Goal: Task Accomplishment & Management: Manage account settings

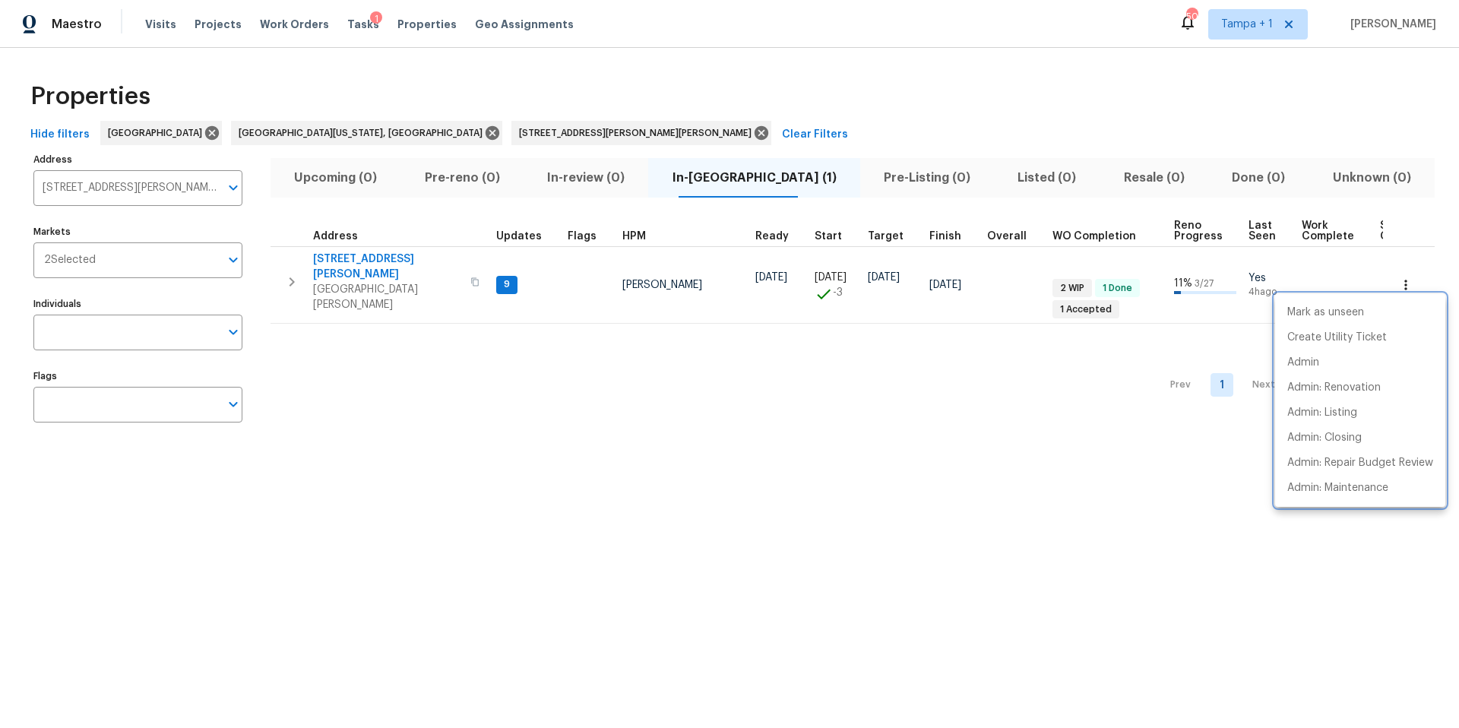
click at [349, 21] on div at bounding box center [729, 364] width 1459 height 728
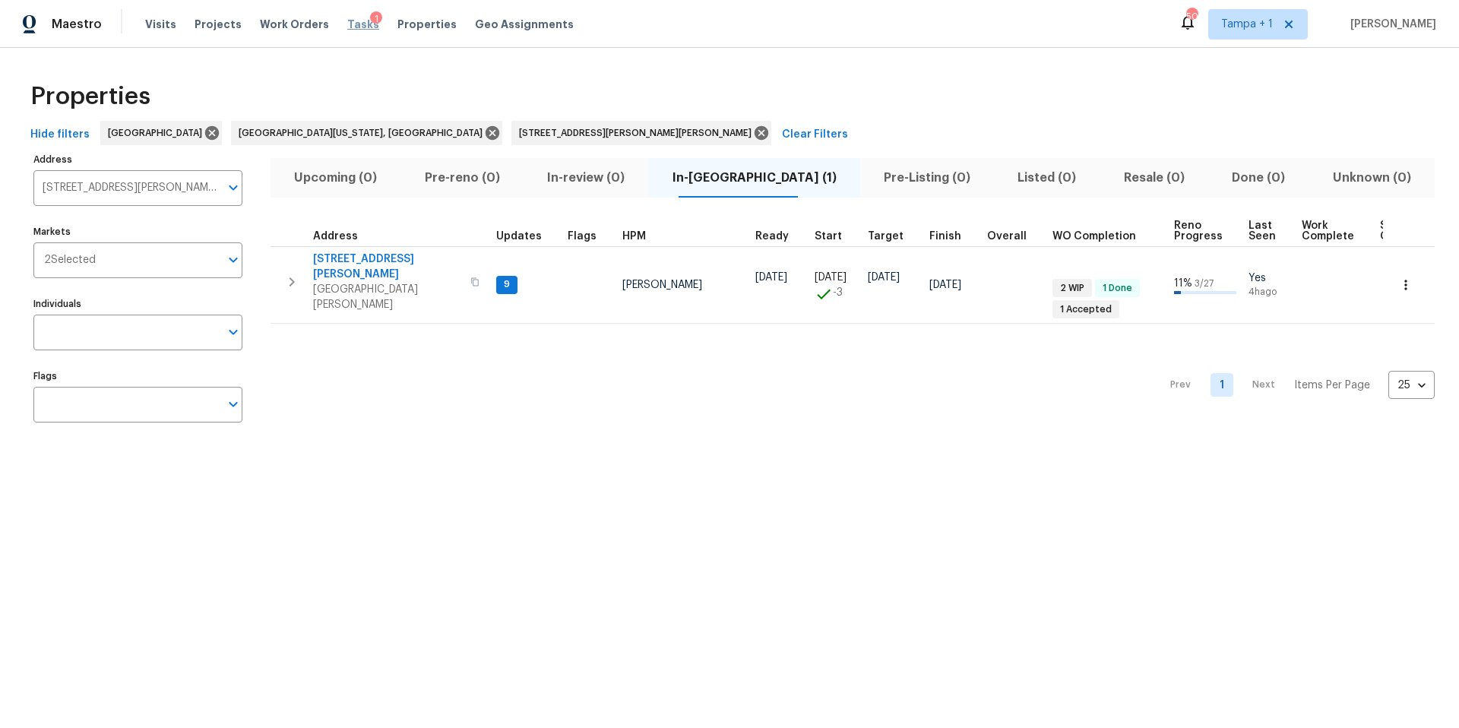
click at [347, 22] on span "Tasks" at bounding box center [363, 24] width 32 height 11
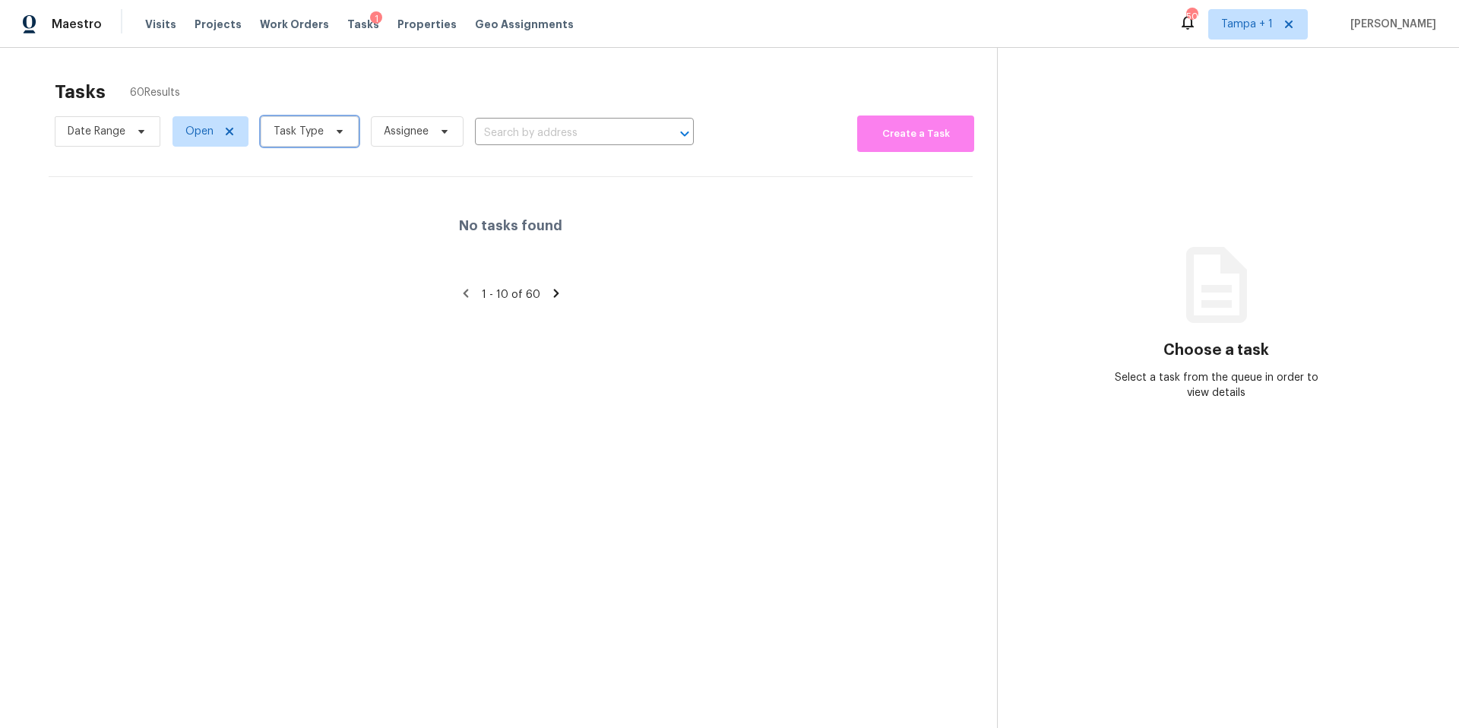
click at [305, 122] on span "Task Type" at bounding box center [310, 131] width 98 height 30
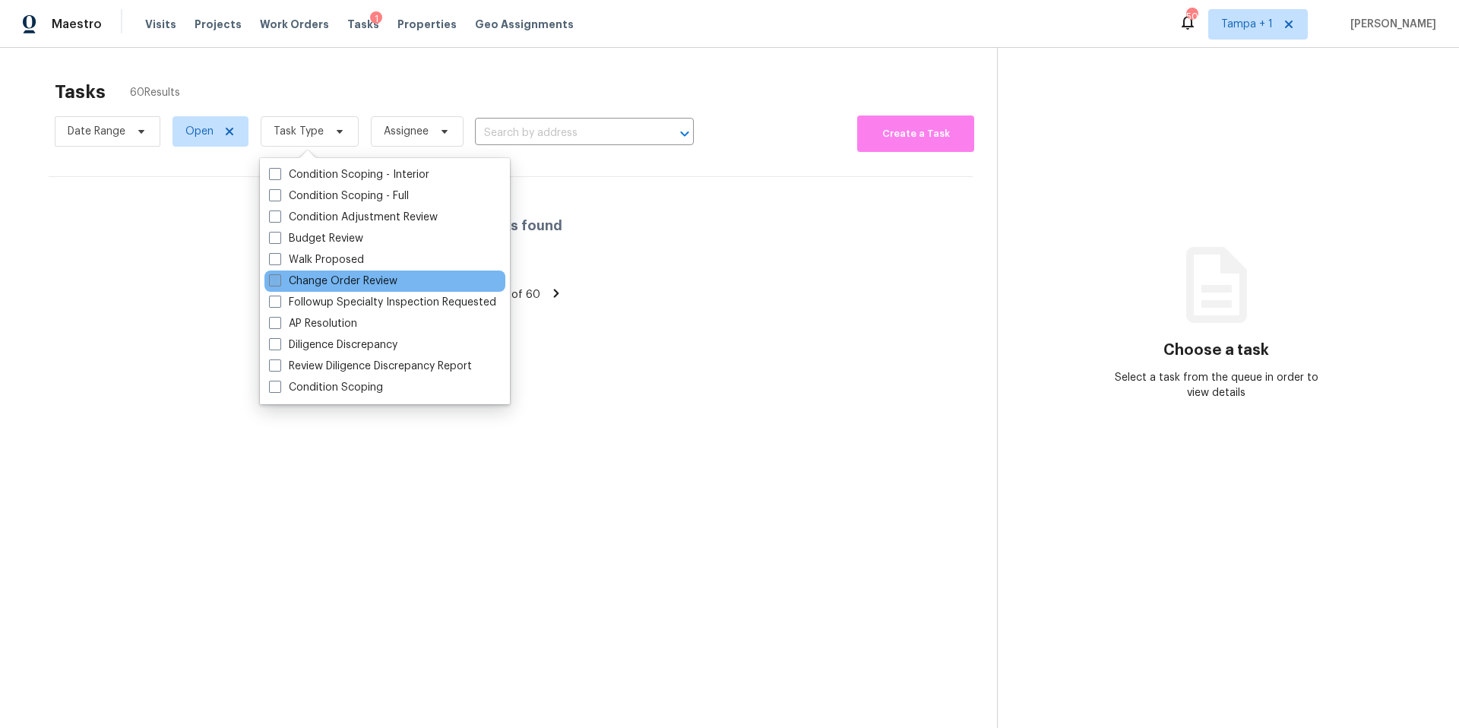
click at [313, 280] on label "Change Order Review" at bounding box center [333, 280] width 128 height 15
click at [279, 280] on input "Change Order Review" at bounding box center [274, 278] width 10 height 10
checkbox input "true"
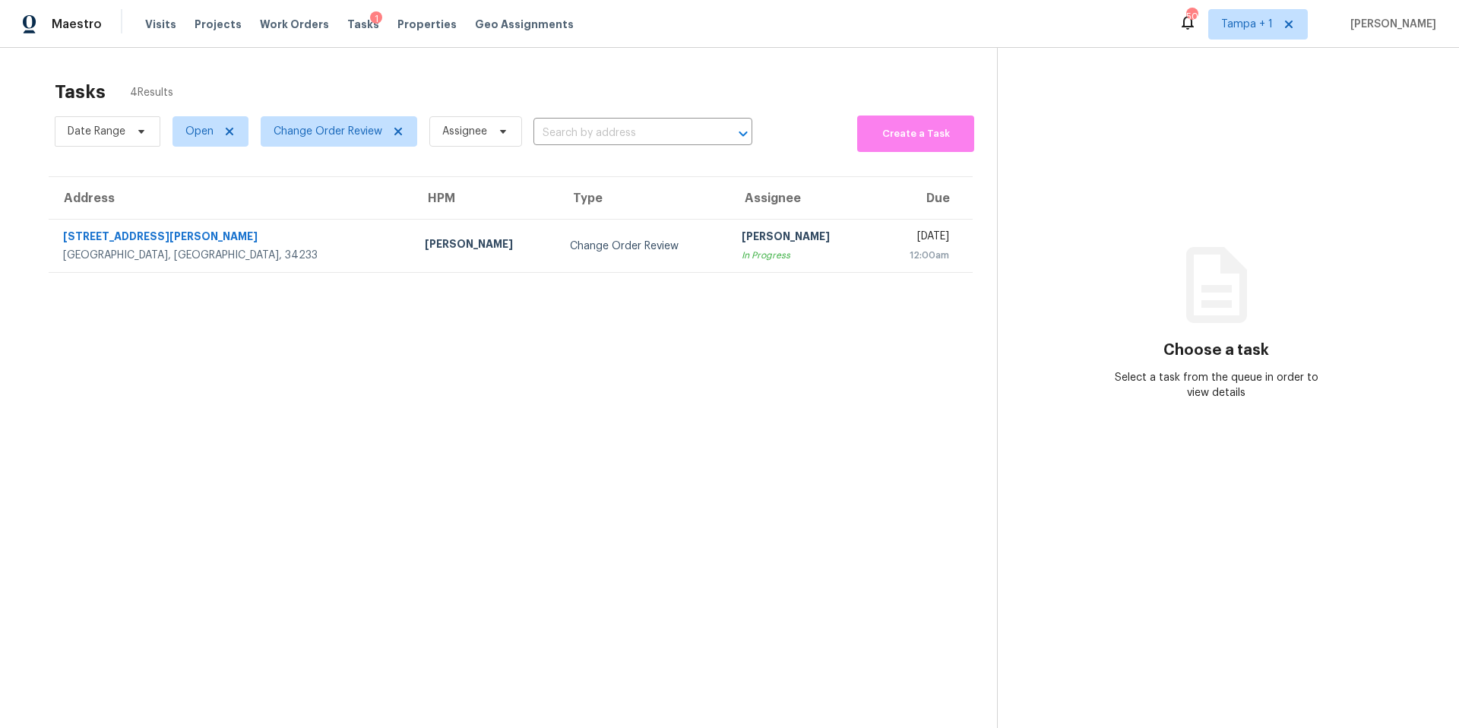
click at [373, 90] on div "Tasks 4 Results" at bounding box center [526, 92] width 942 height 40
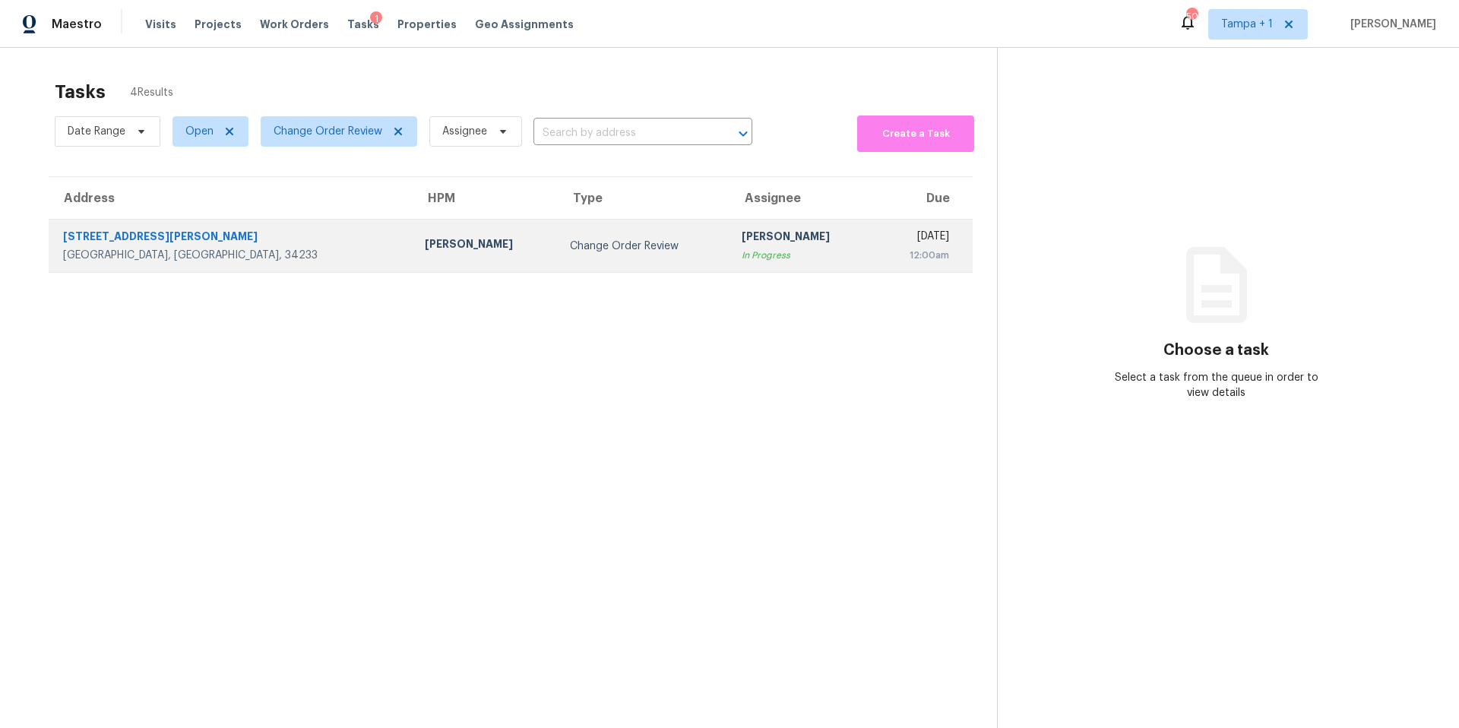
click at [558, 252] on td "Change Order Review" at bounding box center [644, 246] width 172 height 53
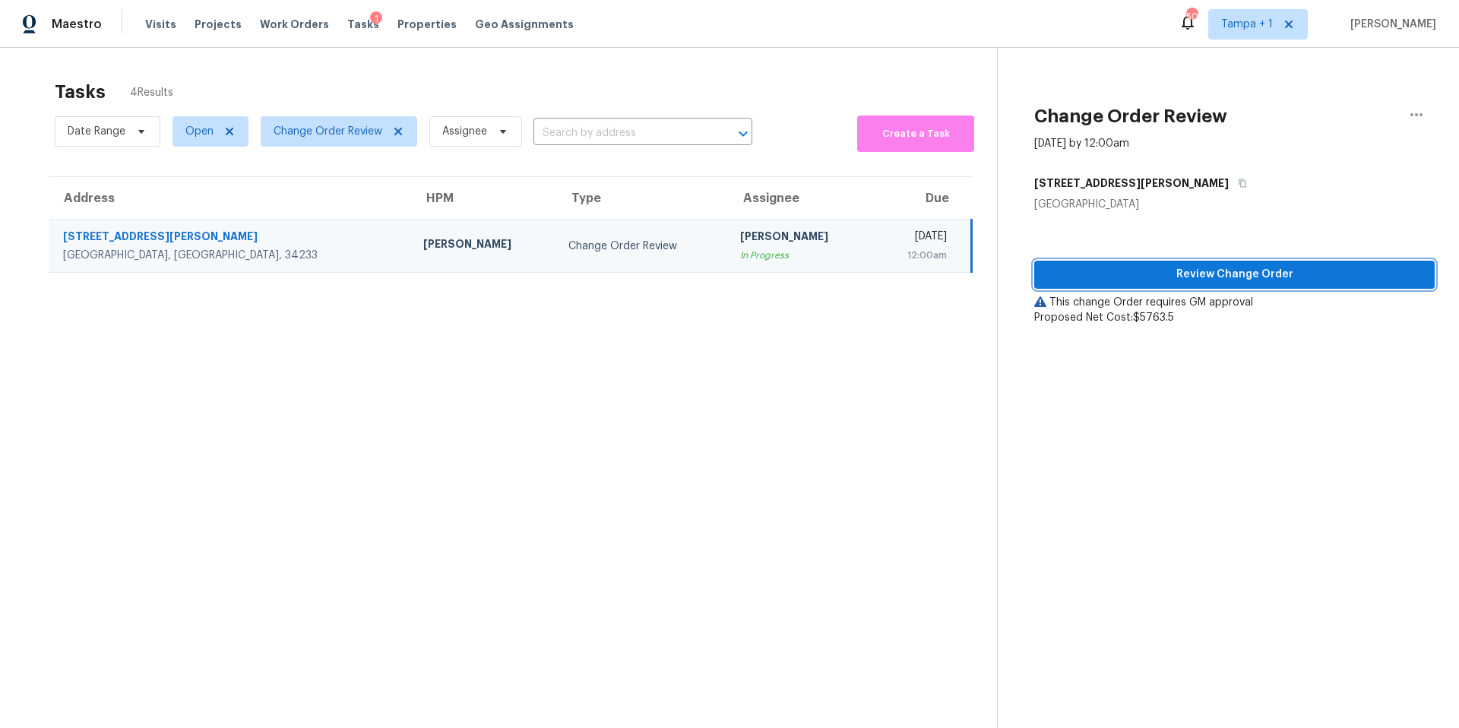
click at [1140, 275] on span "Review Change Order" at bounding box center [1234, 274] width 376 height 19
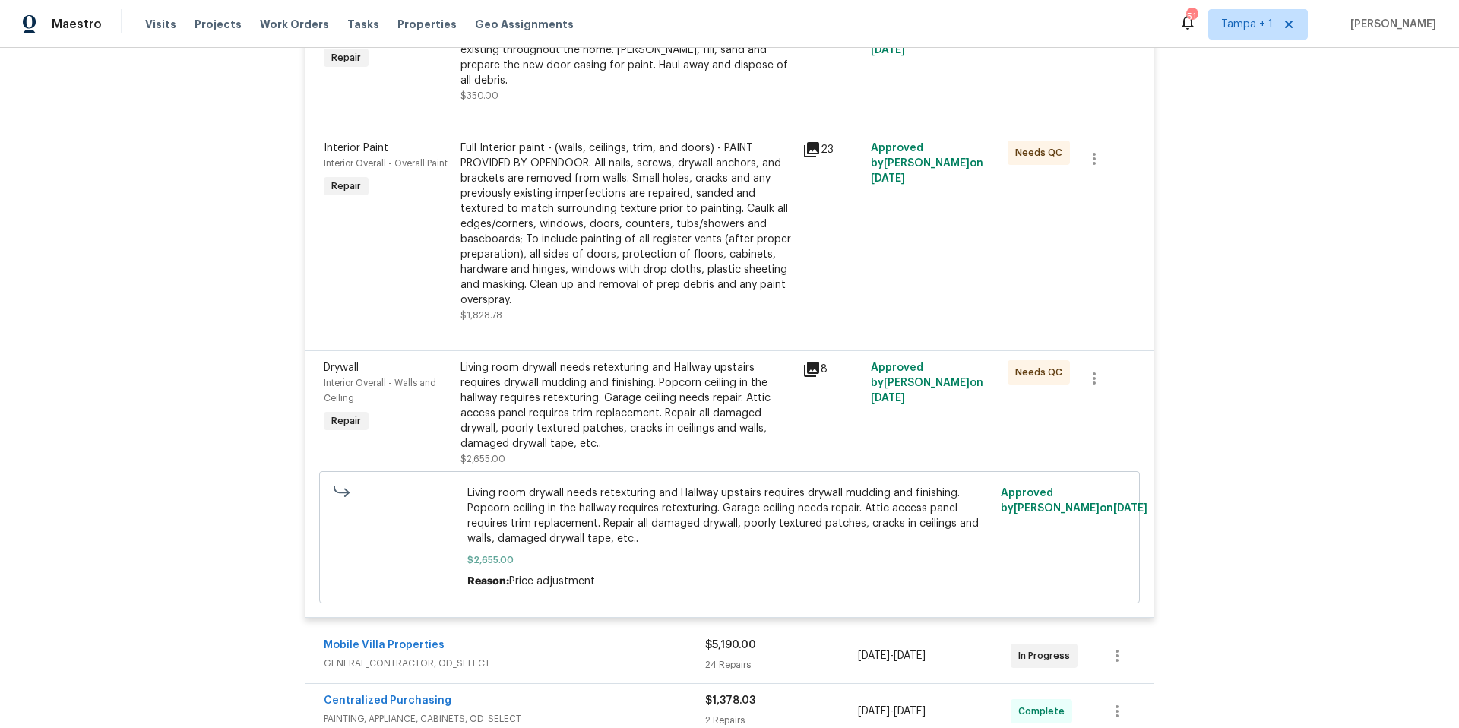
scroll to position [3541, 0]
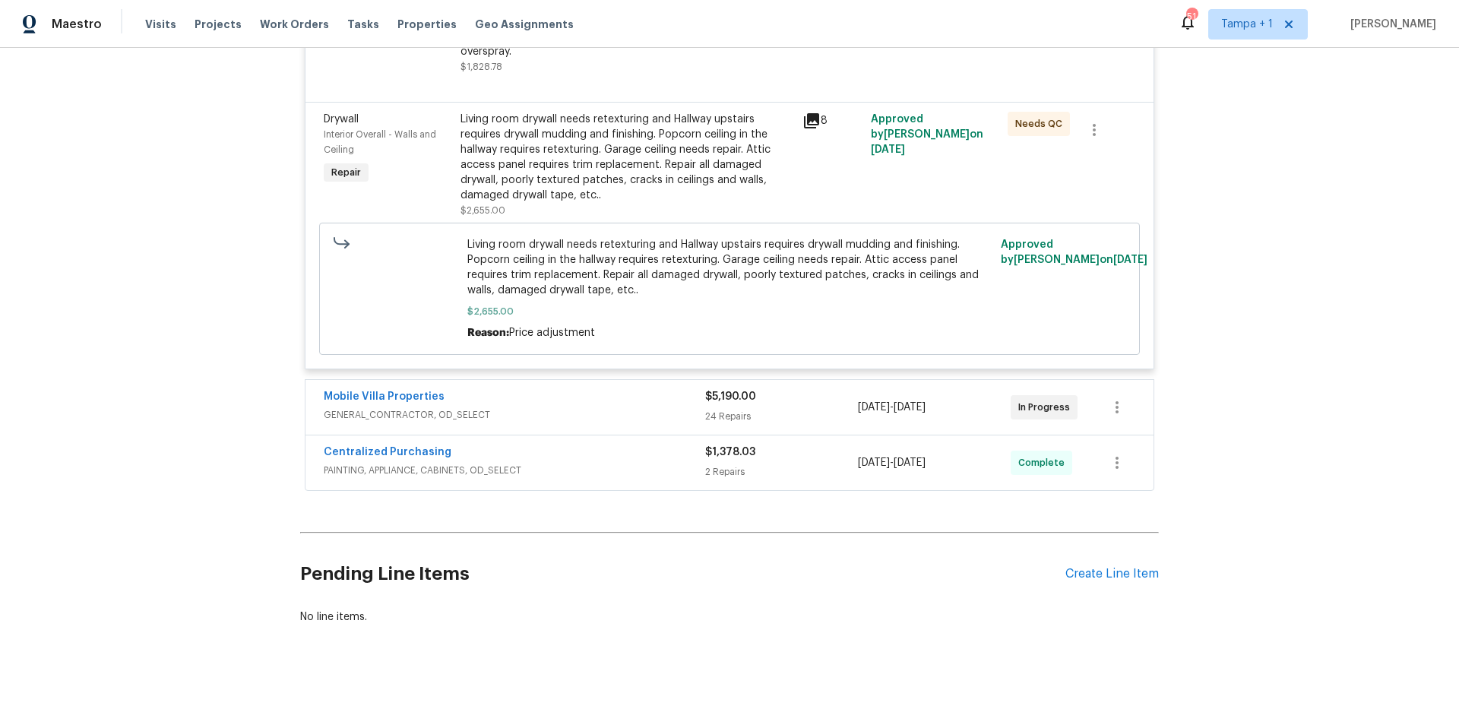
click at [618, 389] on div "Mobile Villa Properties" at bounding box center [514, 398] width 381 height 18
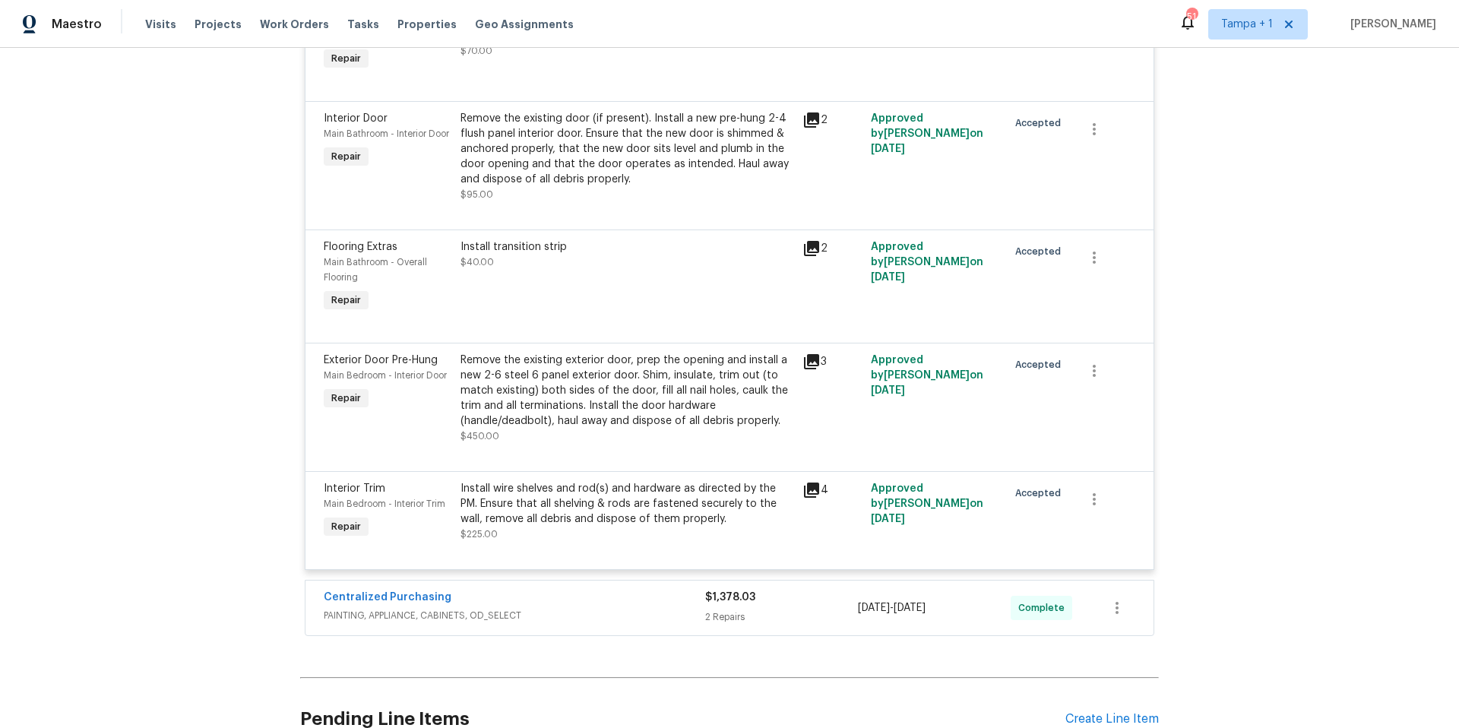
scroll to position [6190, 0]
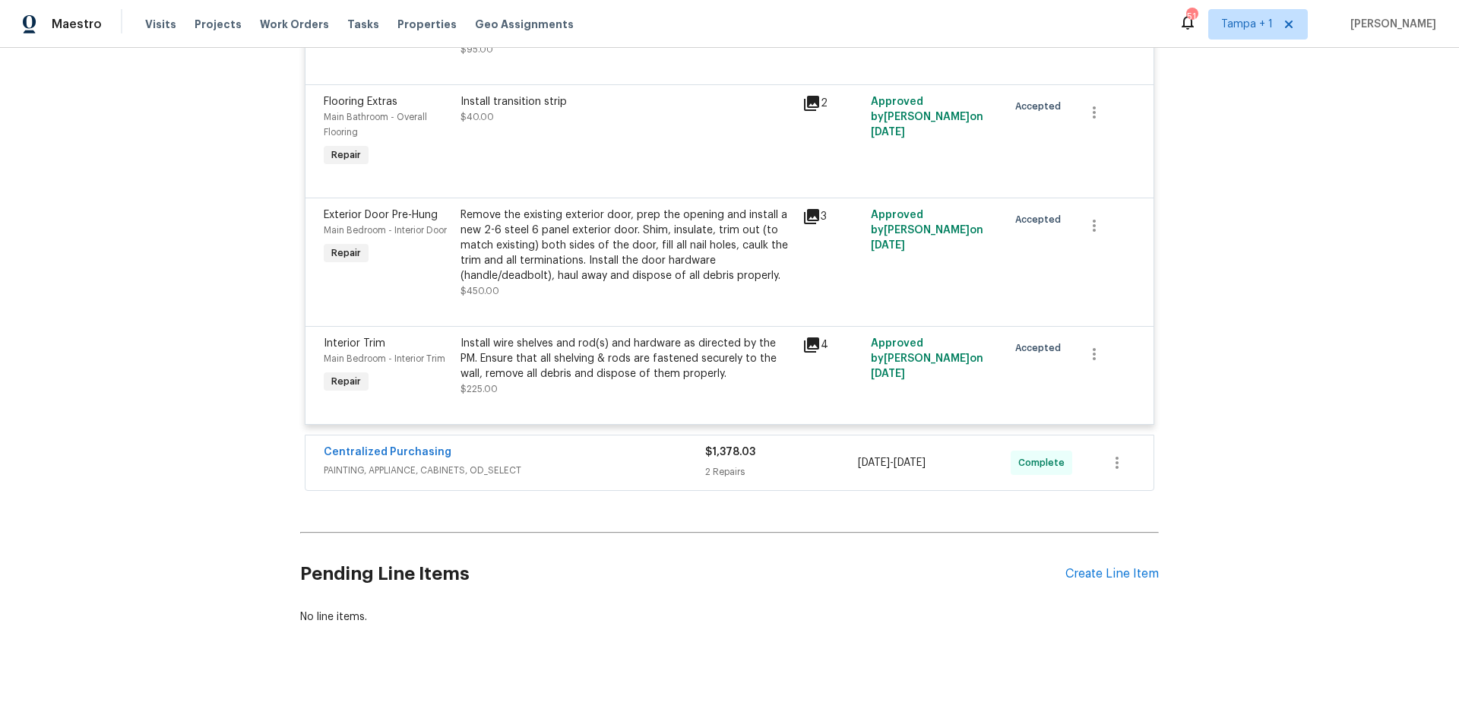
click at [598, 444] on div "Centralized Purchasing" at bounding box center [514, 453] width 381 height 18
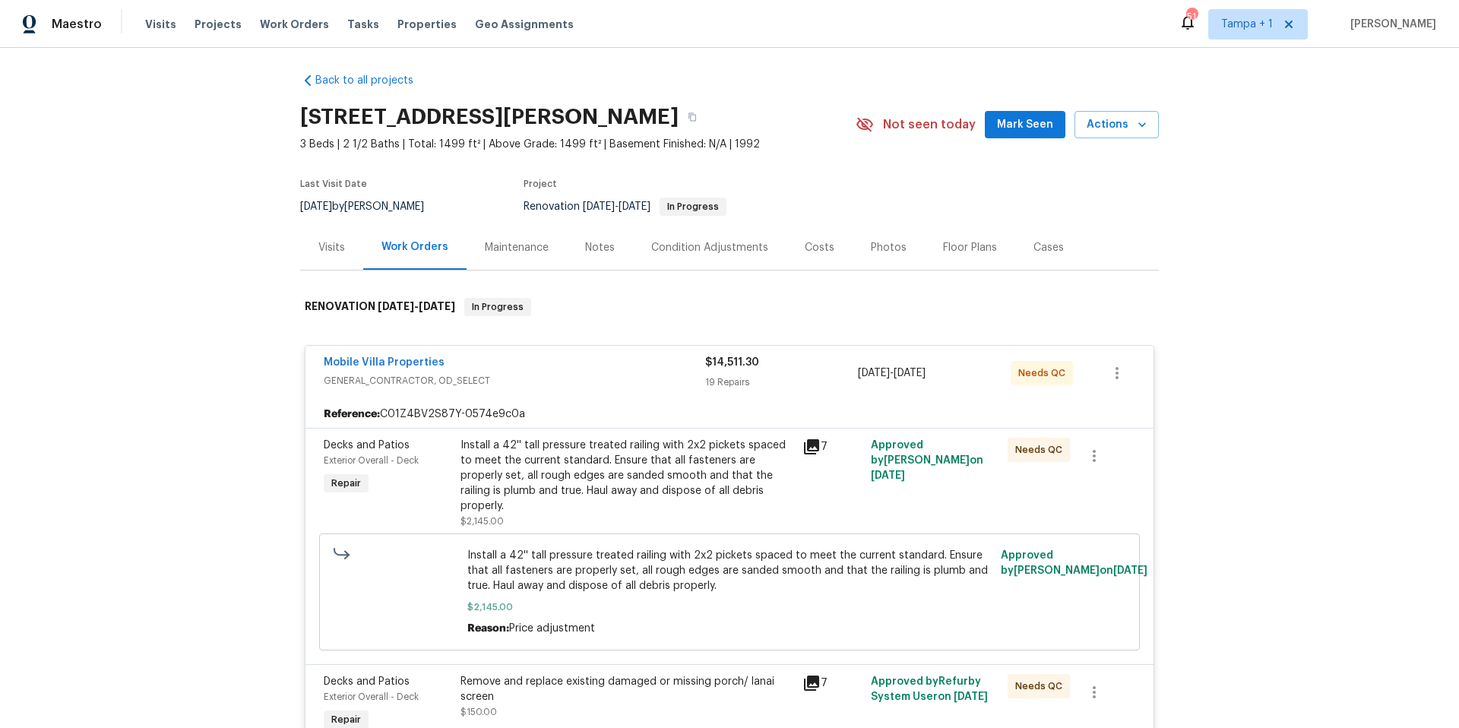
scroll to position [0, 0]
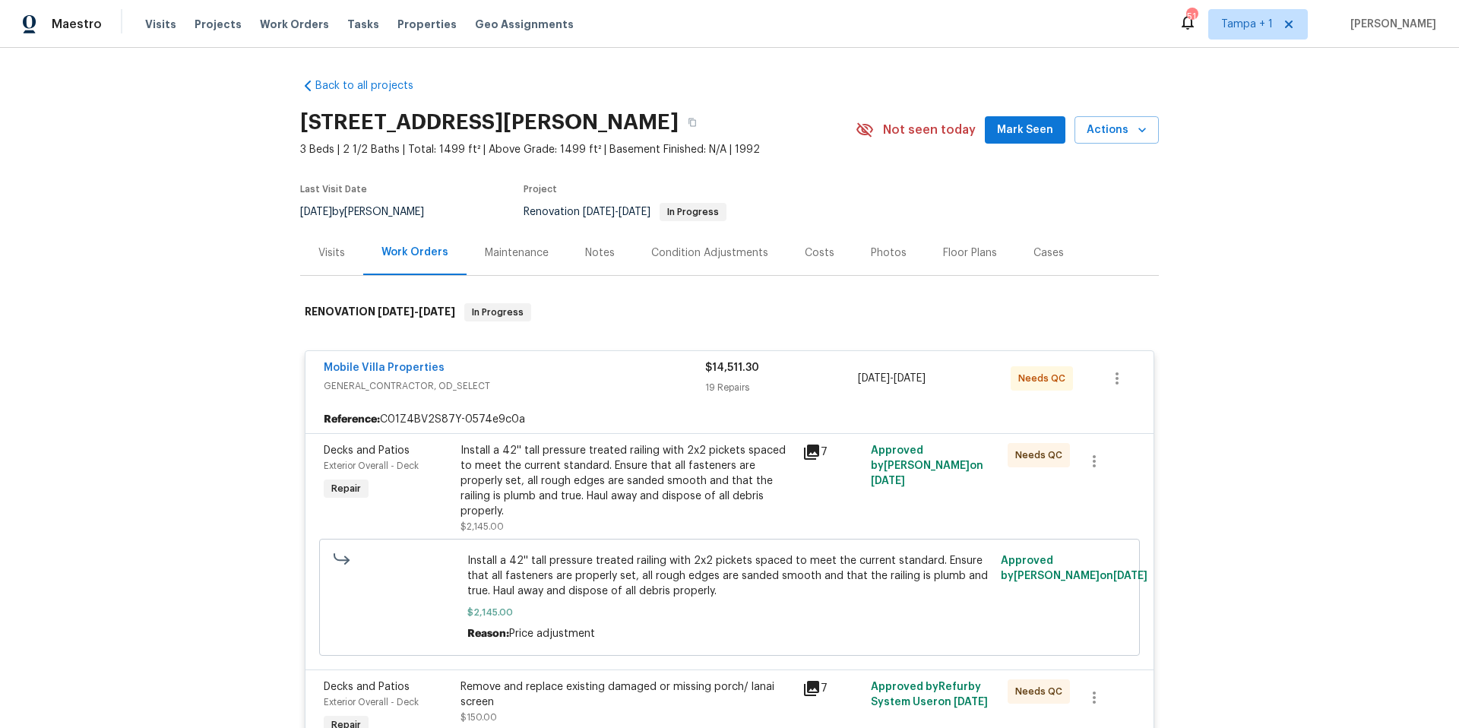
click at [820, 256] on div "Costs" at bounding box center [820, 252] width 30 height 15
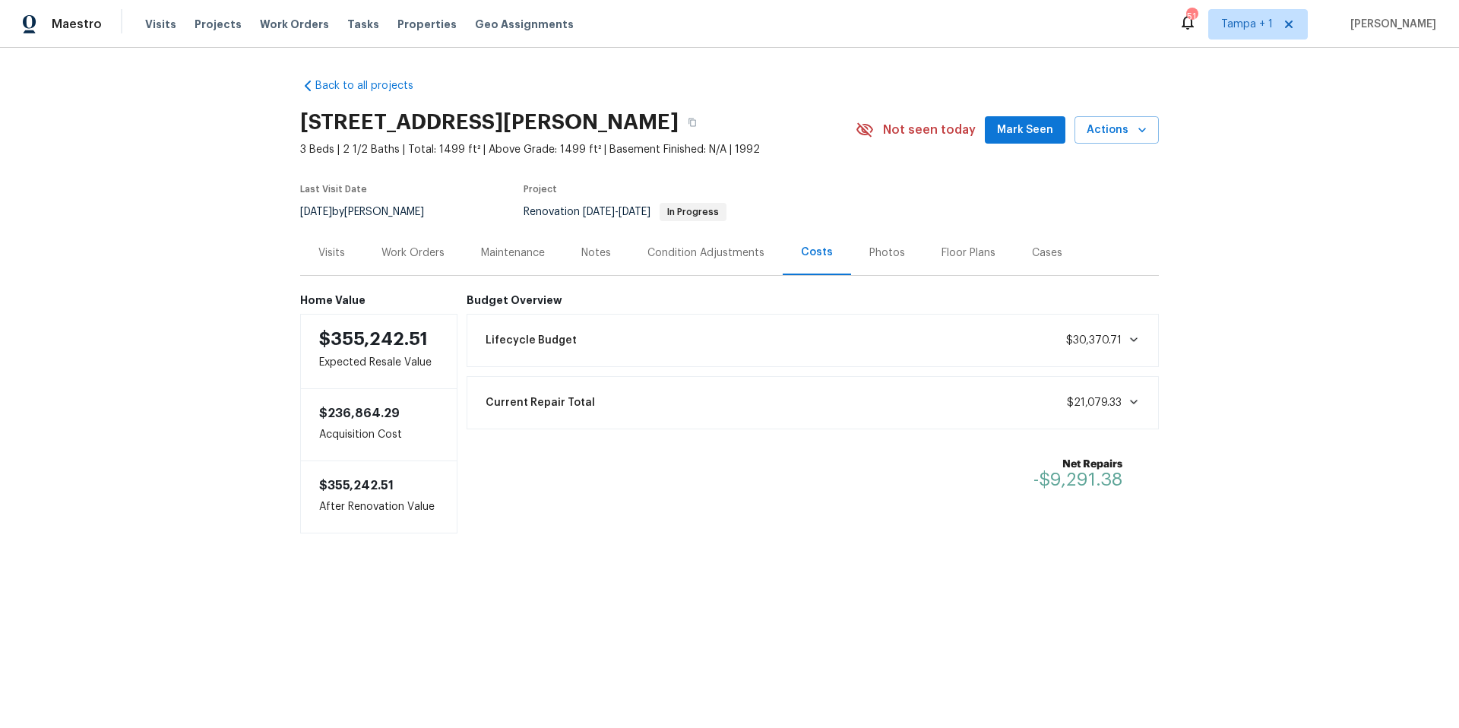
click at [352, 32] on div "Tasks" at bounding box center [363, 25] width 32 height 16
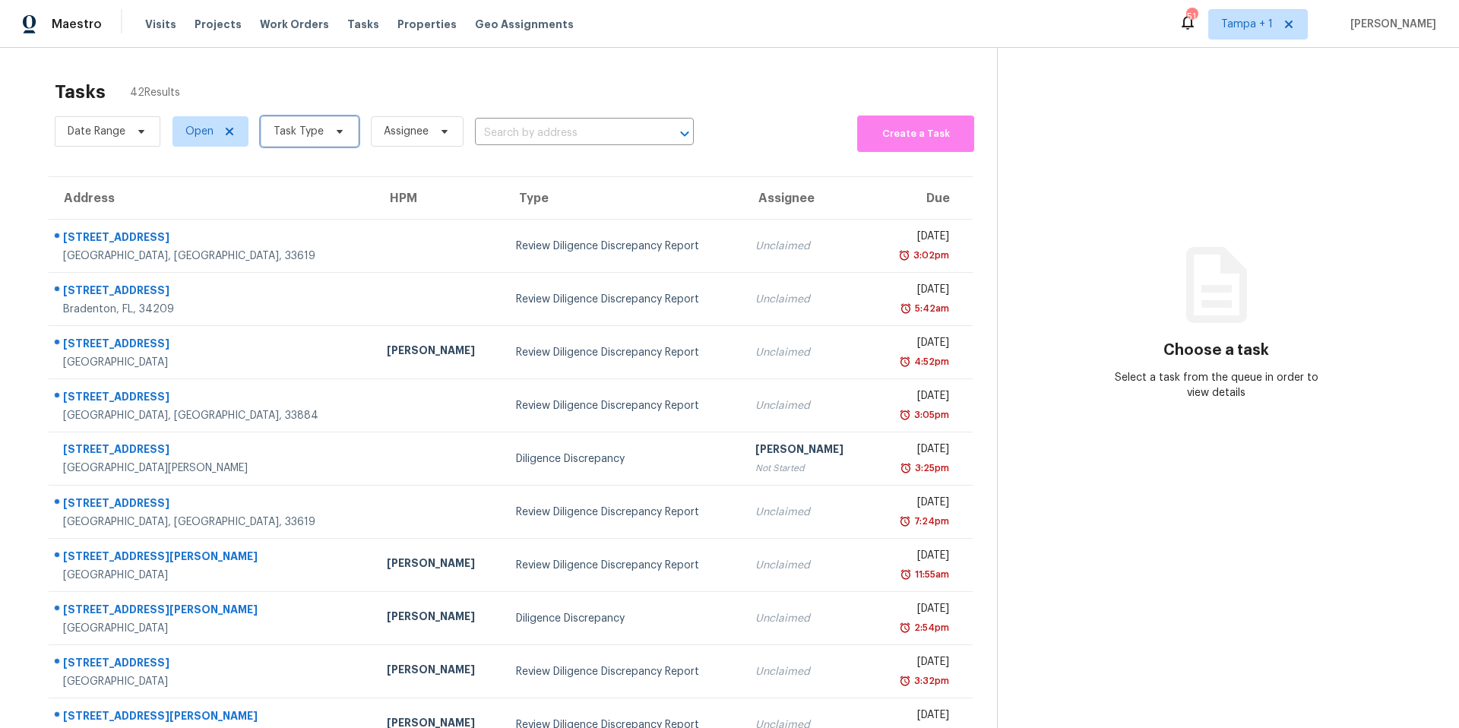
click at [329, 125] on span at bounding box center [337, 131] width 17 height 12
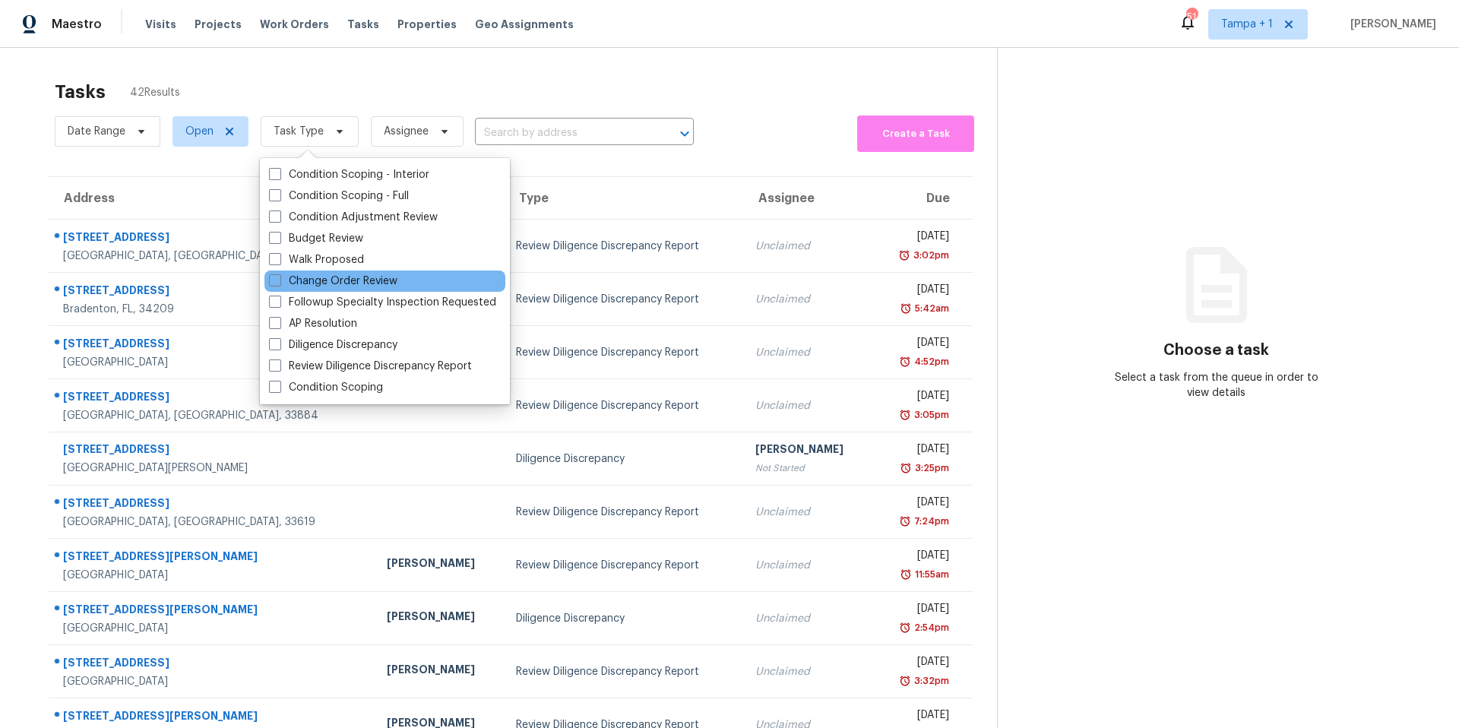
click at [323, 272] on div "Change Order Review" at bounding box center [384, 280] width 241 height 21
click at [323, 277] on label "Change Order Review" at bounding box center [333, 280] width 128 height 15
click at [279, 277] on input "Change Order Review" at bounding box center [274, 278] width 10 height 10
checkbox input "true"
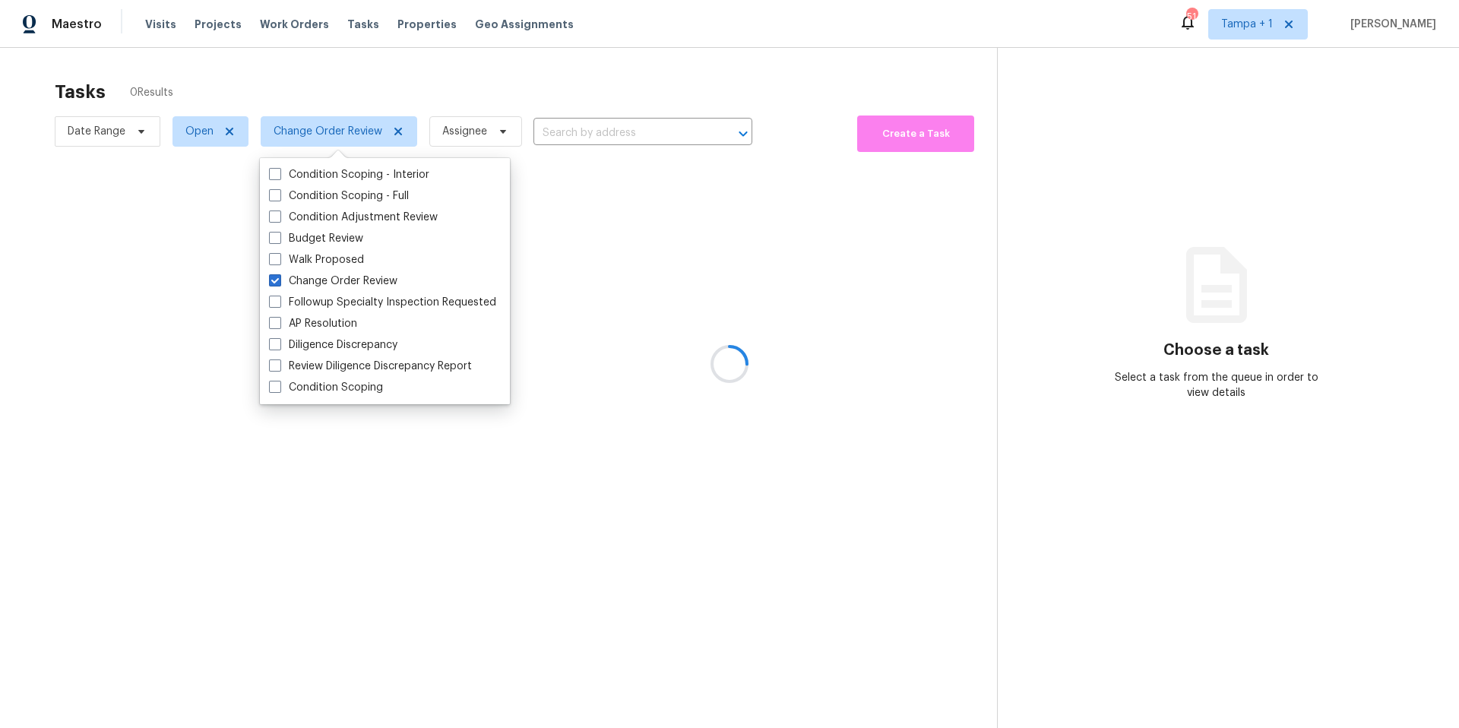
click at [555, 76] on div at bounding box center [729, 364] width 1459 height 728
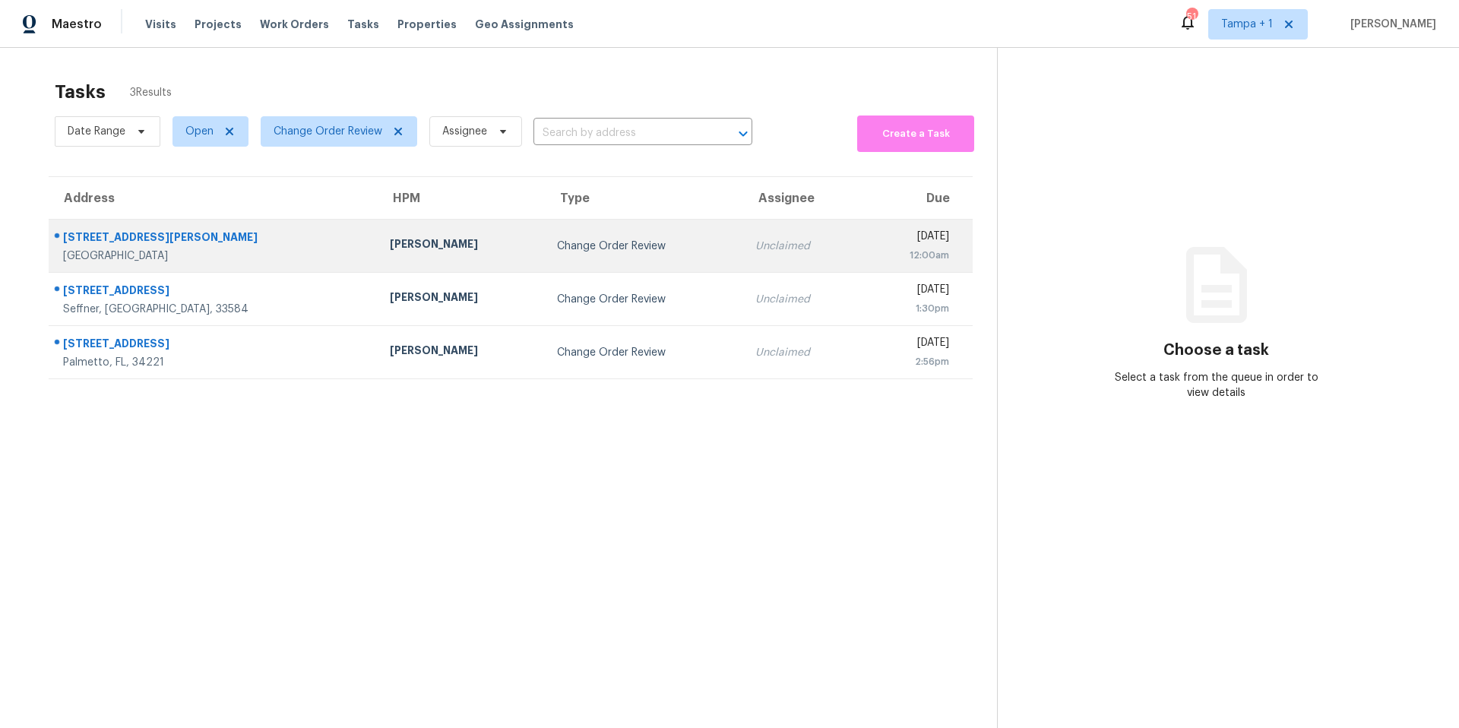
click at [422, 248] on td "[PERSON_NAME]" at bounding box center [461, 246] width 167 height 53
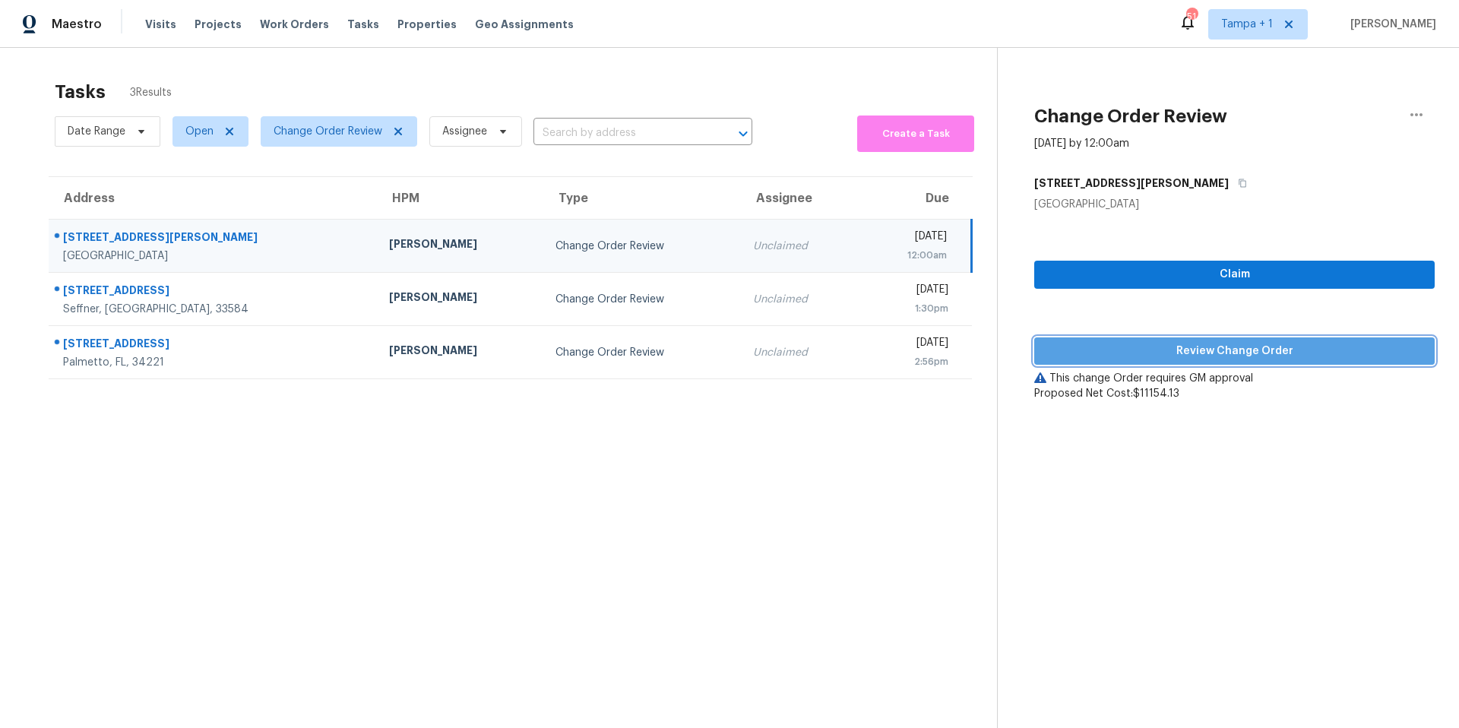
click at [1111, 356] on span "Review Change Order" at bounding box center [1234, 351] width 376 height 19
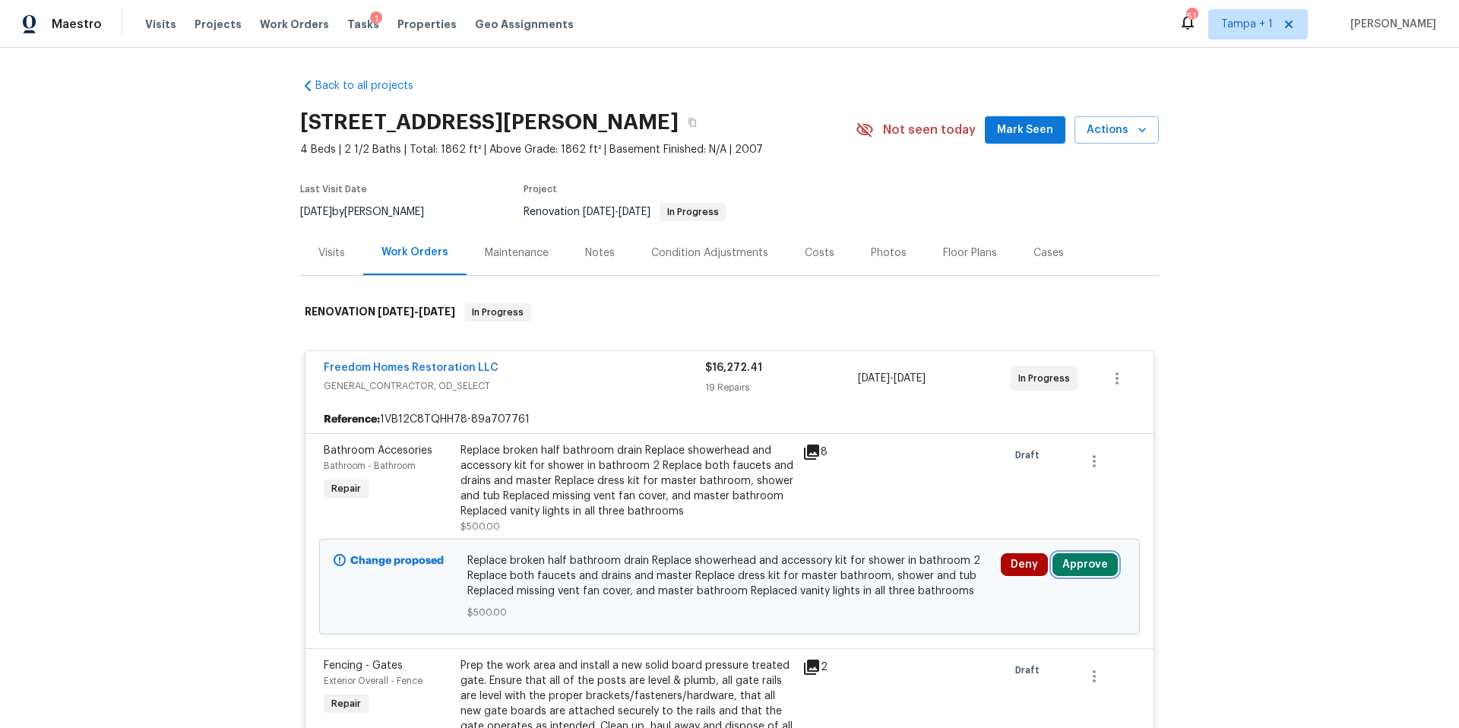
click at [1093, 565] on button "Approve" at bounding box center [1084, 564] width 65 height 23
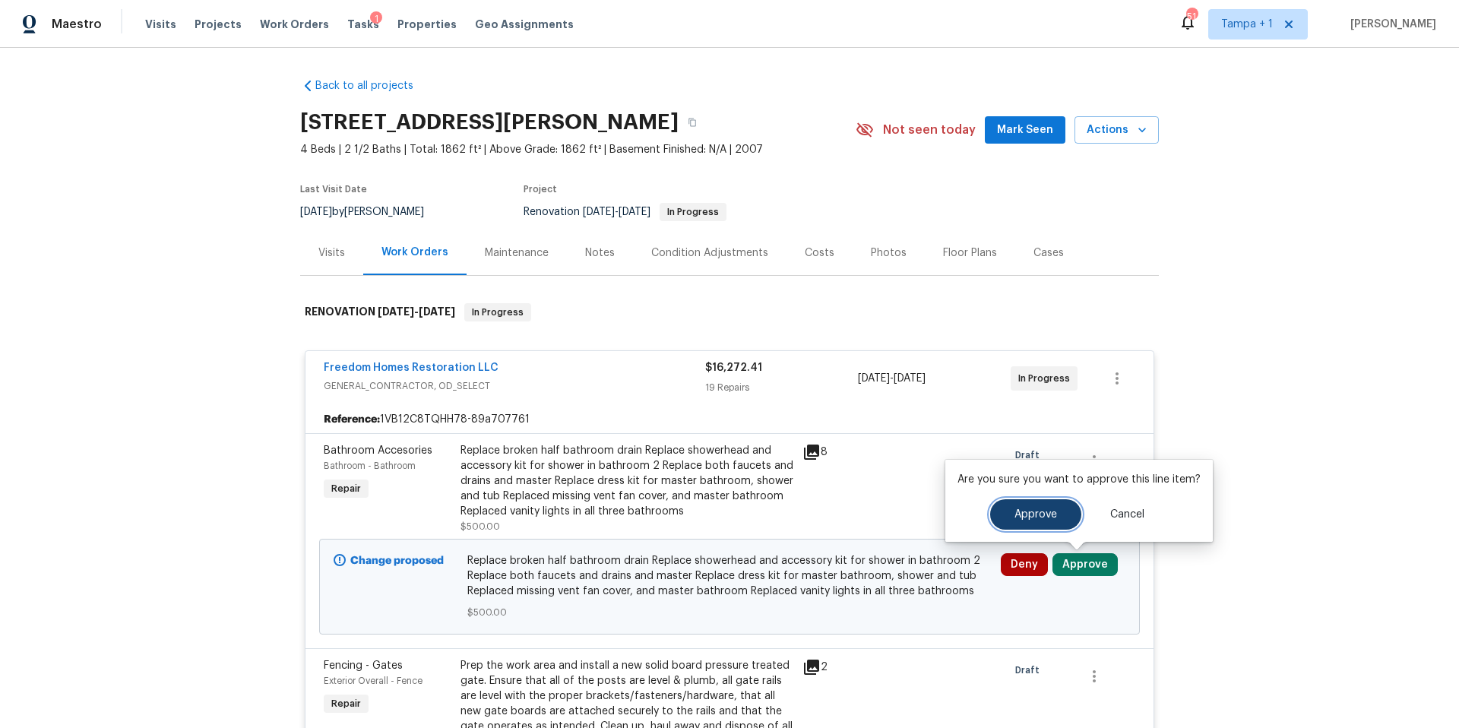
click at [1042, 515] on span "Approve" at bounding box center [1035, 514] width 43 height 11
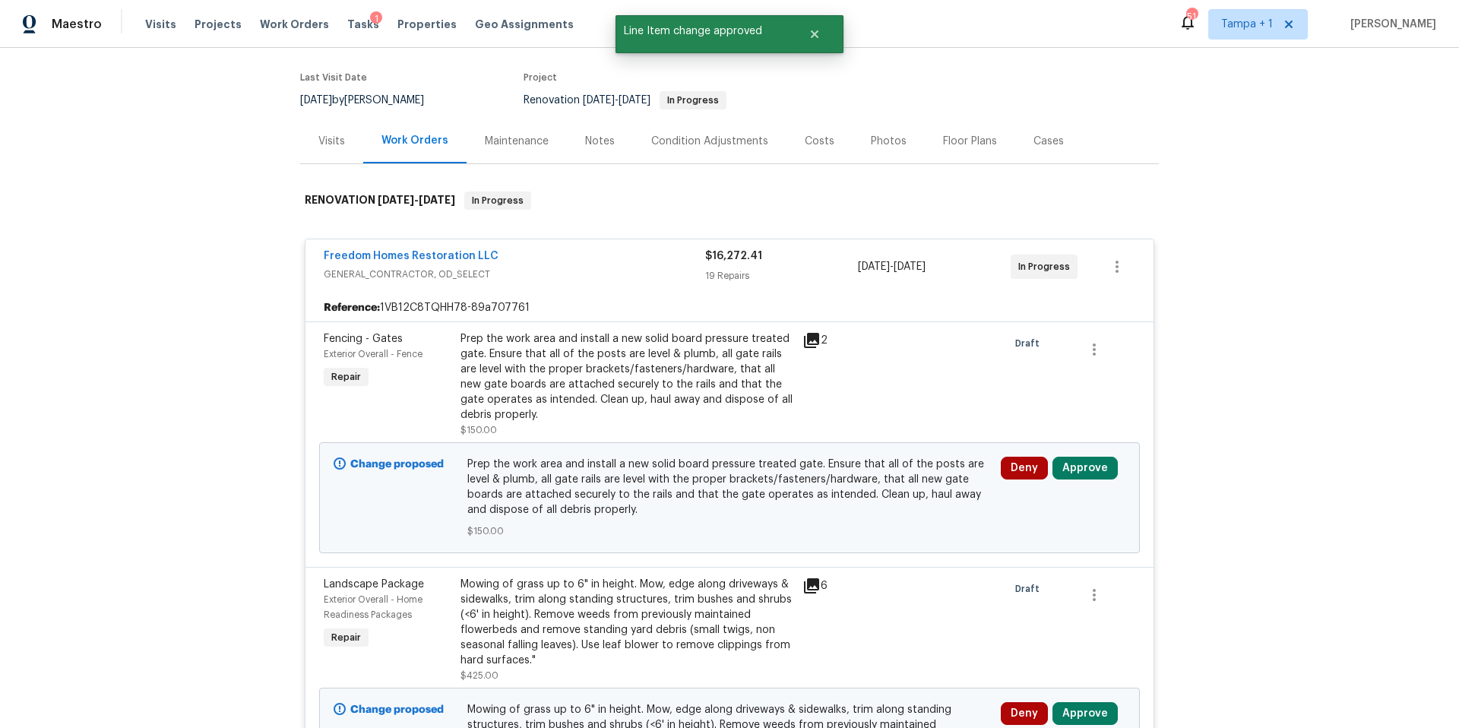
scroll to position [114, 0]
click at [1089, 465] on button "Approve" at bounding box center [1084, 465] width 65 height 23
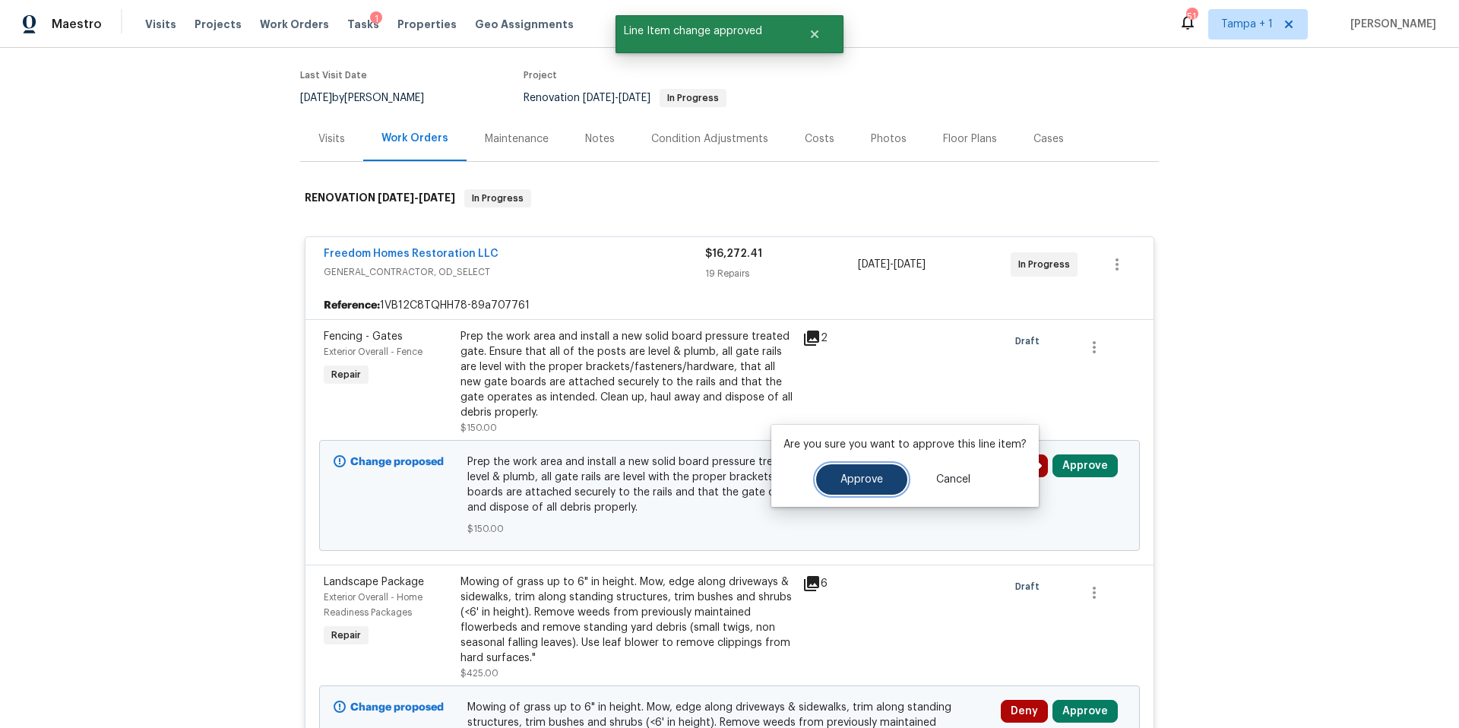
click at [830, 489] on button "Approve" at bounding box center [861, 479] width 91 height 30
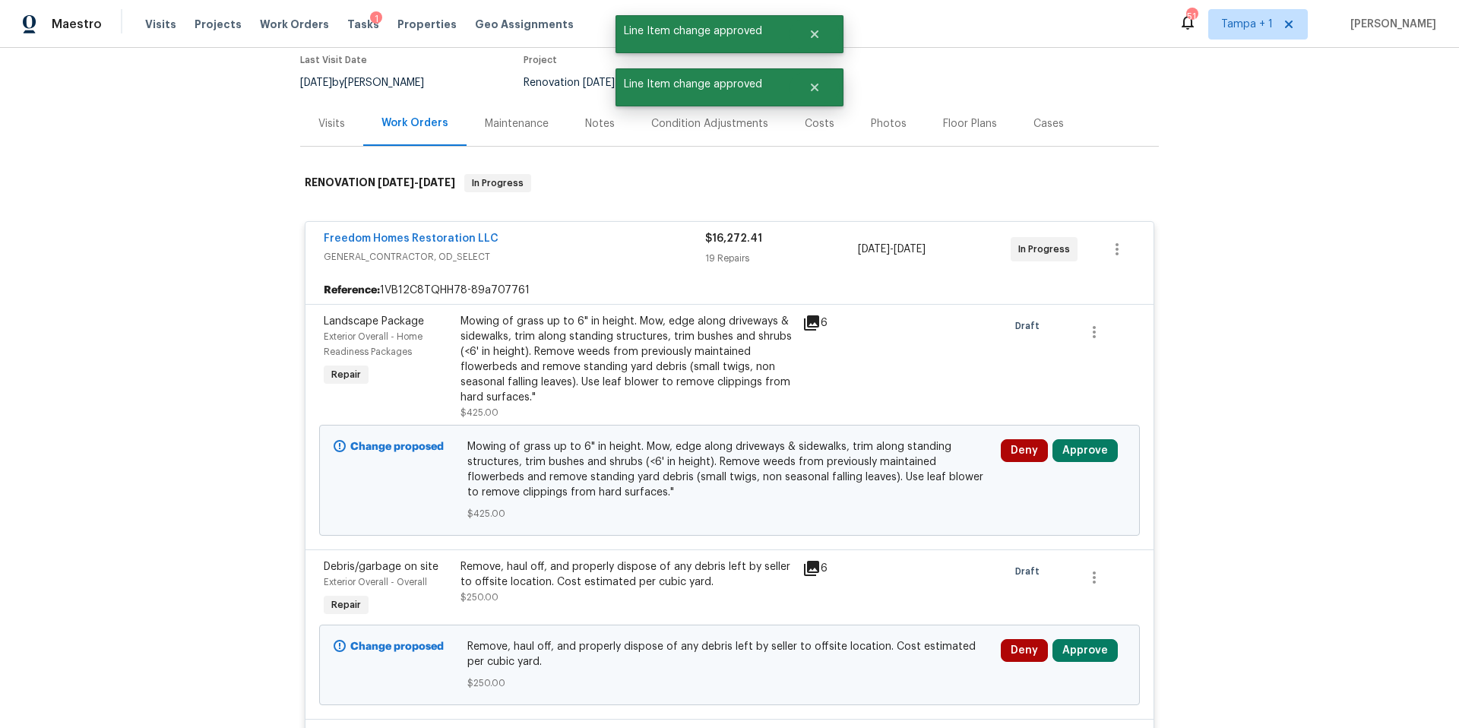
scroll to position [132, 0]
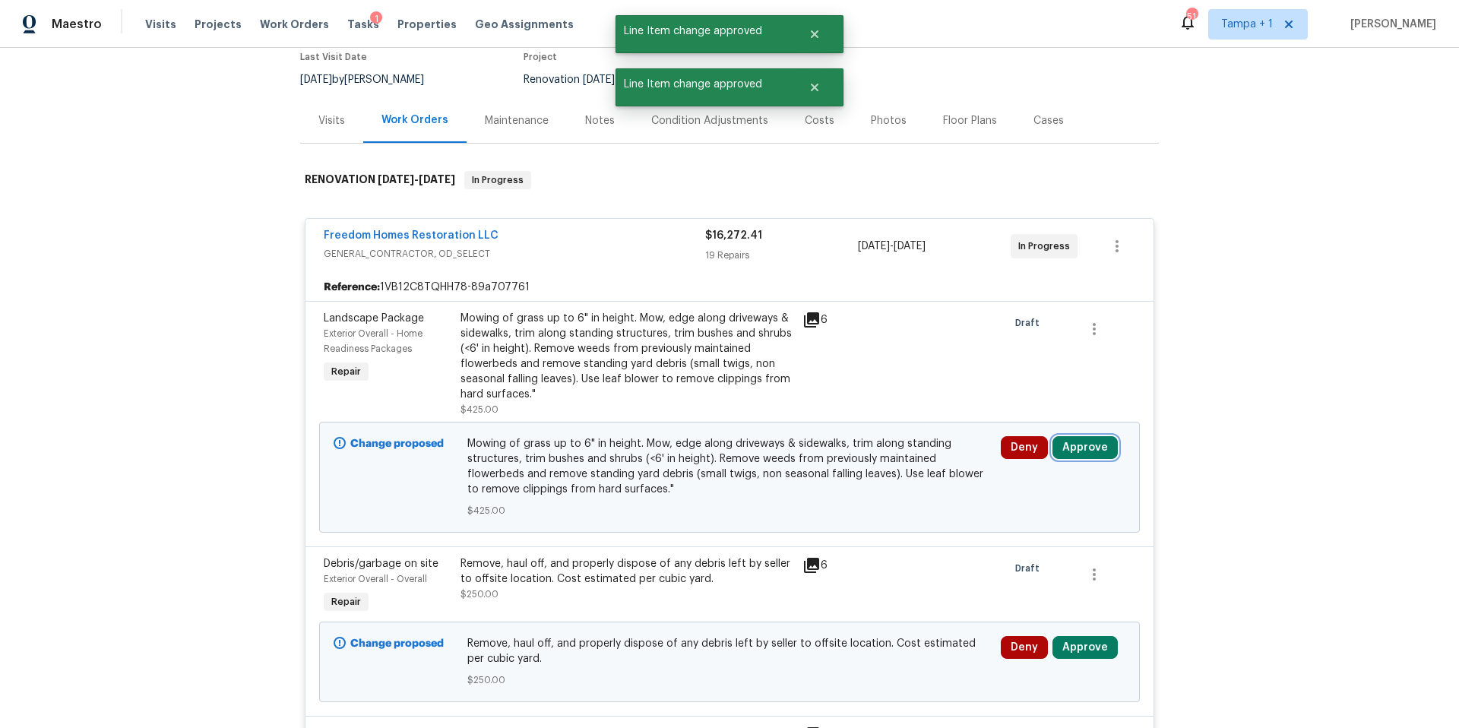
click at [1075, 442] on button "Approve" at bounding box center [1084, 447] width 65 height 23
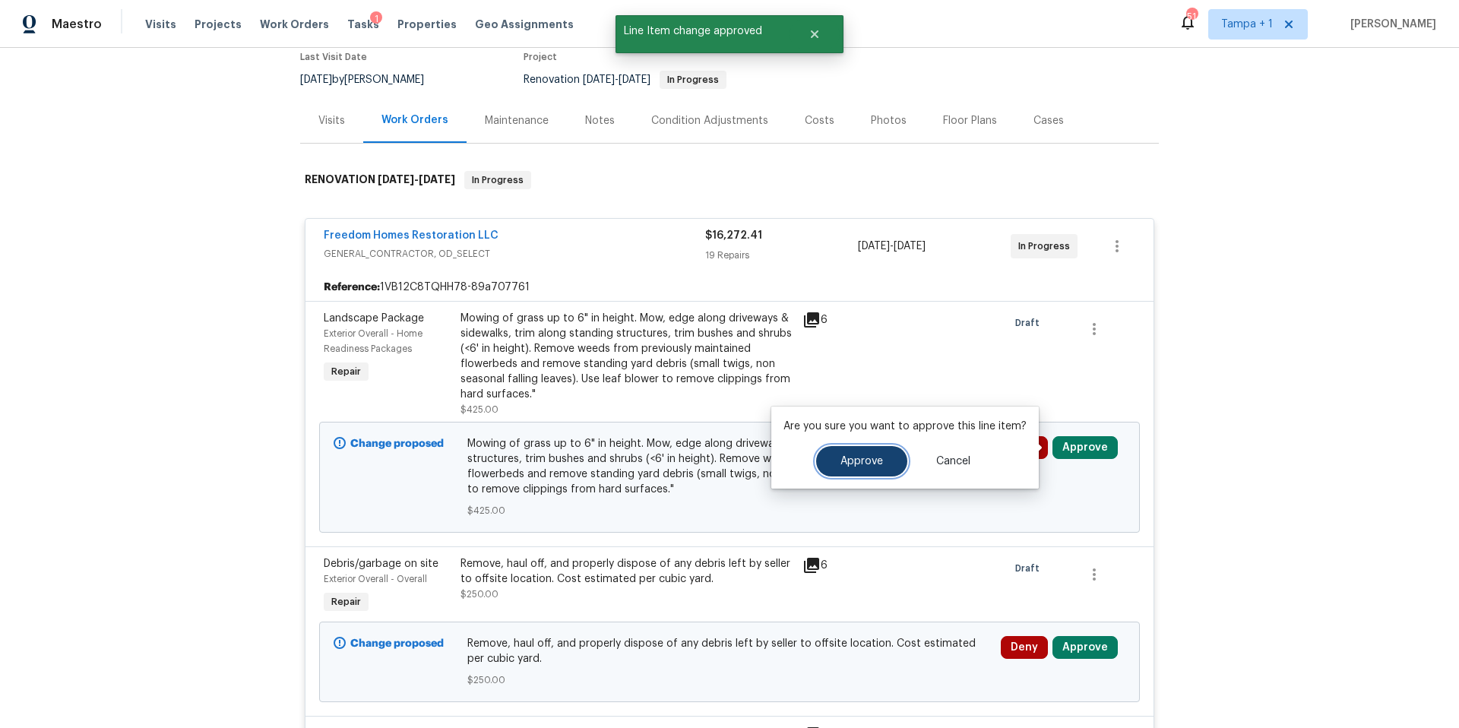
click at [850, 463] on span "Approve" at bounding box center [861, 461] width 43 height 11
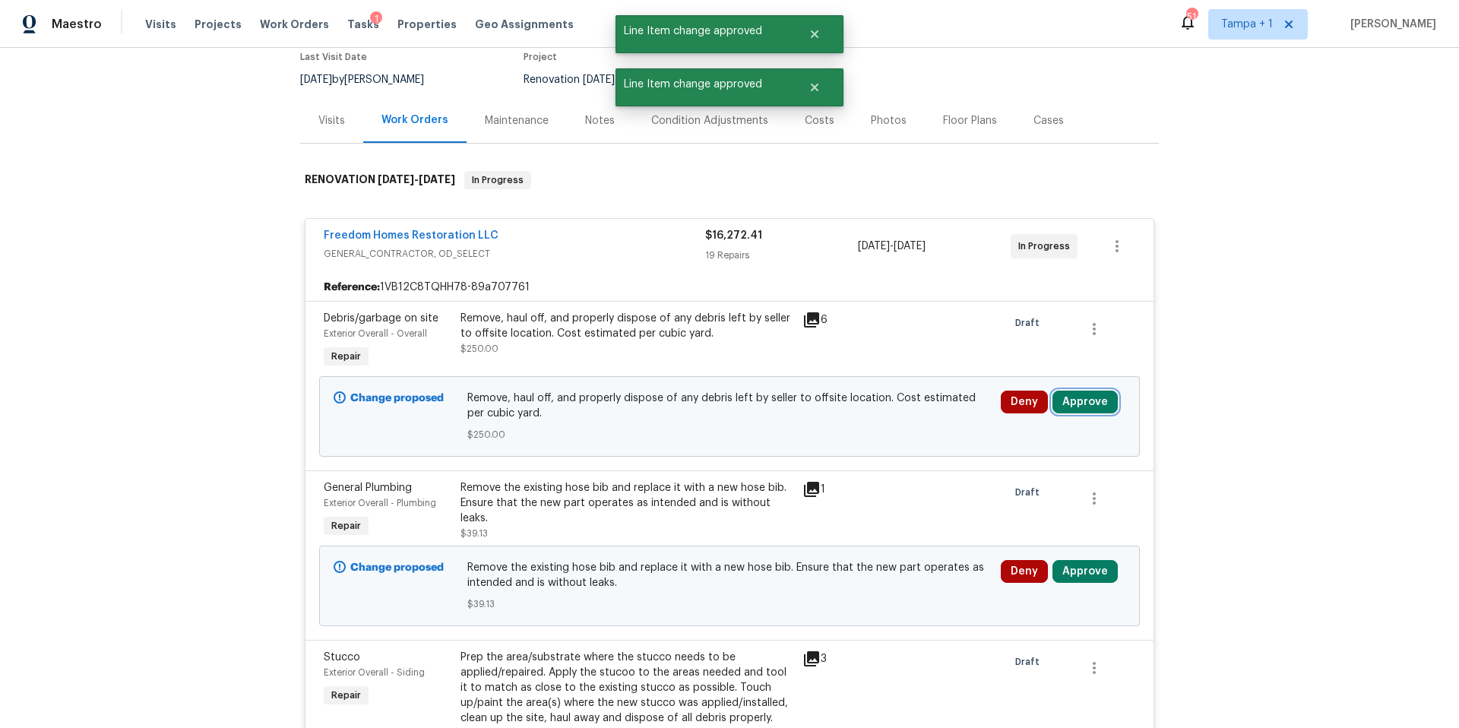
click at [1083, 401] on button "Approve" at bounding box center [1084, 401] width 65 height 23
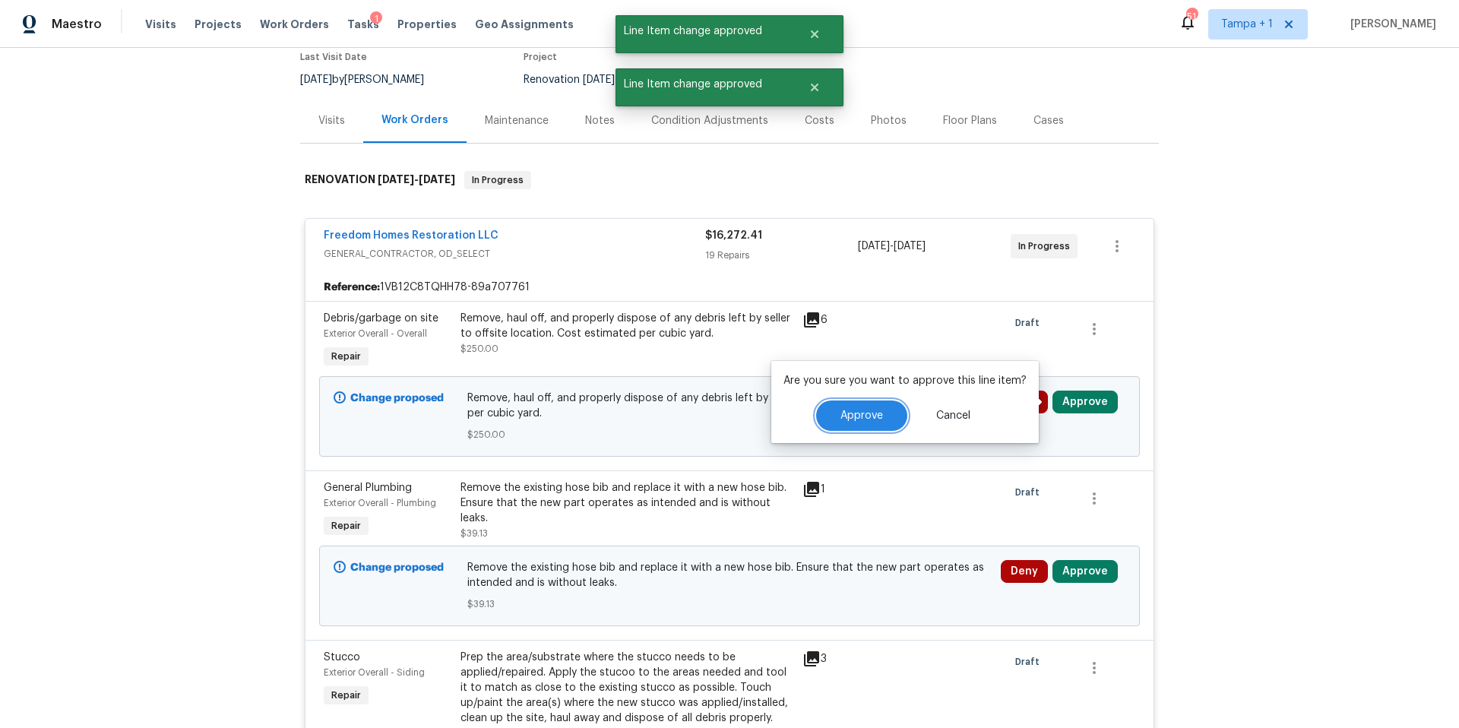
click at [870, 425] on button "Approve" at bounding box center [861, 415] width 91 height 30
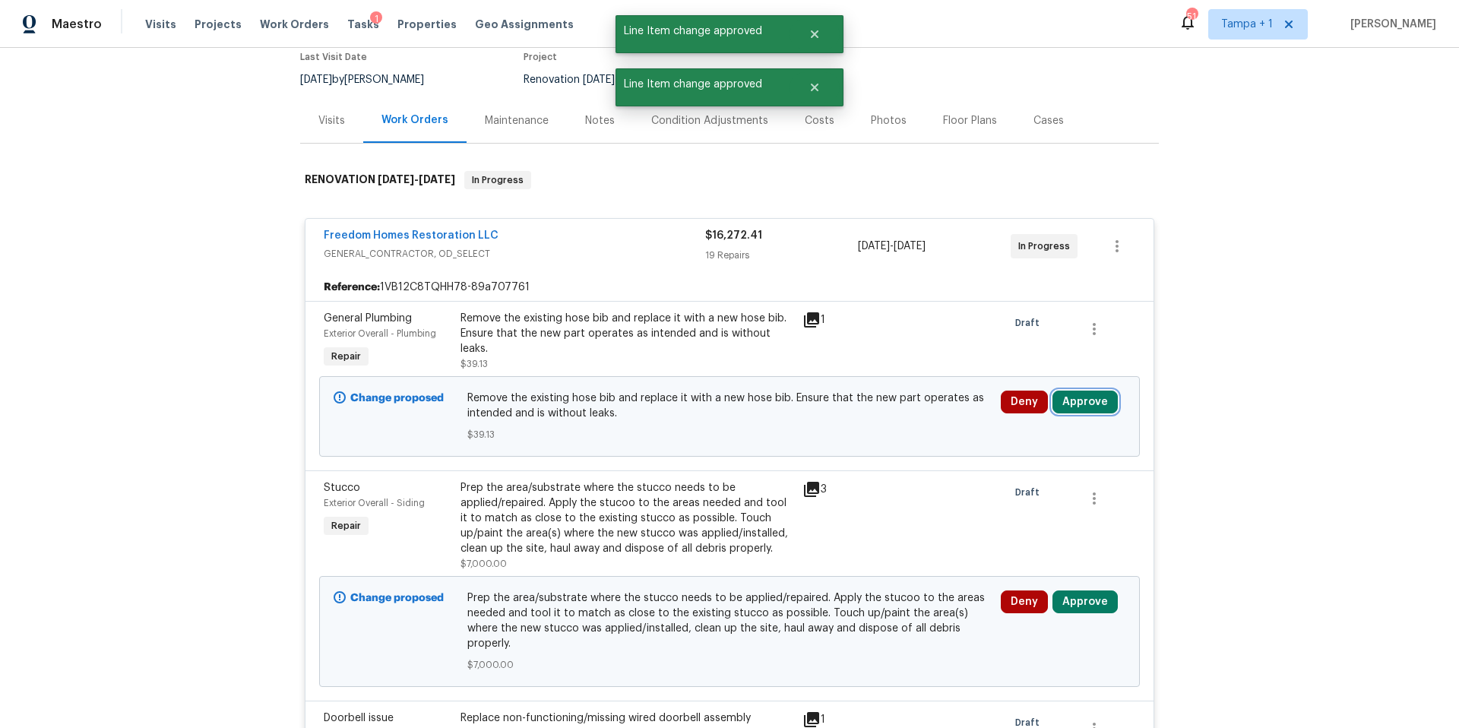
click at [1089, 401] on button "Approve" at bounding box center [1084, 401] width 65 height 23
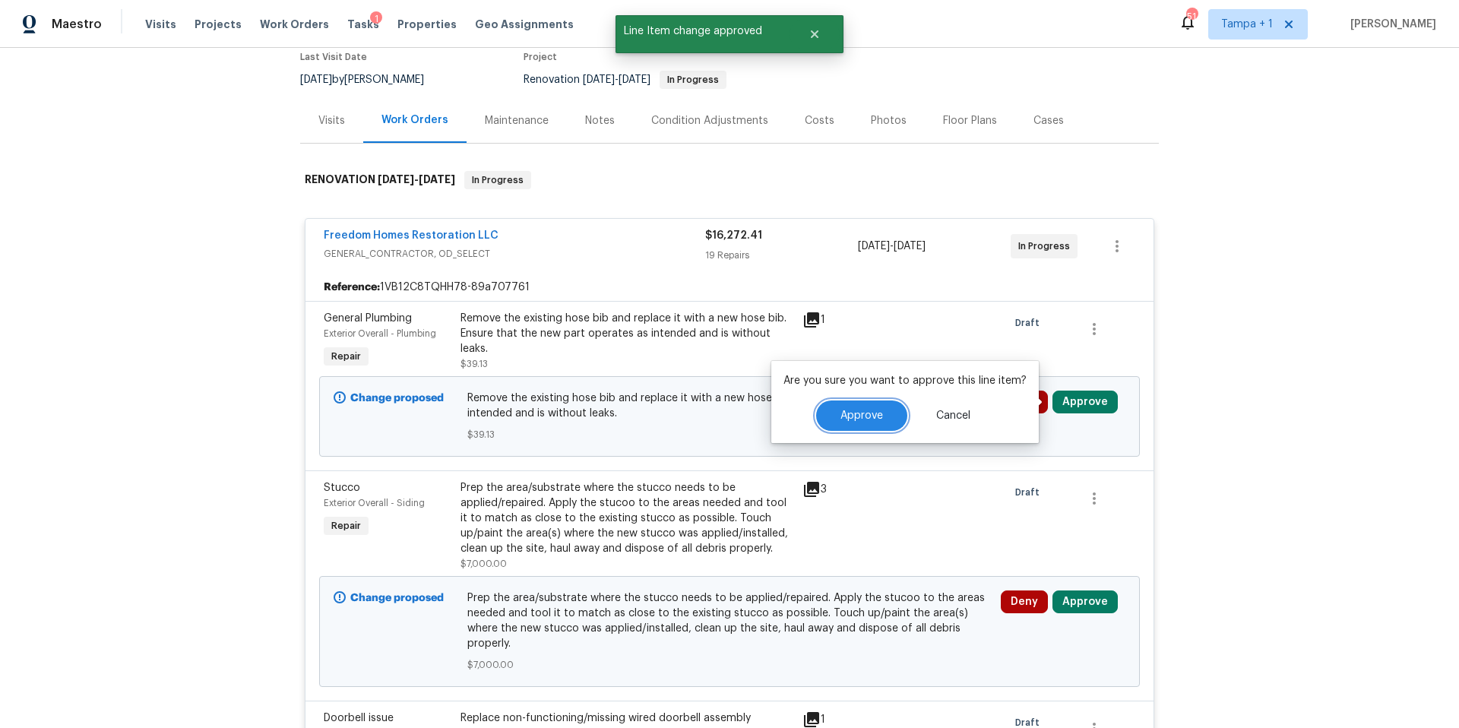
click at [859, 411] on span "Approve" at bounding box center [861, 415] width 43 height 11
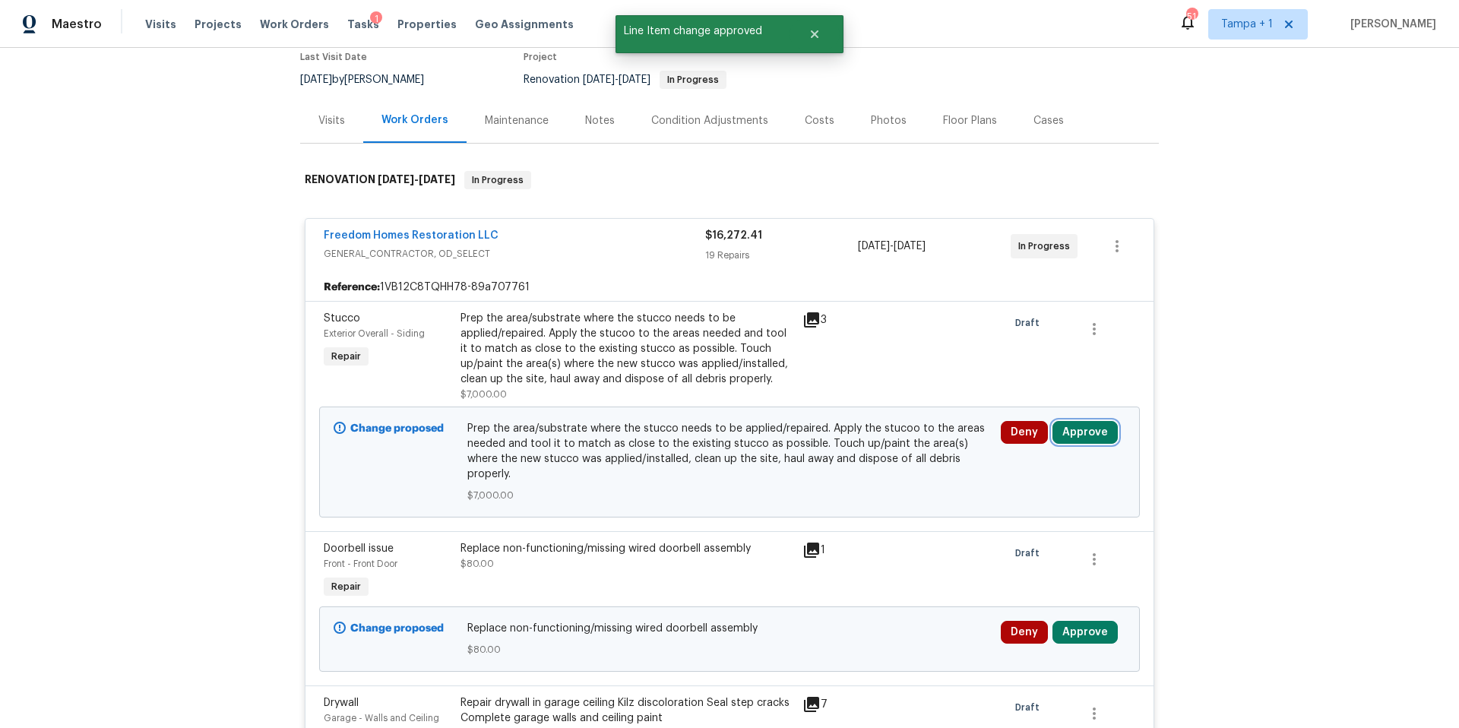
click at [1083, 437] on button "Approve" at bounding box center [1084, 432] width 65 height 23
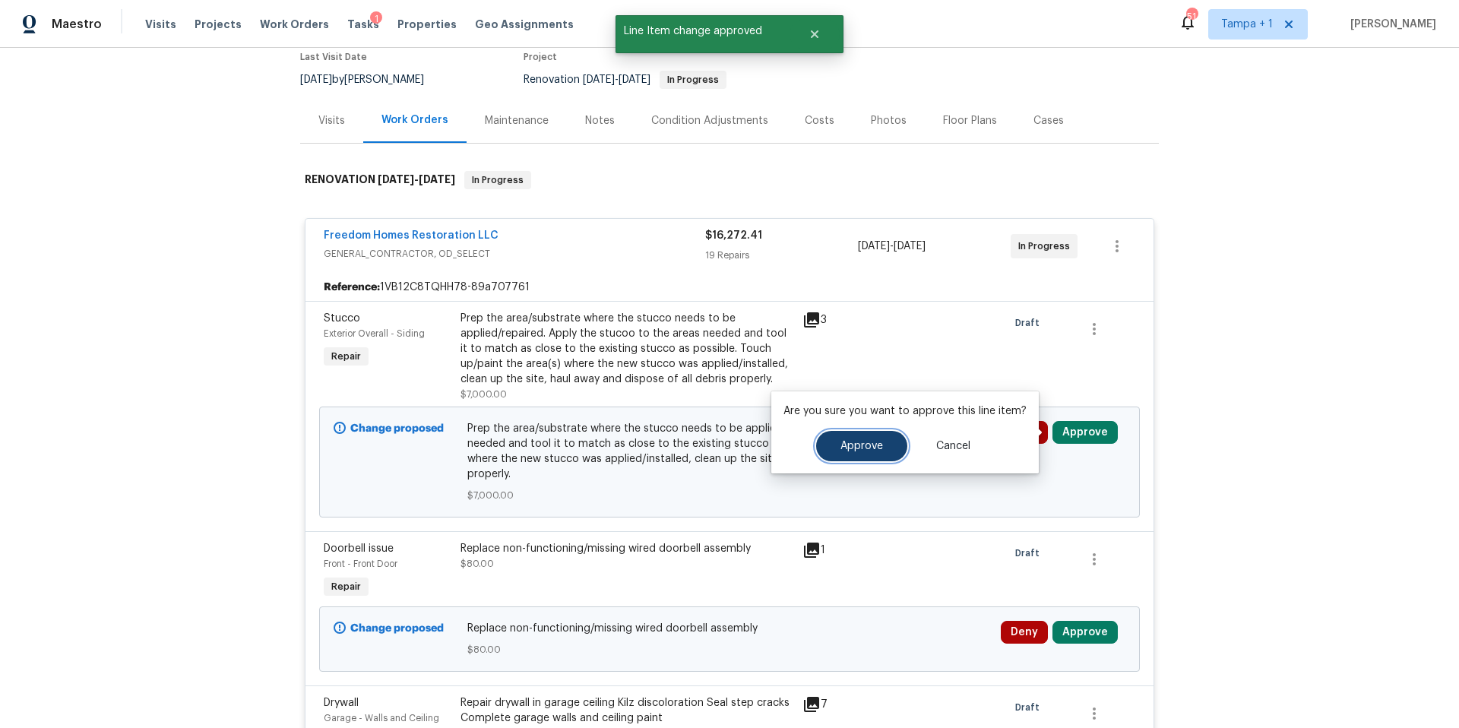
click at [840, 446] on span "Approve" at bounding box center [861, 446] width 43 height 11
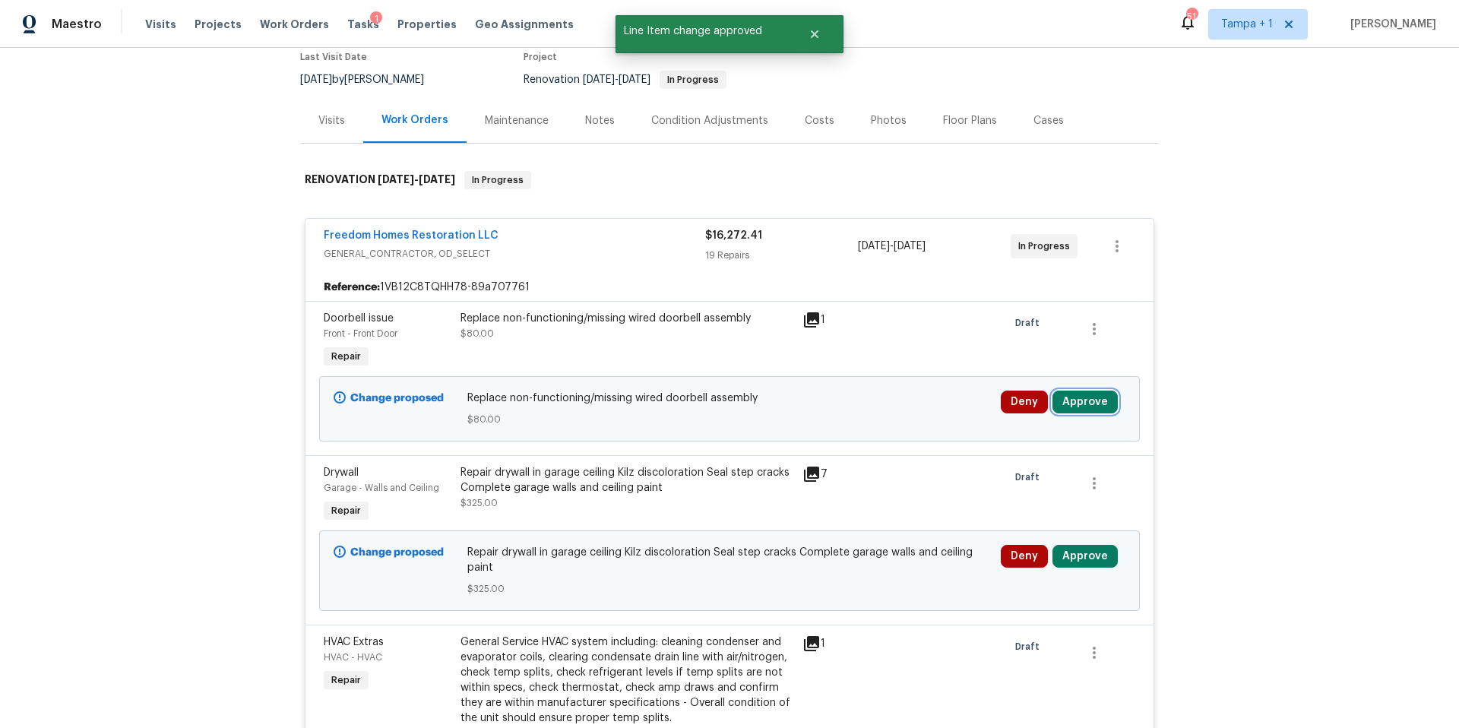
click at [1089, 397] on button "Approve" at bounding box center [1084, 401] width 65 height 23
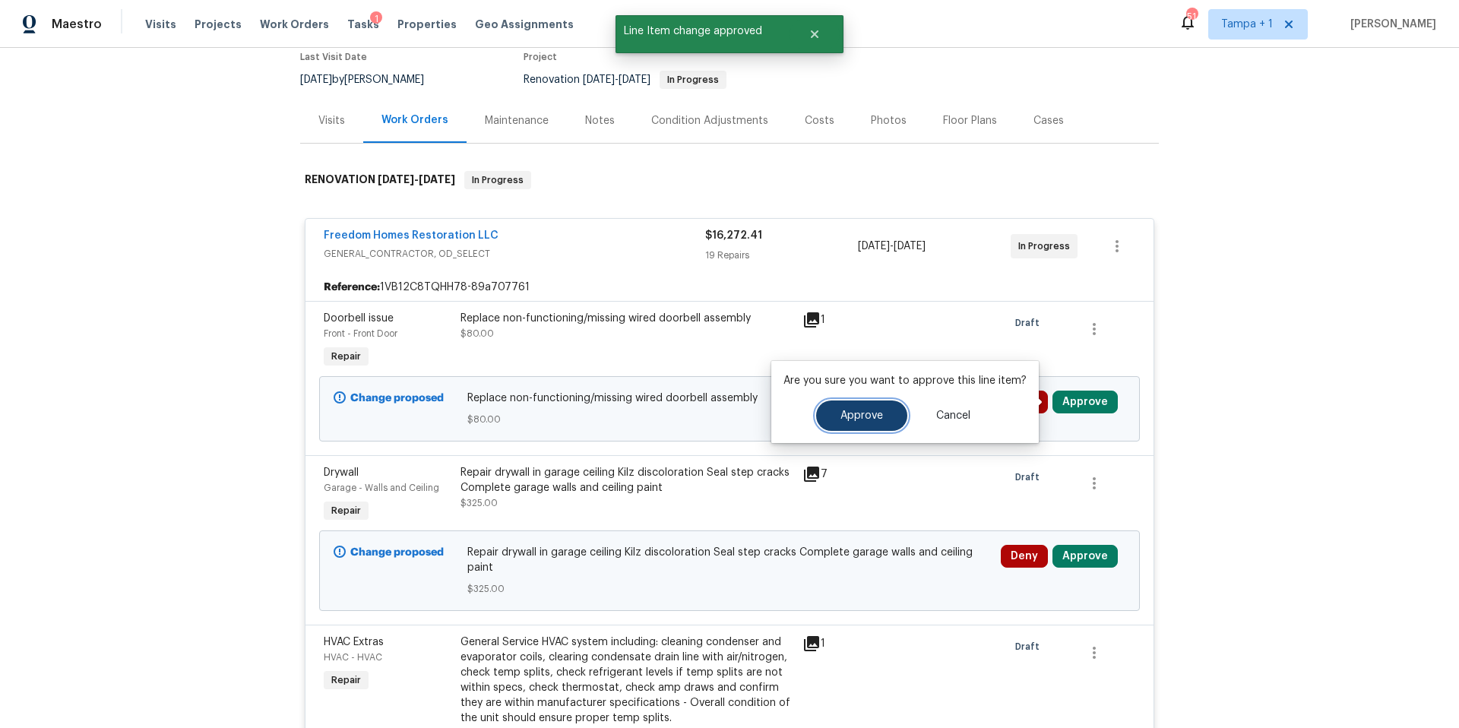
click at [855, 410] on span "Approve" at bounding box center [861, 415] width 43 height 11
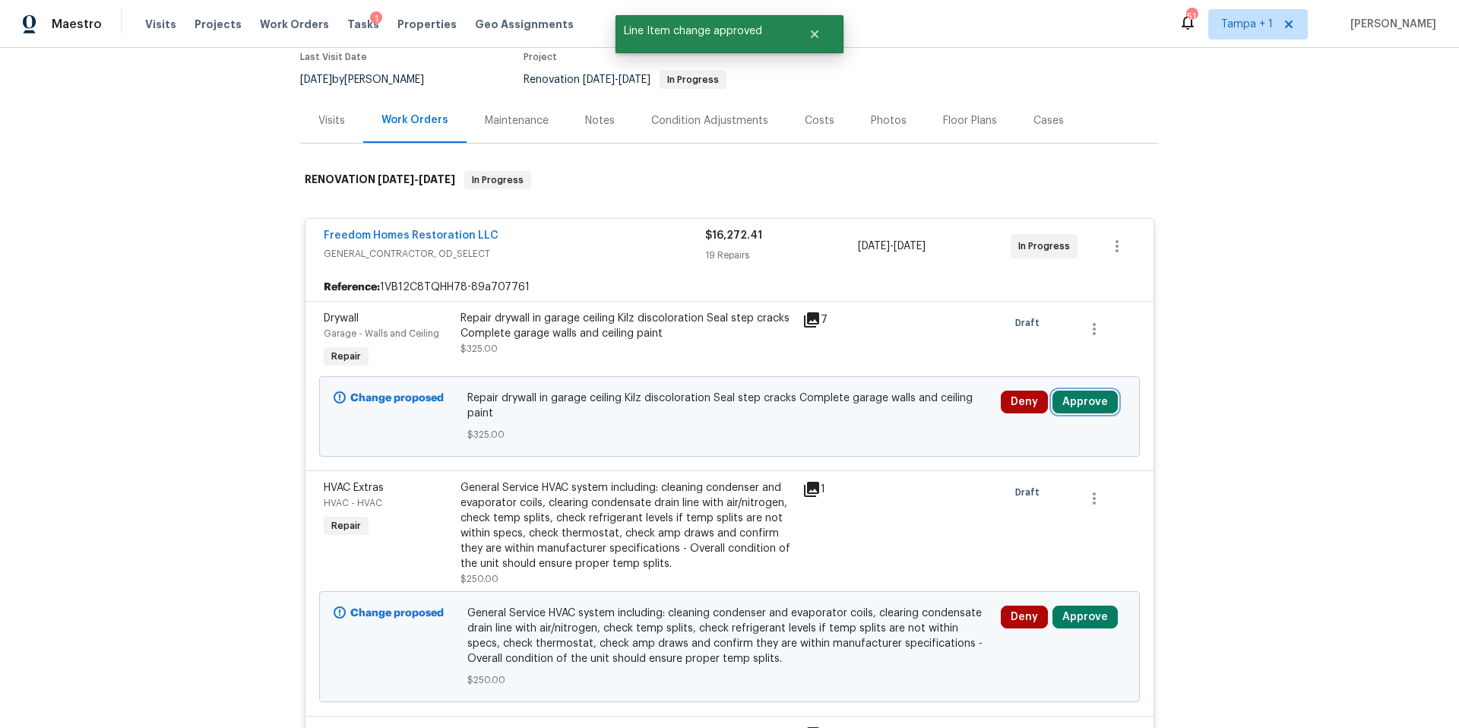
click at [1080, 413] on button "Approve" at bounding box center [1084, 401] width 65 height 23
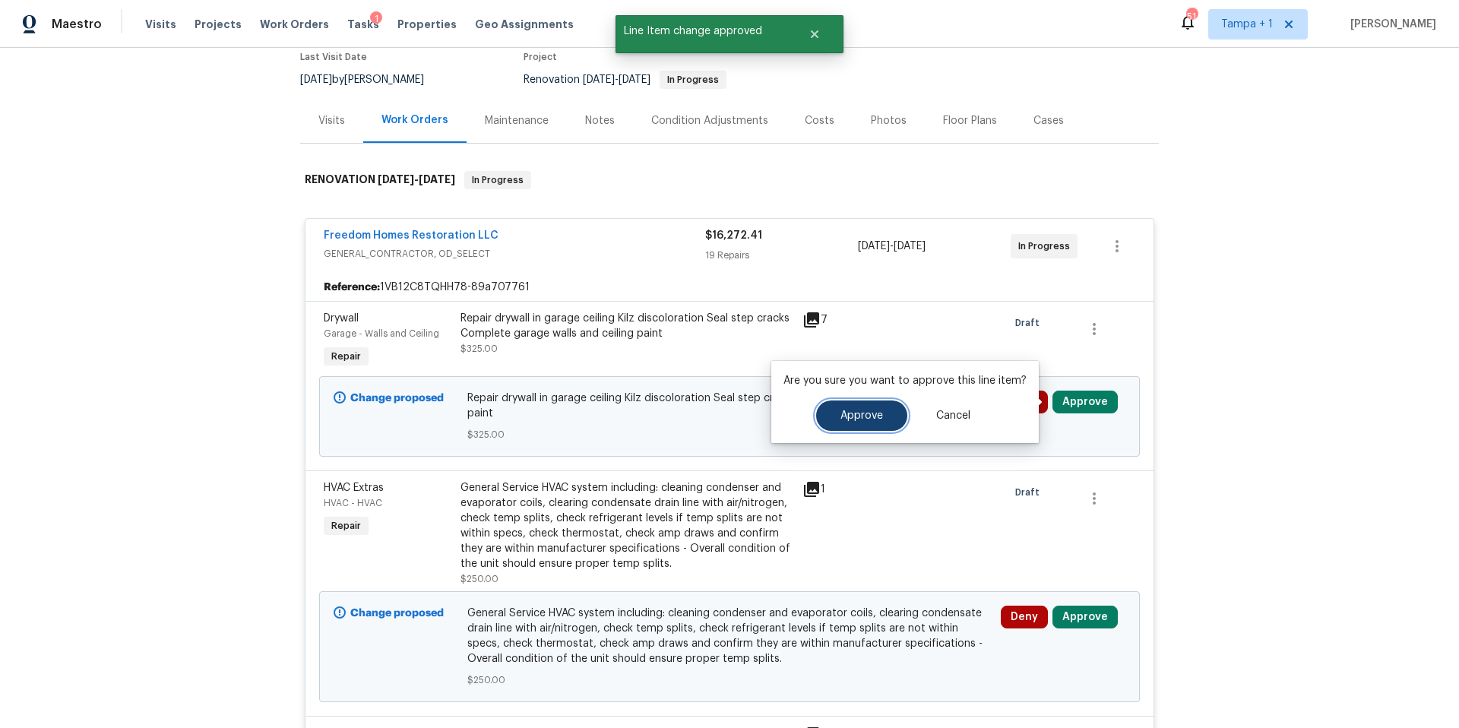
click at [877, 413] on span "Approve" at bounding box center [861, 415] width 43 height 11
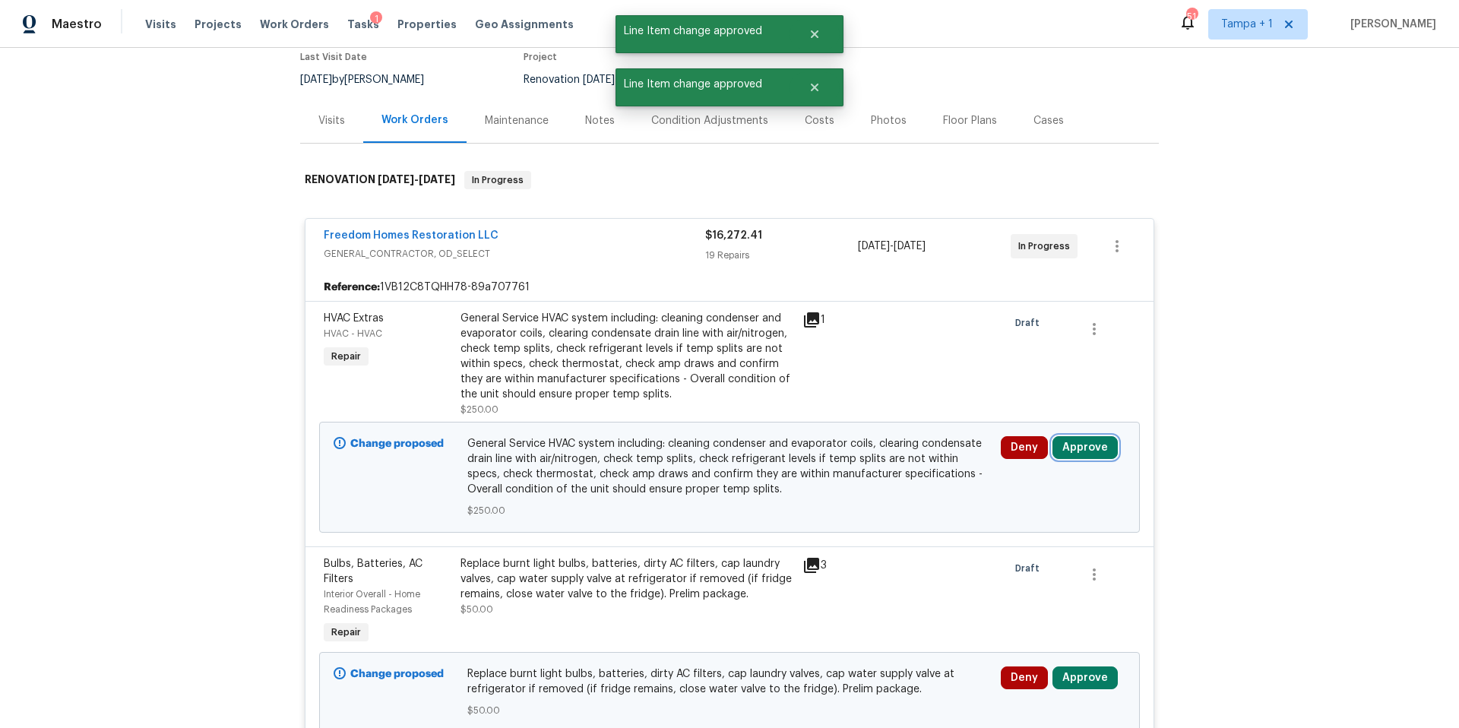
click at [1098, 447] on button "Approve" at bounding box center [1084, 447] width 65 height 23
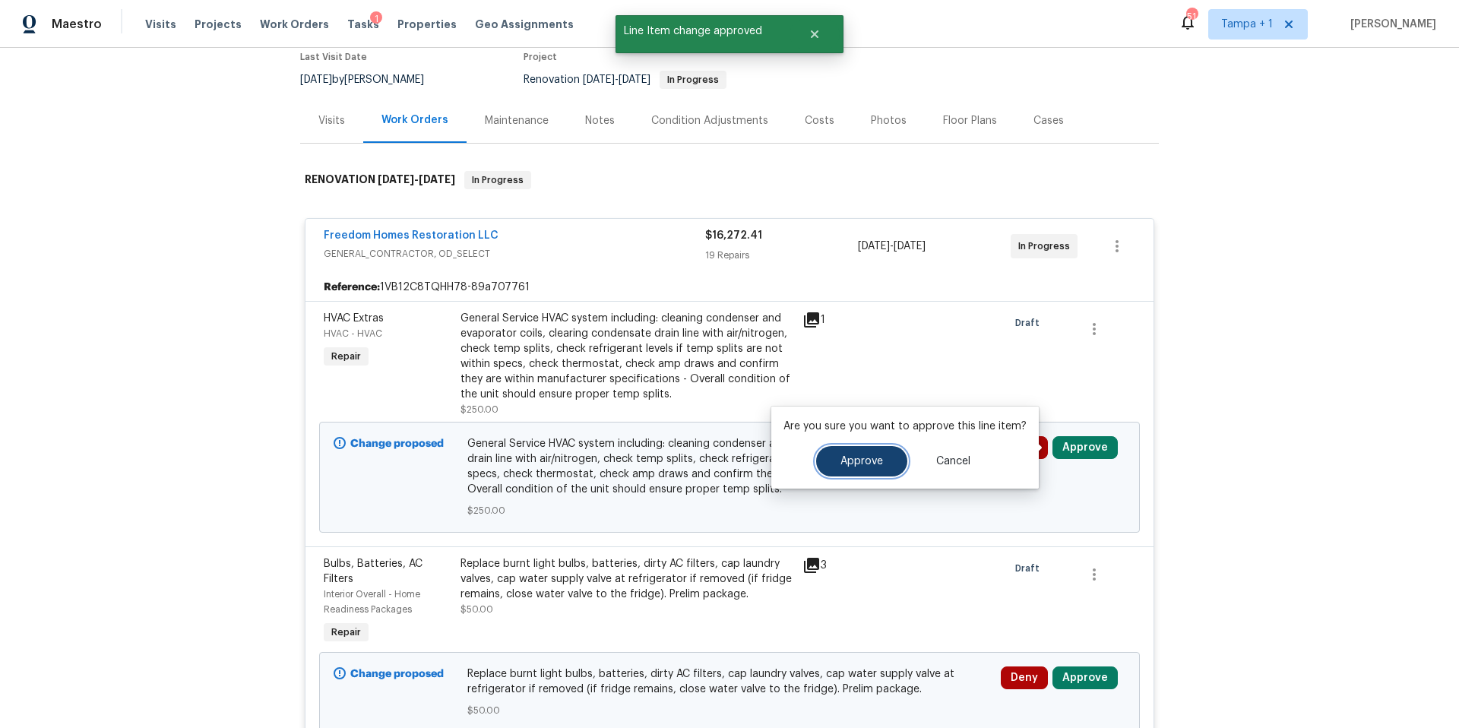
click at [850, 449] on button "Approve" at bounding box center [861, 461] width 91 height 30
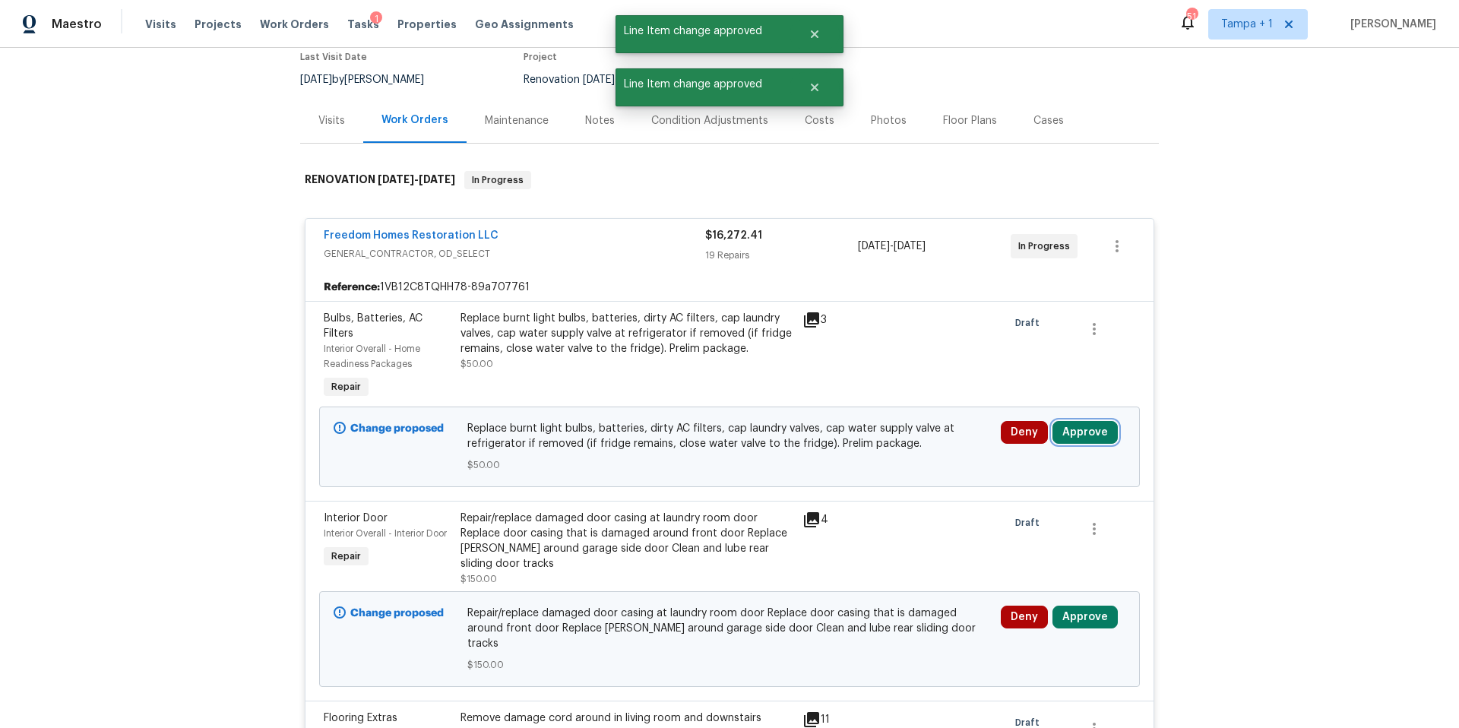
click at [1085, 435] on button "Approve" at bounding box center [1084, 432] width 65 height 23
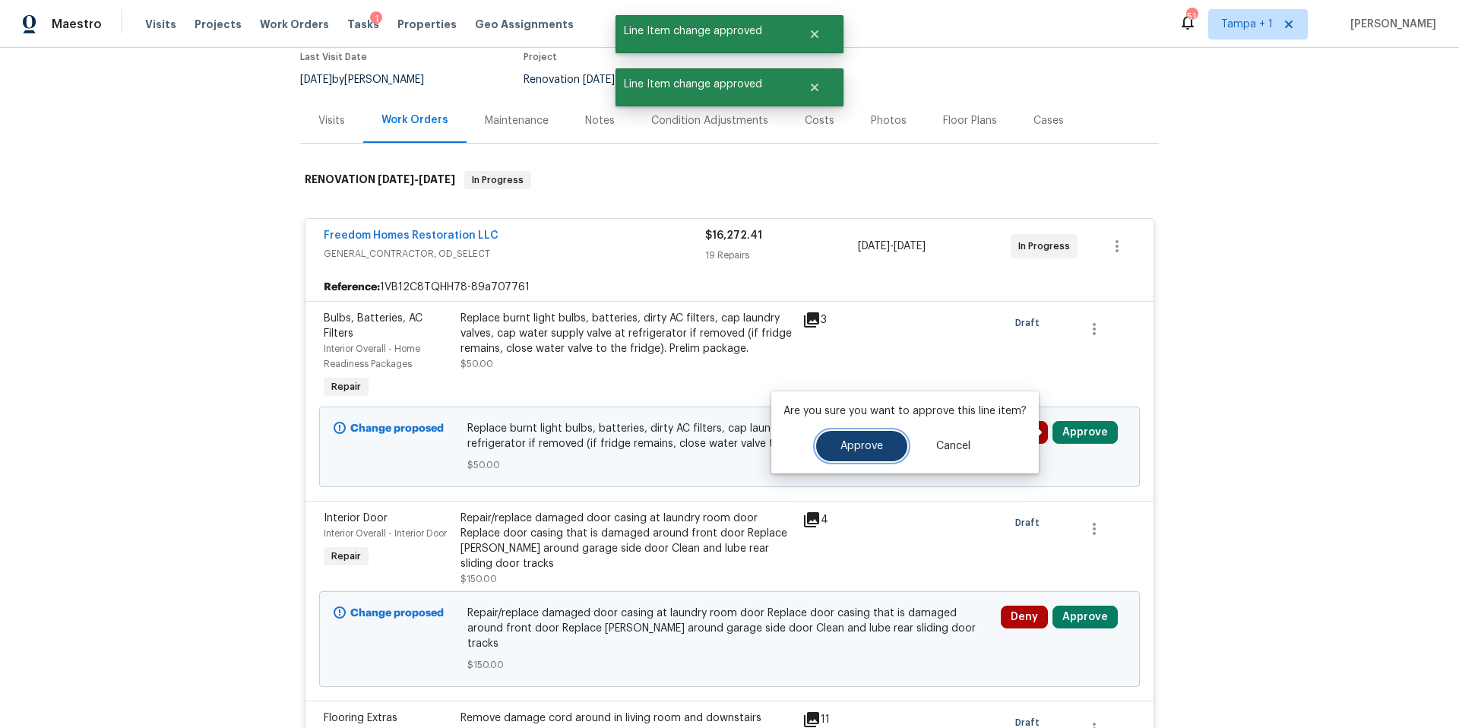
click at [877, 452] on button "Approve" at bounding box center [861, 446] width 91 height 30
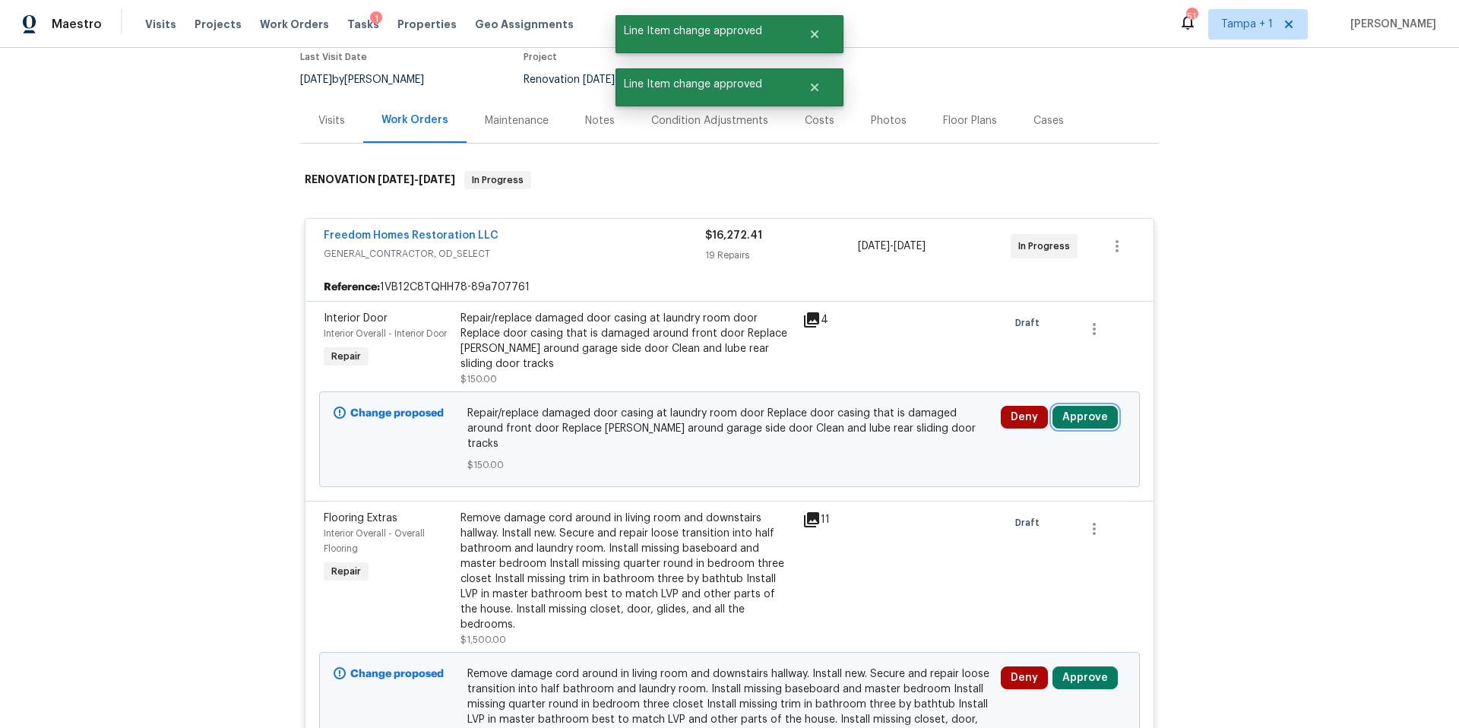
click at [1099, 418] on button "Approve" at bounding box center [1084, 417] width 65 height 23
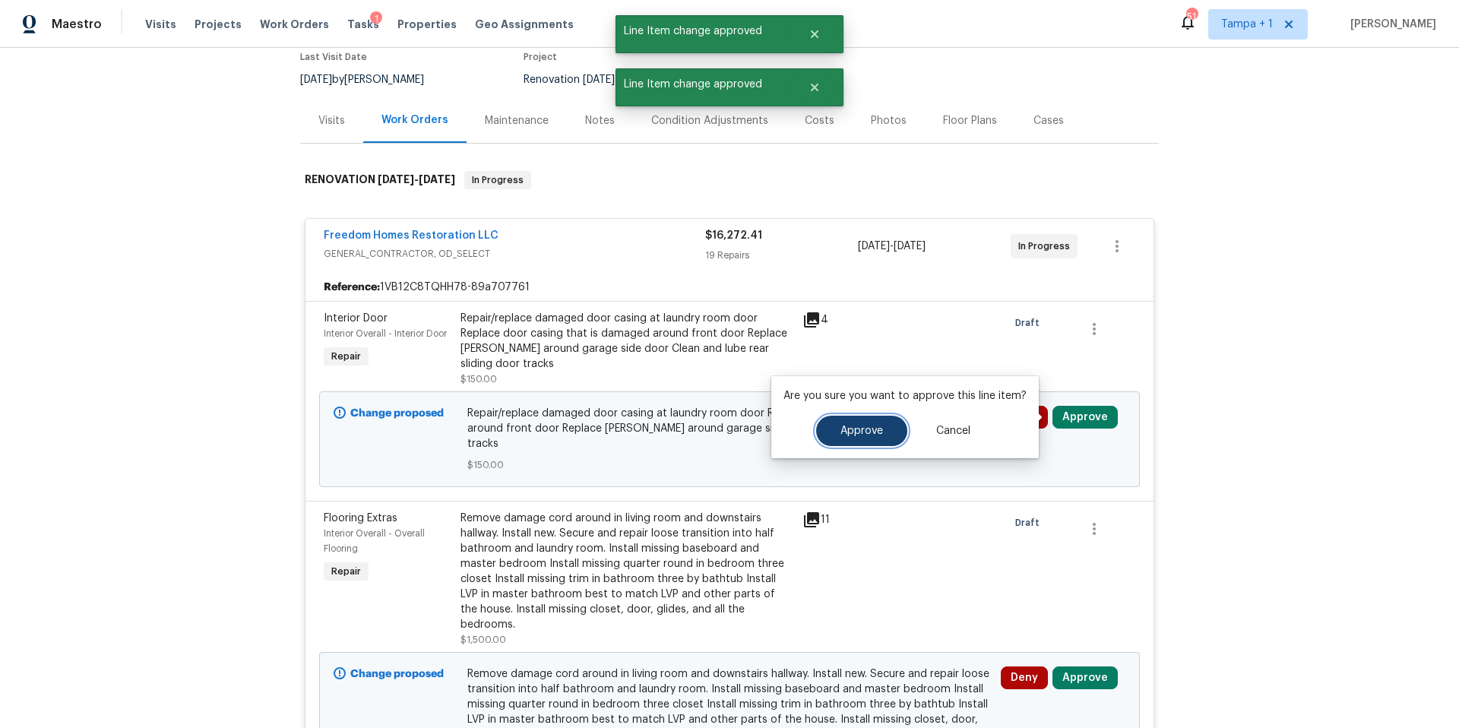
click at [858, 435] on span "Approve" at bounding box center [861, 430] width 43 height 11
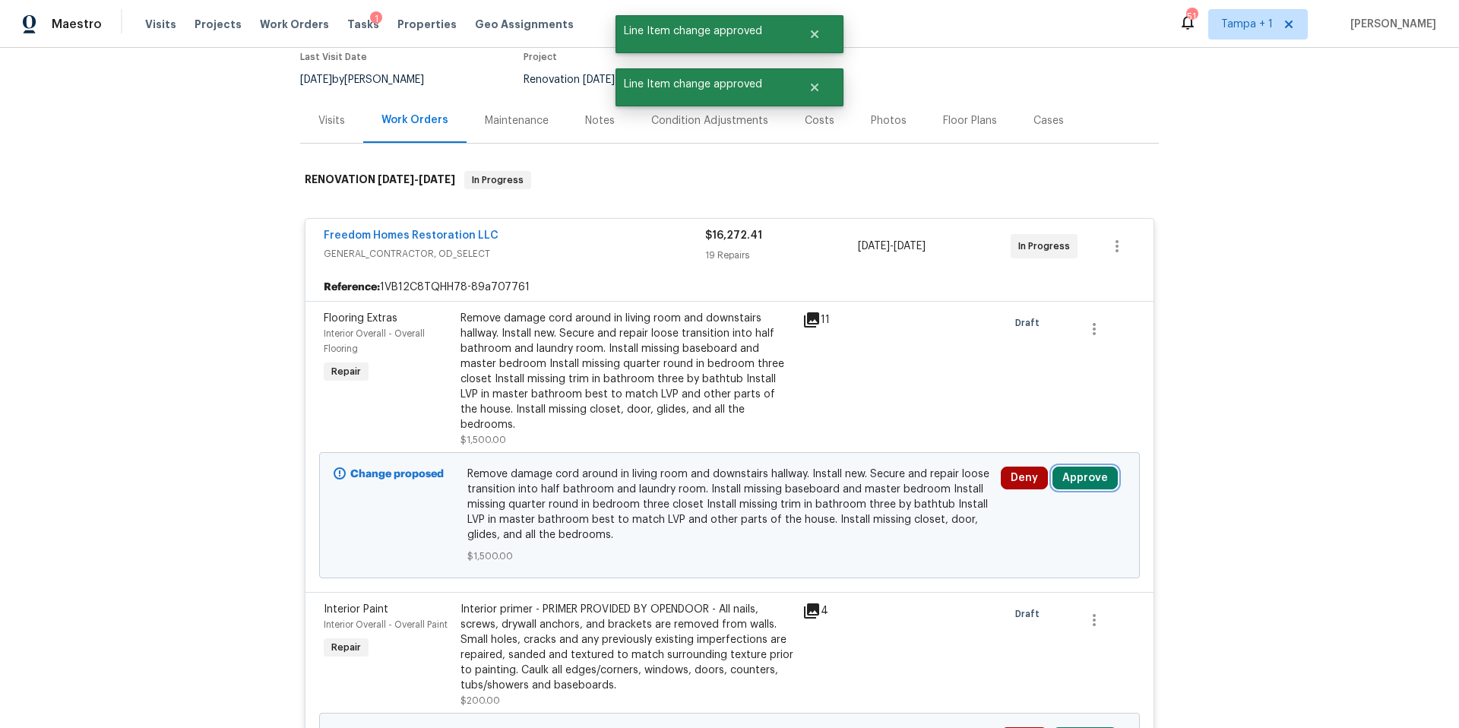
click at [1084, 466] on button "Approve" at bounding box center [1084, 477] width 65 height 23
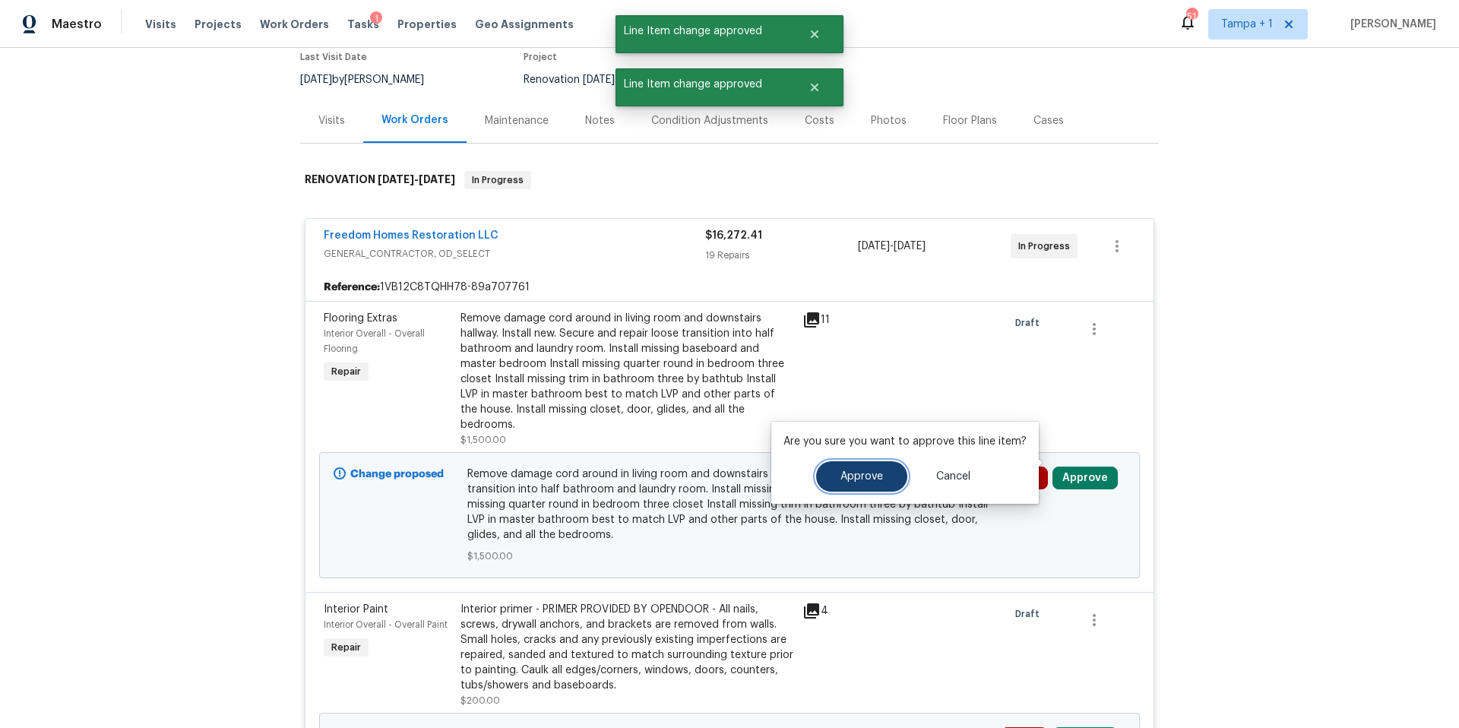
click at [841, 477] on span "Approve" at bounding box center [861, 476] width 43 height 11
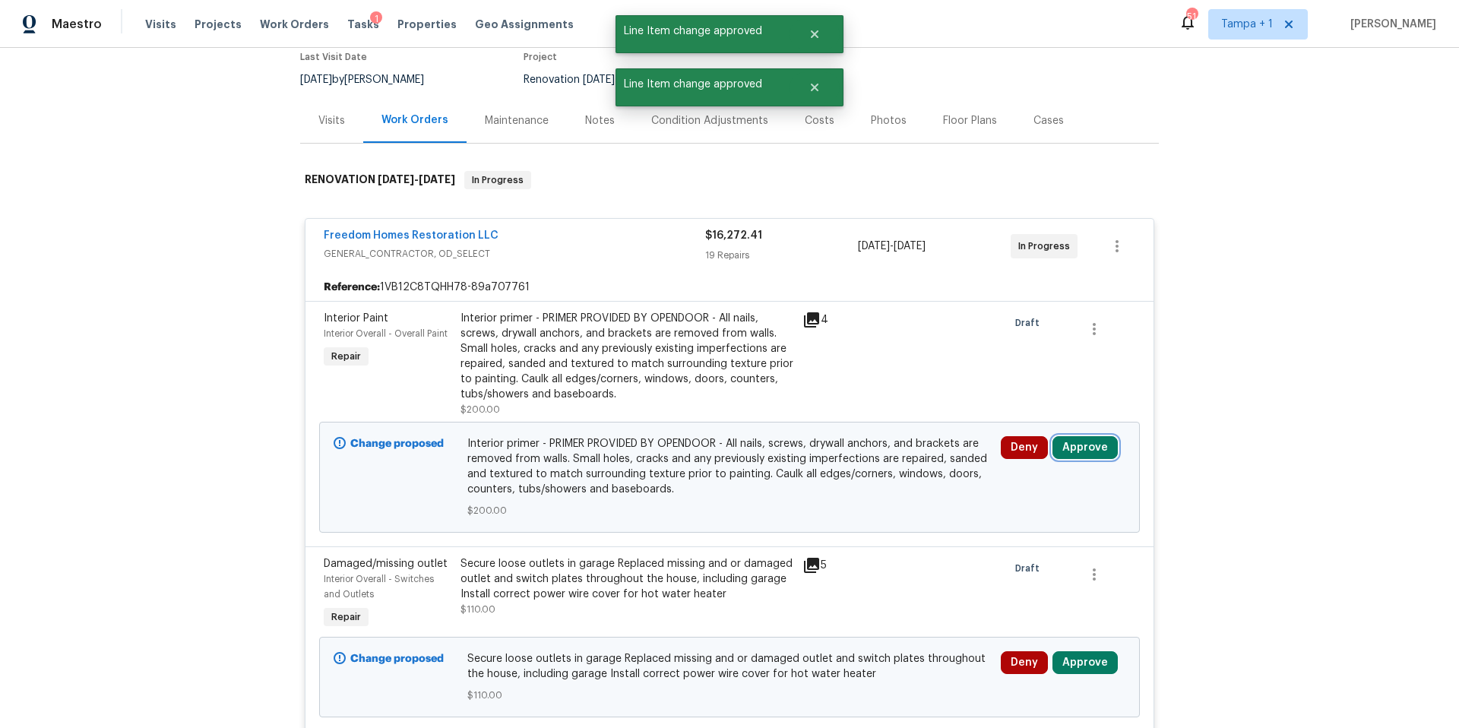
click at [1067, 454] on button "Approve" at bounding box center [1084, 447] width 65 height 23
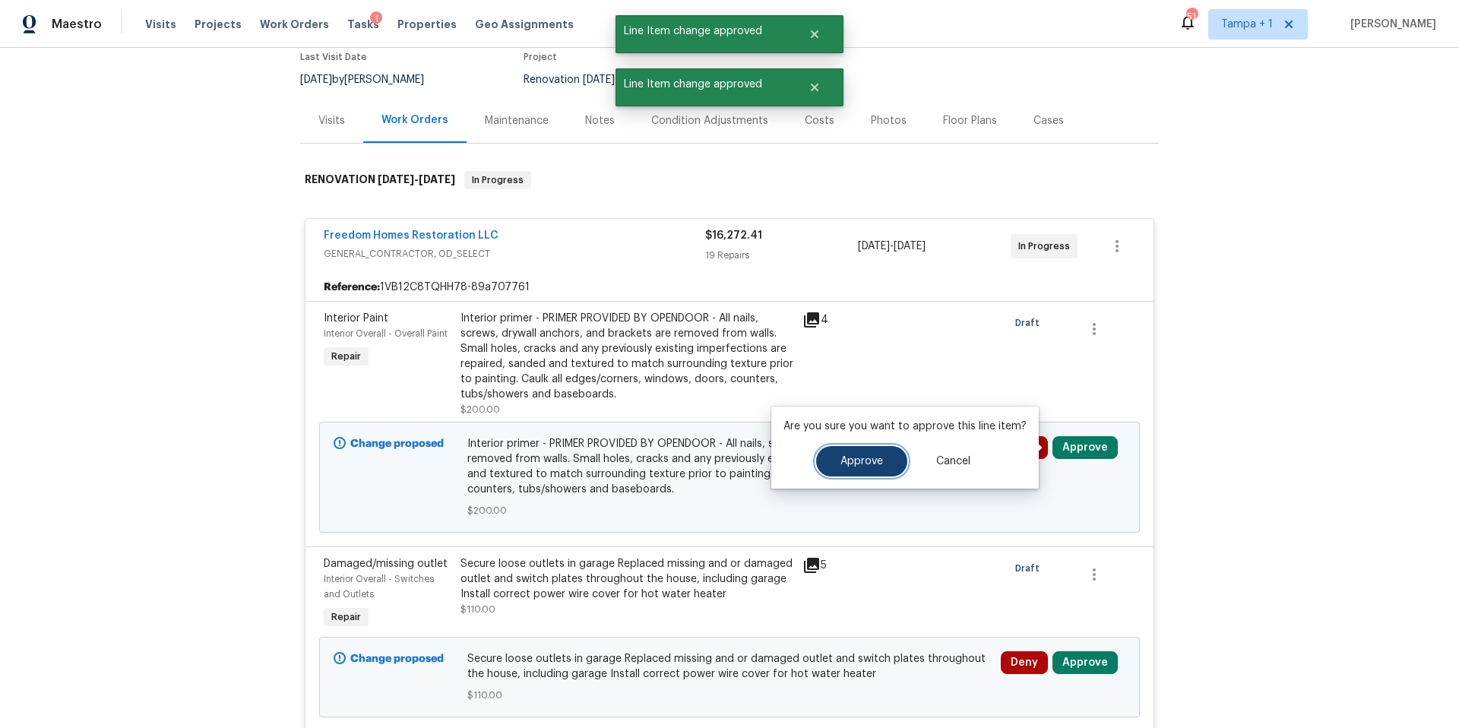
click at [854, 471] on button "Approve" at bounding box center [861, 461] width 91 height 30
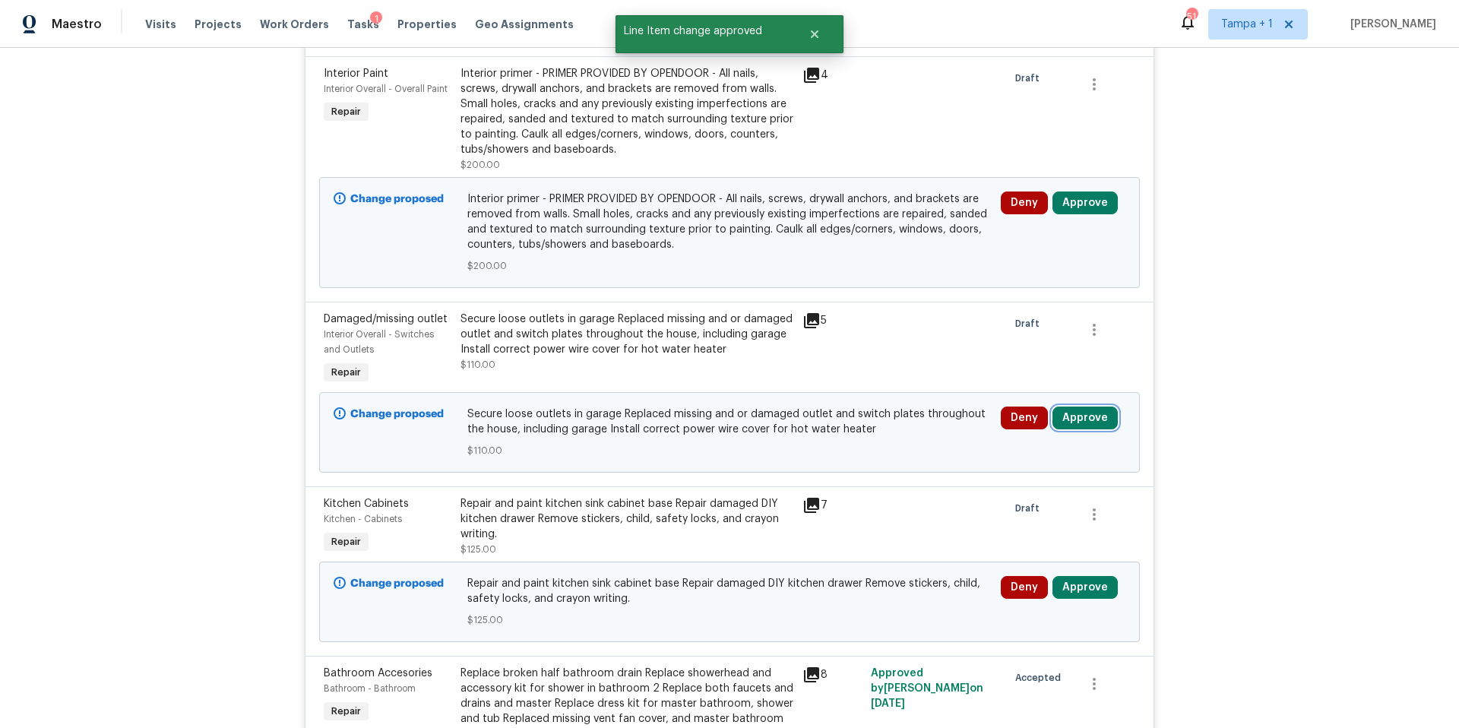
click at [1082, 418] on button "Approve" at bounding box center [1084, 417] width 65 height 23
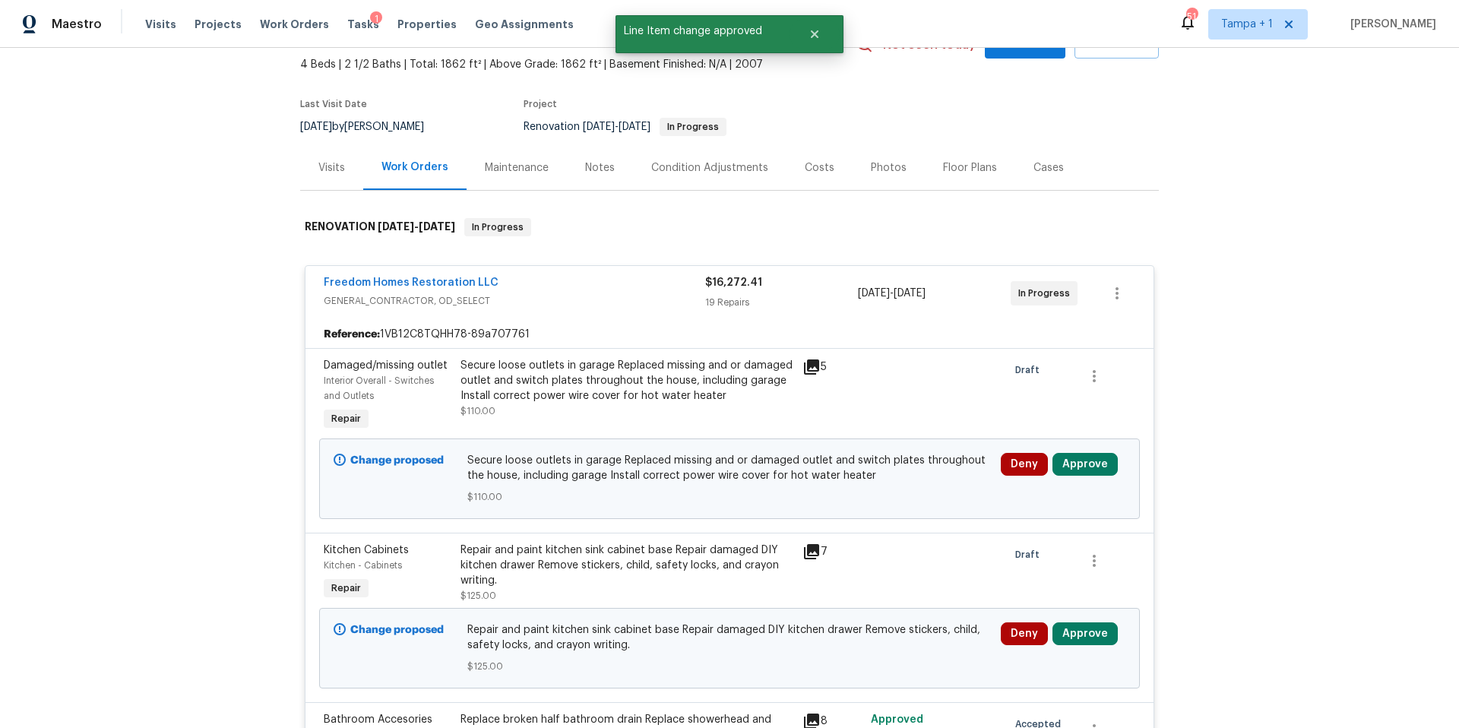
scroll to position [377, 0]
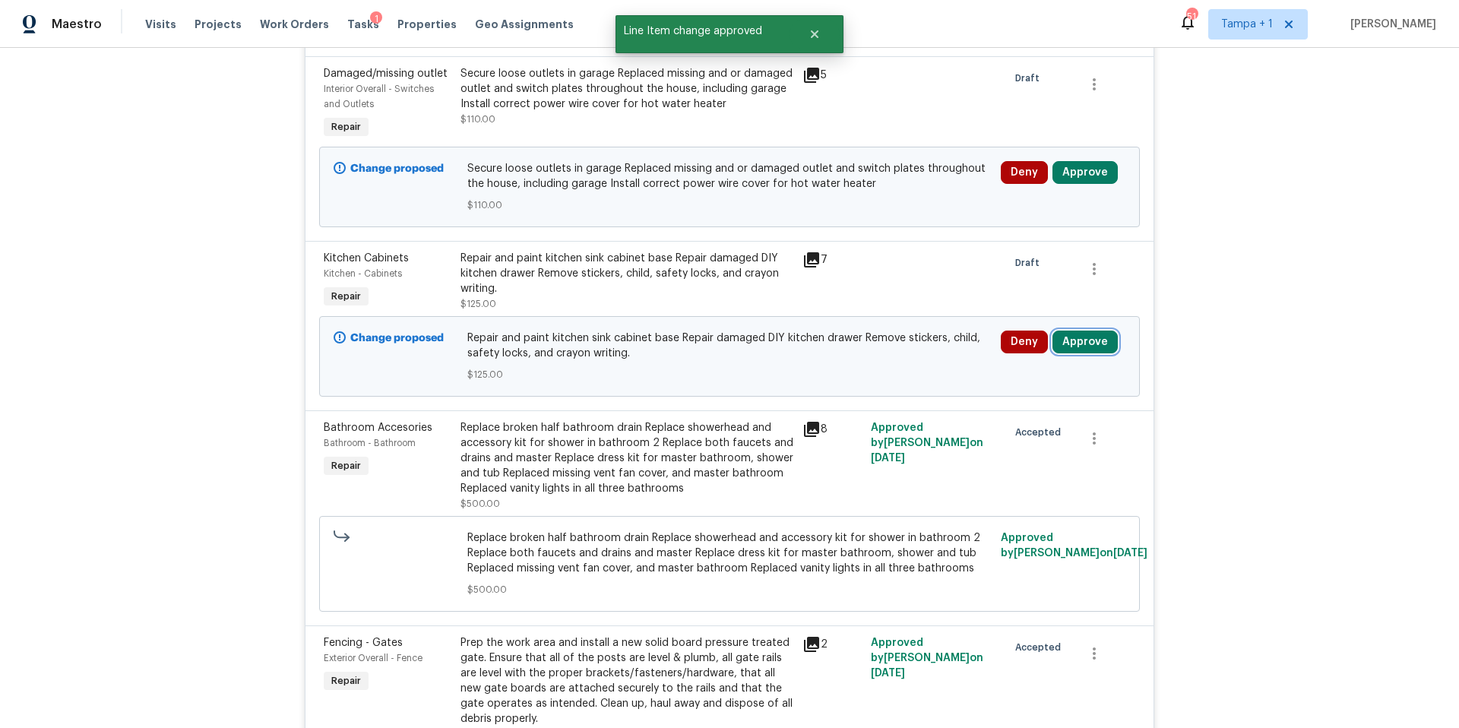
click at [1085, 345] on button "Approve" at bounding box center [1084, 341] width 65 height 23
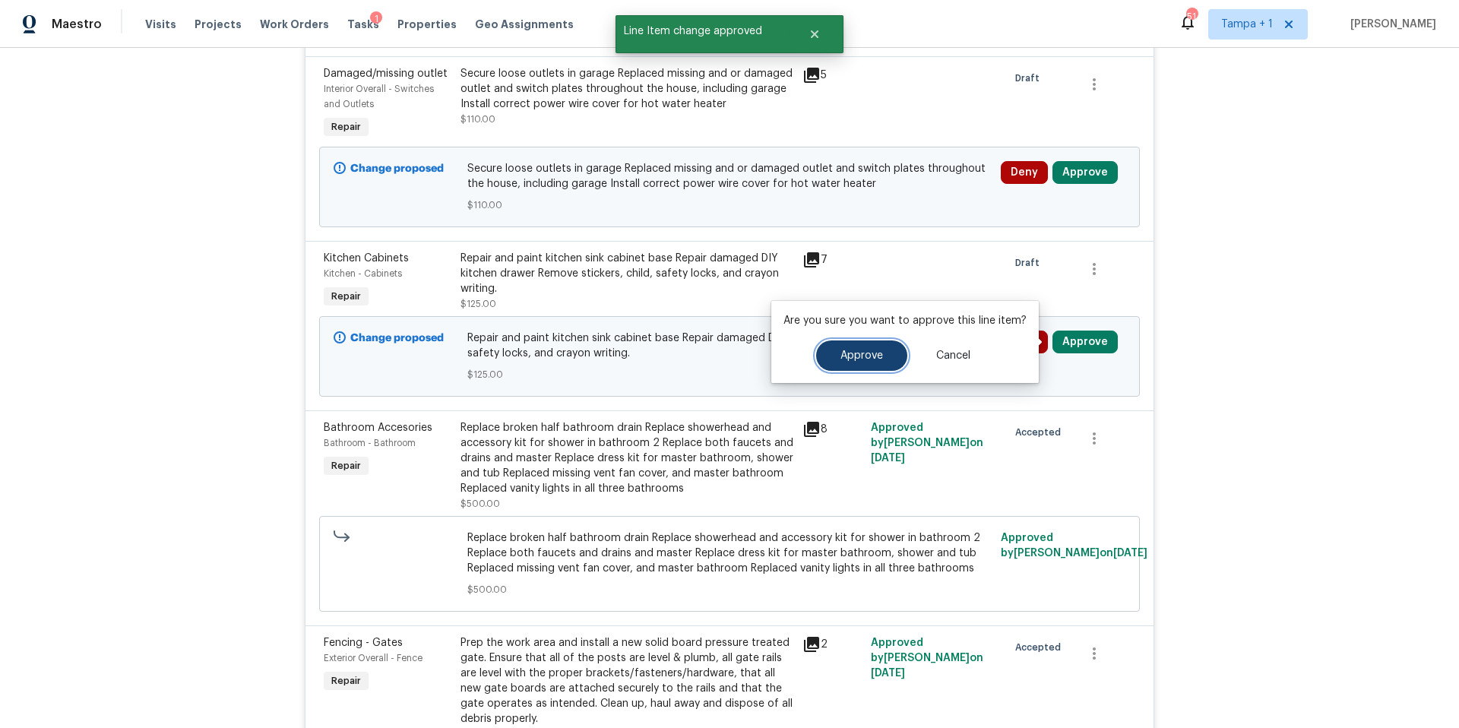
click at [884, 357] on button "Approve" at bounding box center [861, 355] width 91 height 30
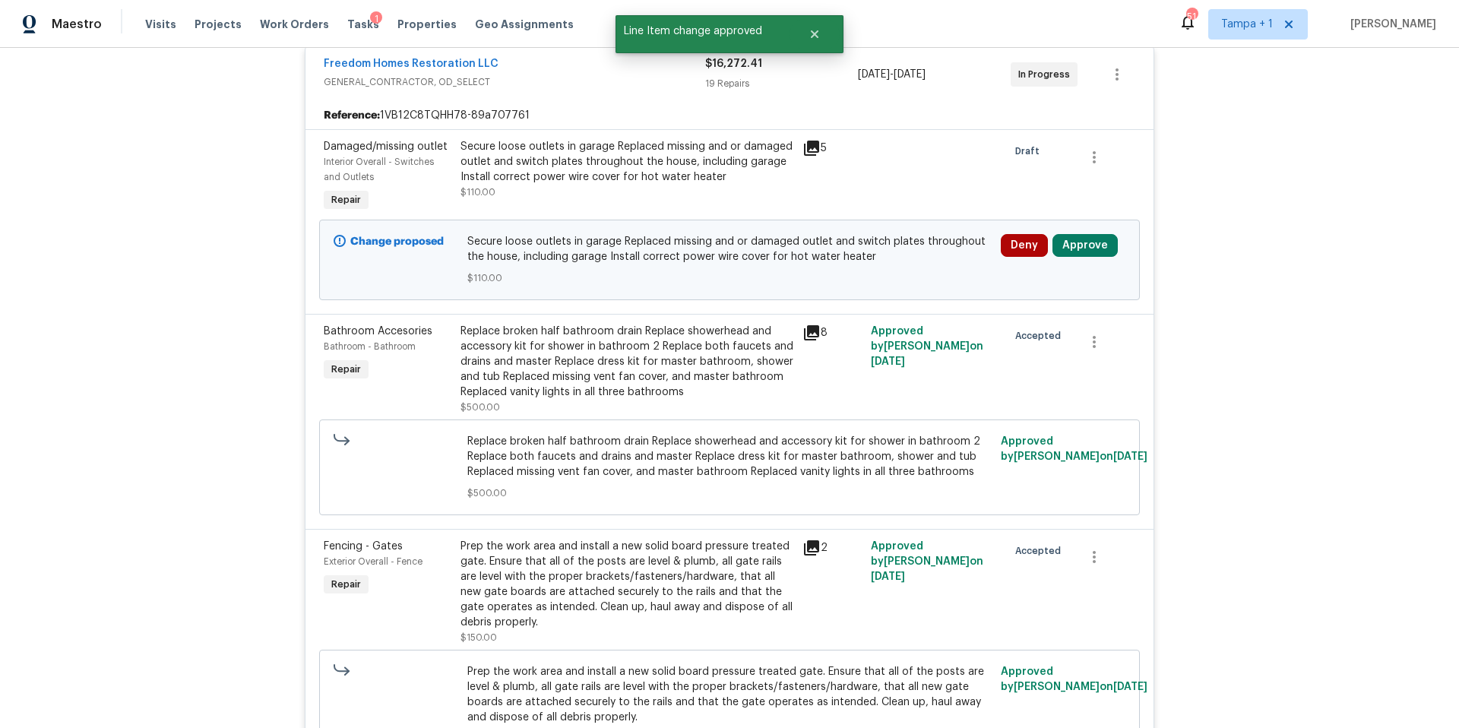
scroll to position [296, 0]
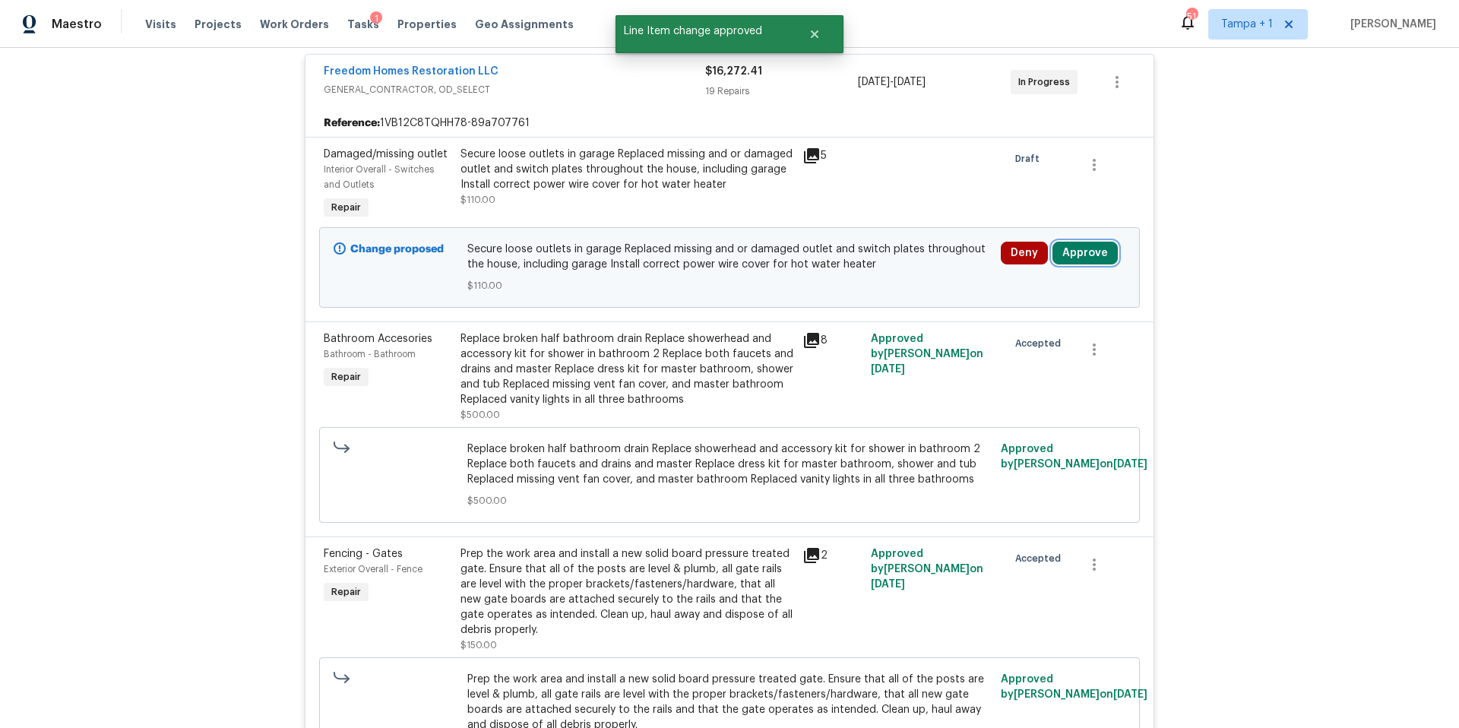
click at [1068, 247] on button "Approve" at bounding box center [1084, 253] width 65 height 23
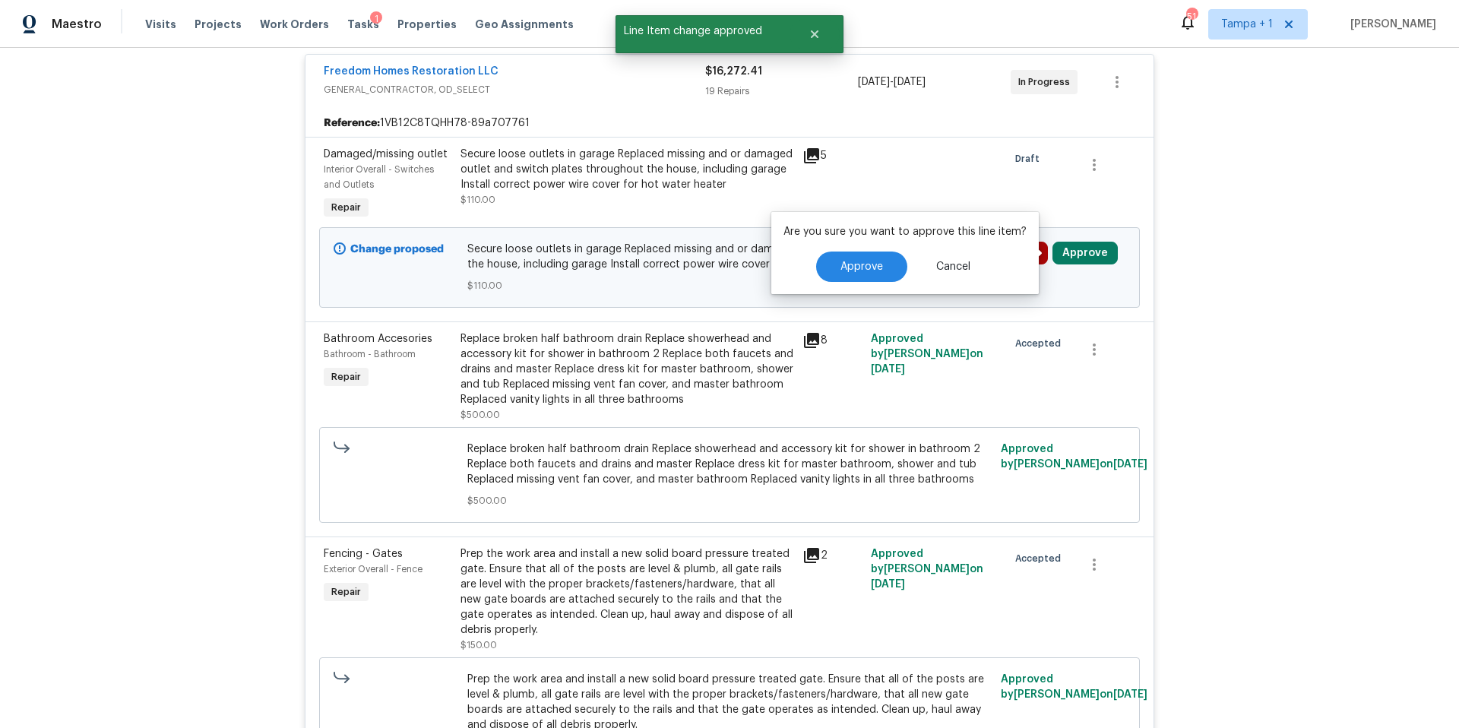
click at [839, 244] on div "Are you sure you want to approve this line item? Approve Cancel" at bounding box center [904, 253] width 267 height 82
click at [846, 279] on button "Approve" at bounding box center [861, 266] width 91 height 30
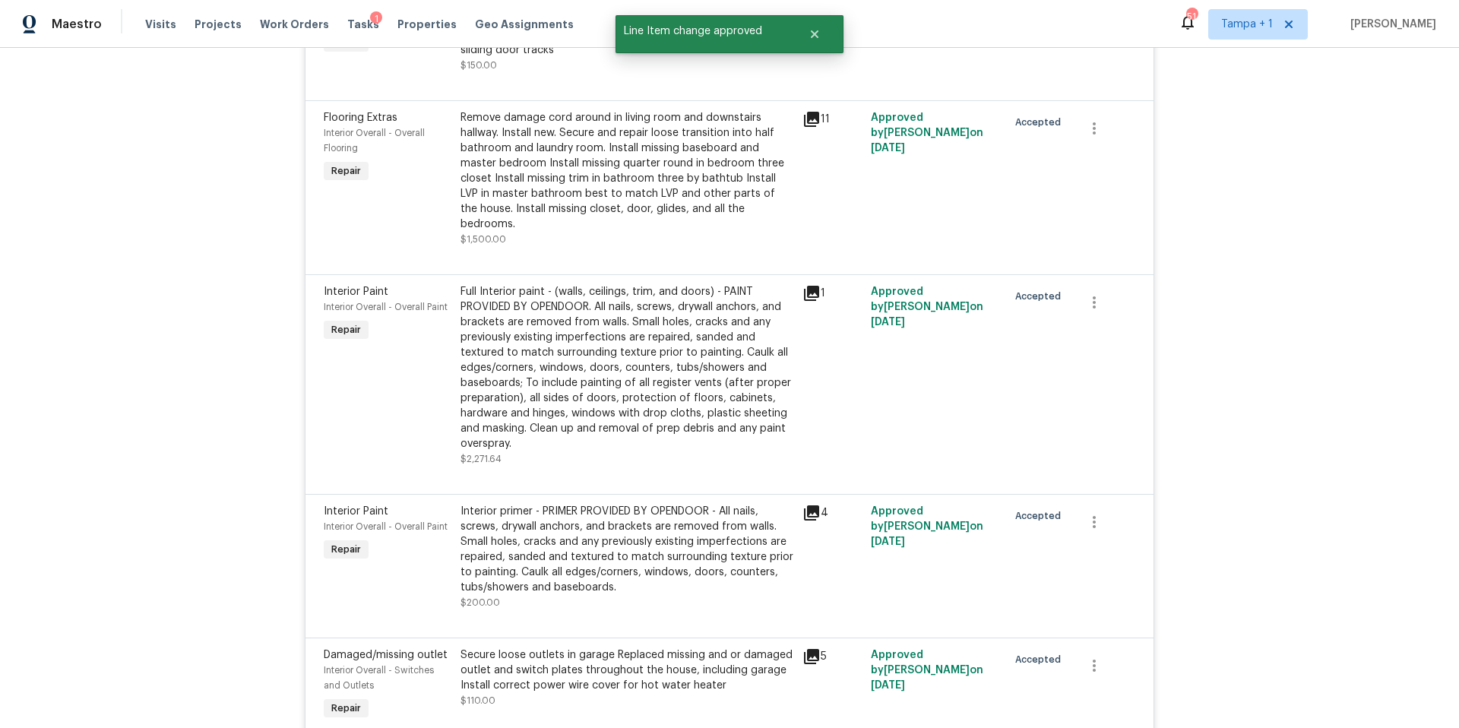
scroll to position [2758, 0]
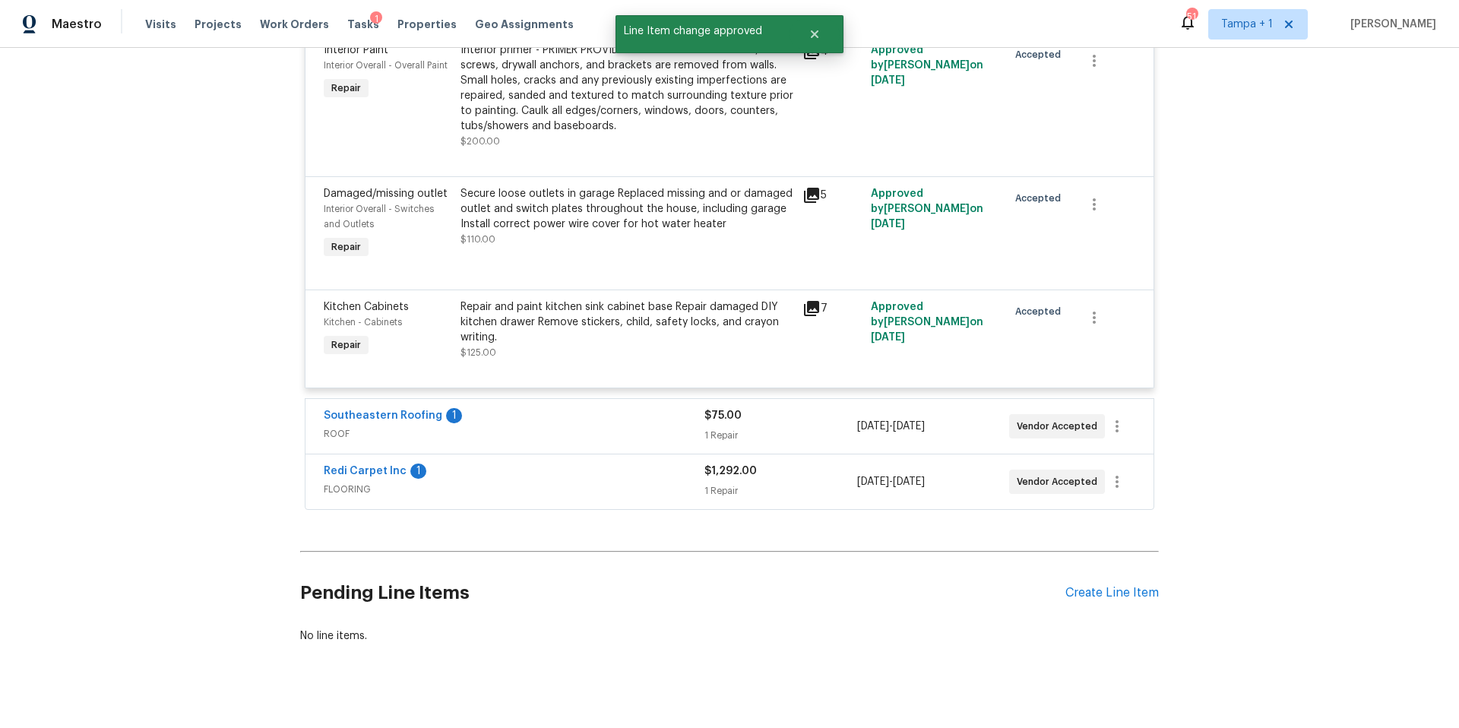
click at [559, 454] on div "Redi Carpet Inc 1 FLOORING $1,292.00 1 Repair 9/2/2025 - 9/11/2025 Vendor Accep…" at bounding box center [729, 481] width 848 height 55
click at [562, 408] on div "Southeastern Roofing 1" at bounding box center [514, 417] width 381 height 18
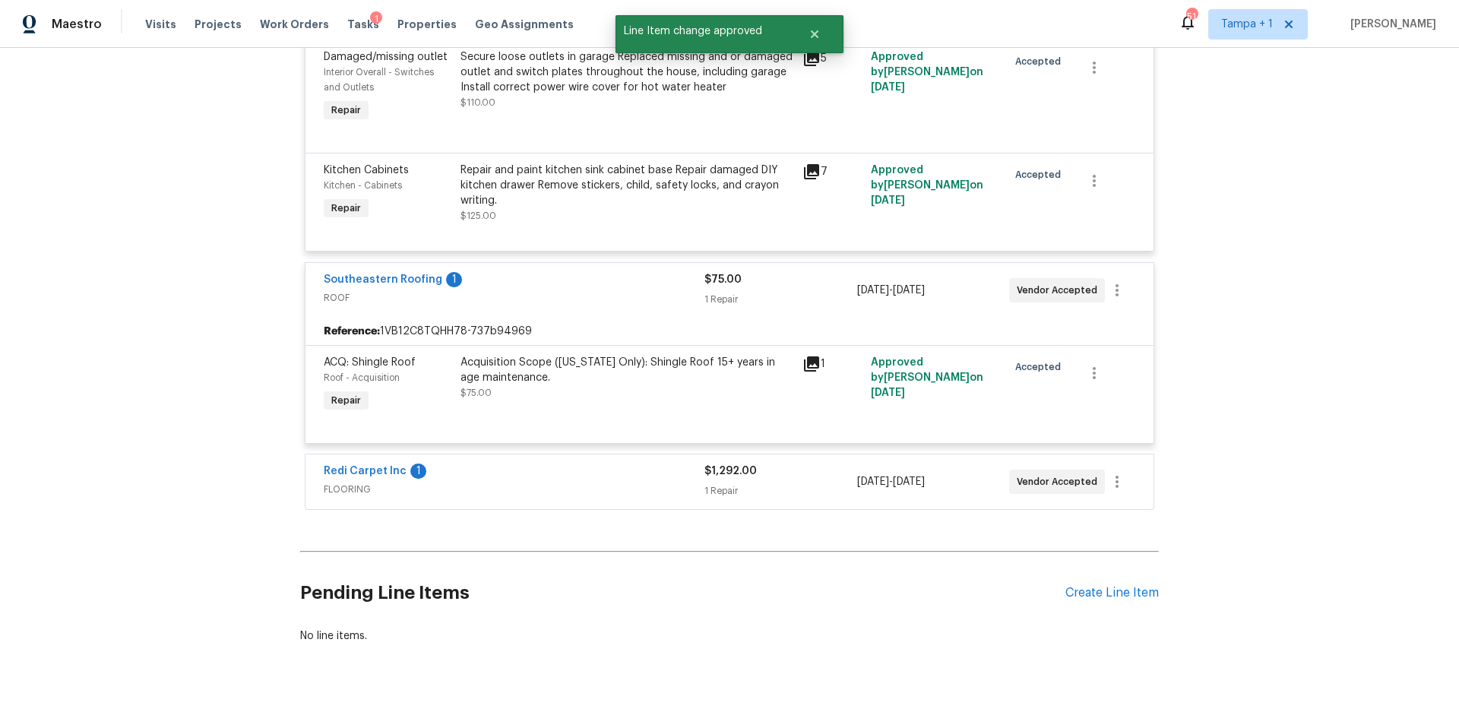
click at [580, 463] on div "Redi Carpet Inc 1" at bounding box center [514, 472] width 381 height 18
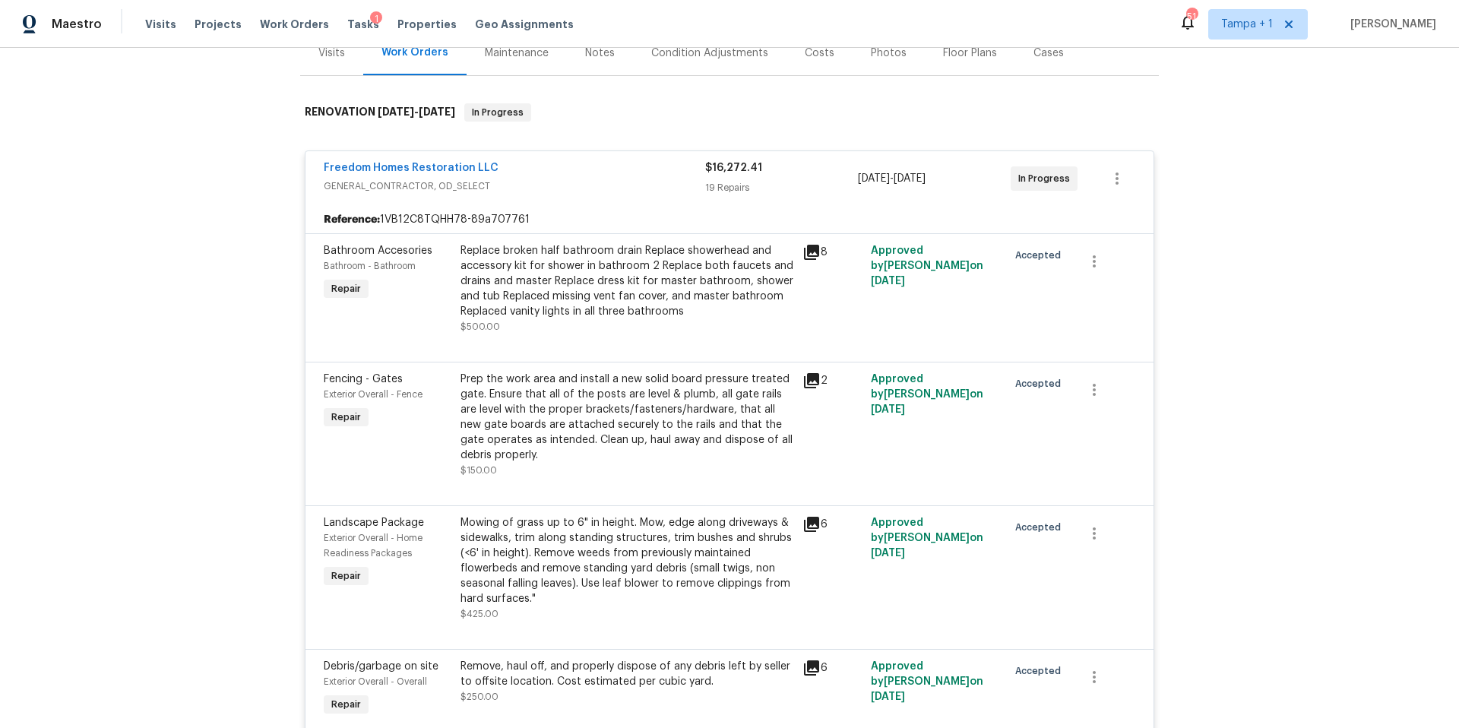
scroll to position [0, 0]
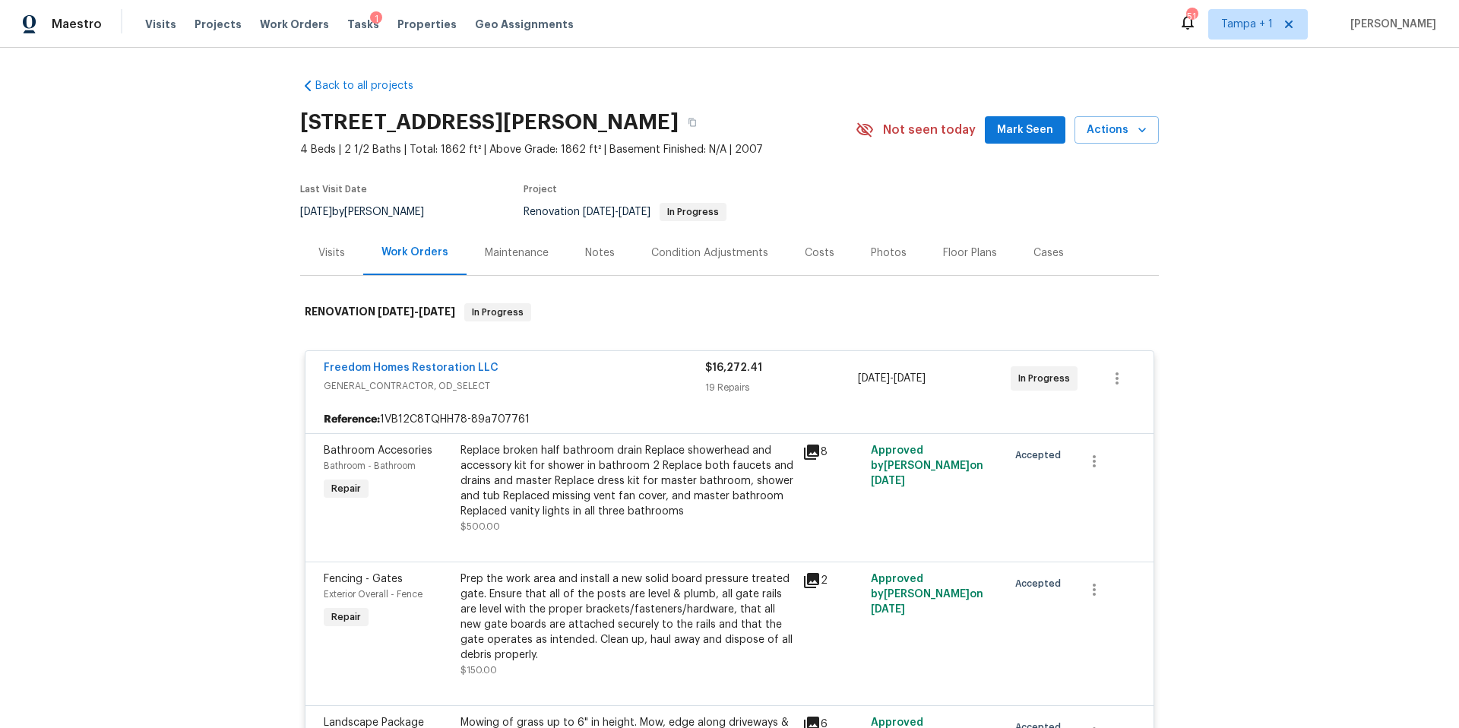
click at [818, 242] on div "Costs" at bounding box center [819, 252] width 66 height 45
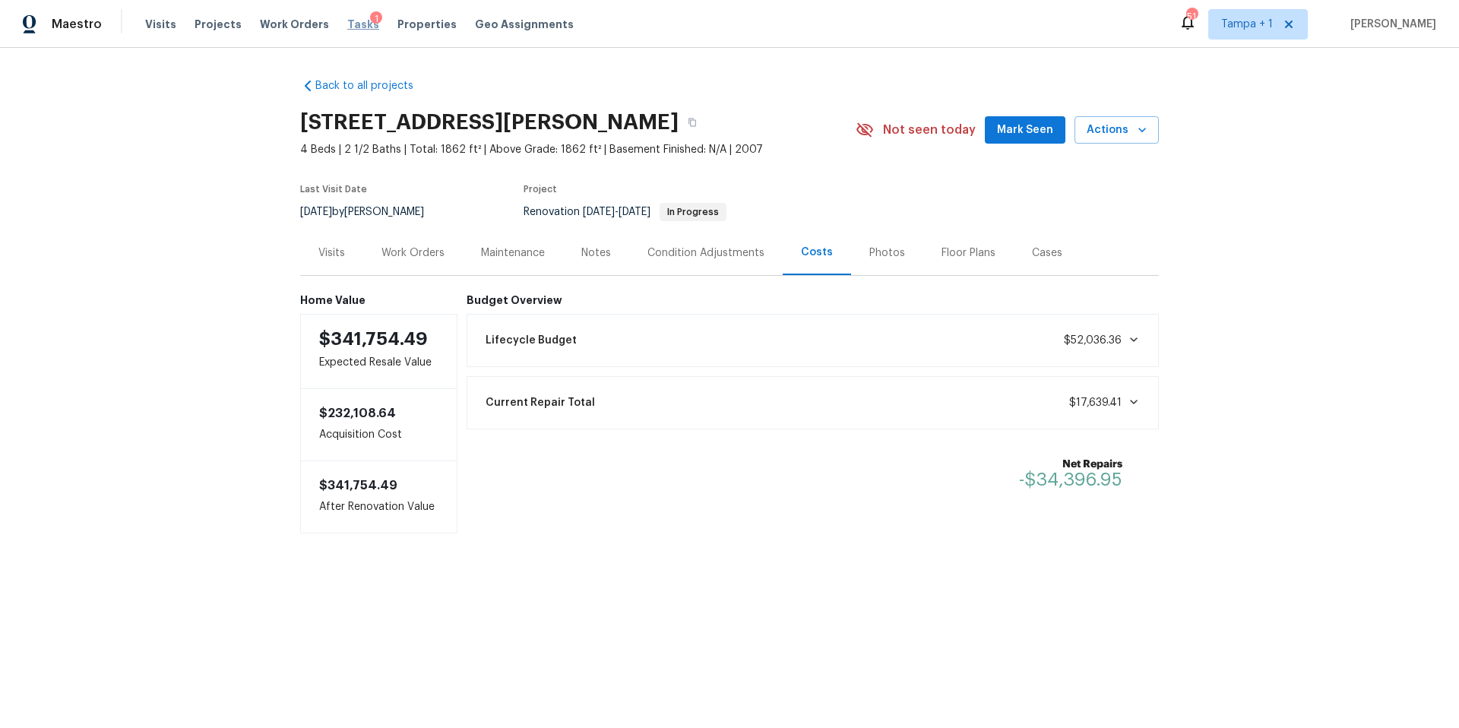
click at [347, 22] on span "Tasks" at bounding box center [363, 24] width 32 height 11
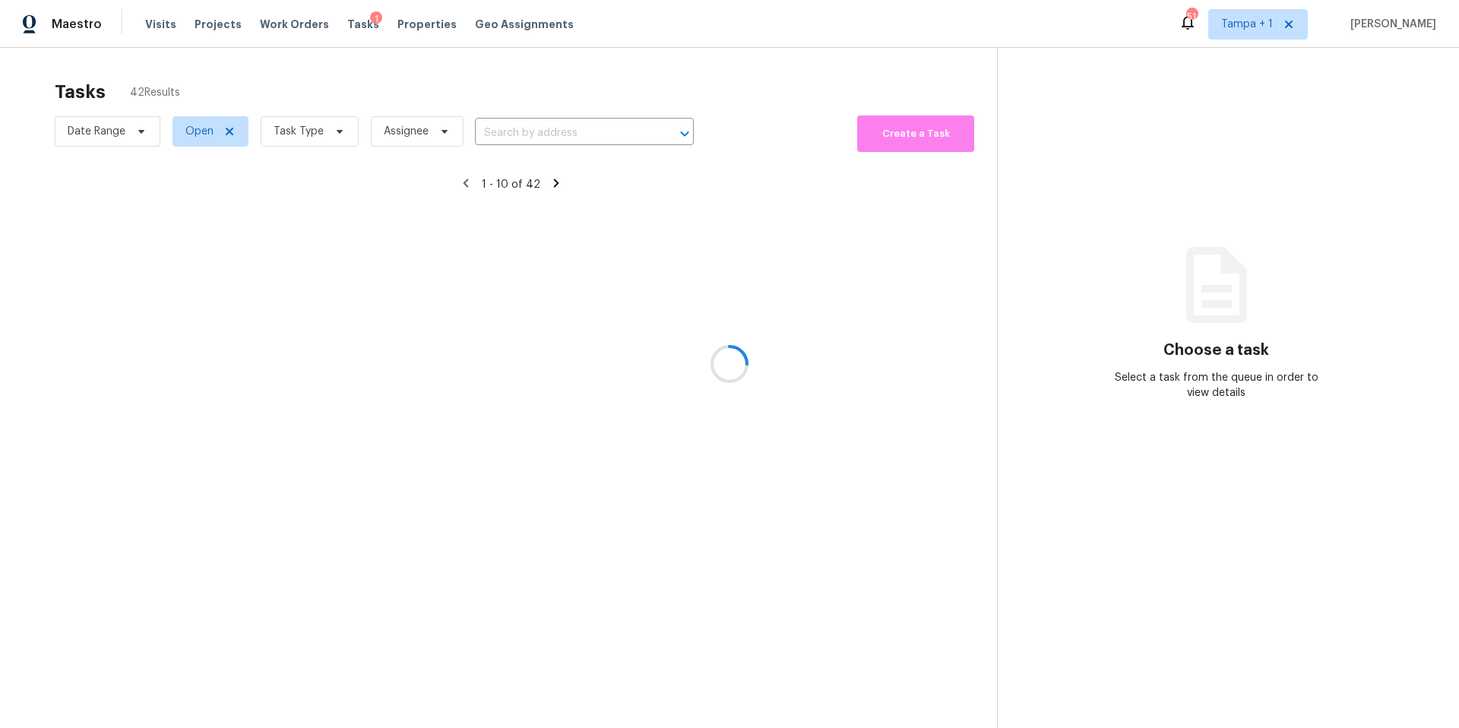
click at [303, 136] on div at bounding box center [729, 364] width 1459 height 728
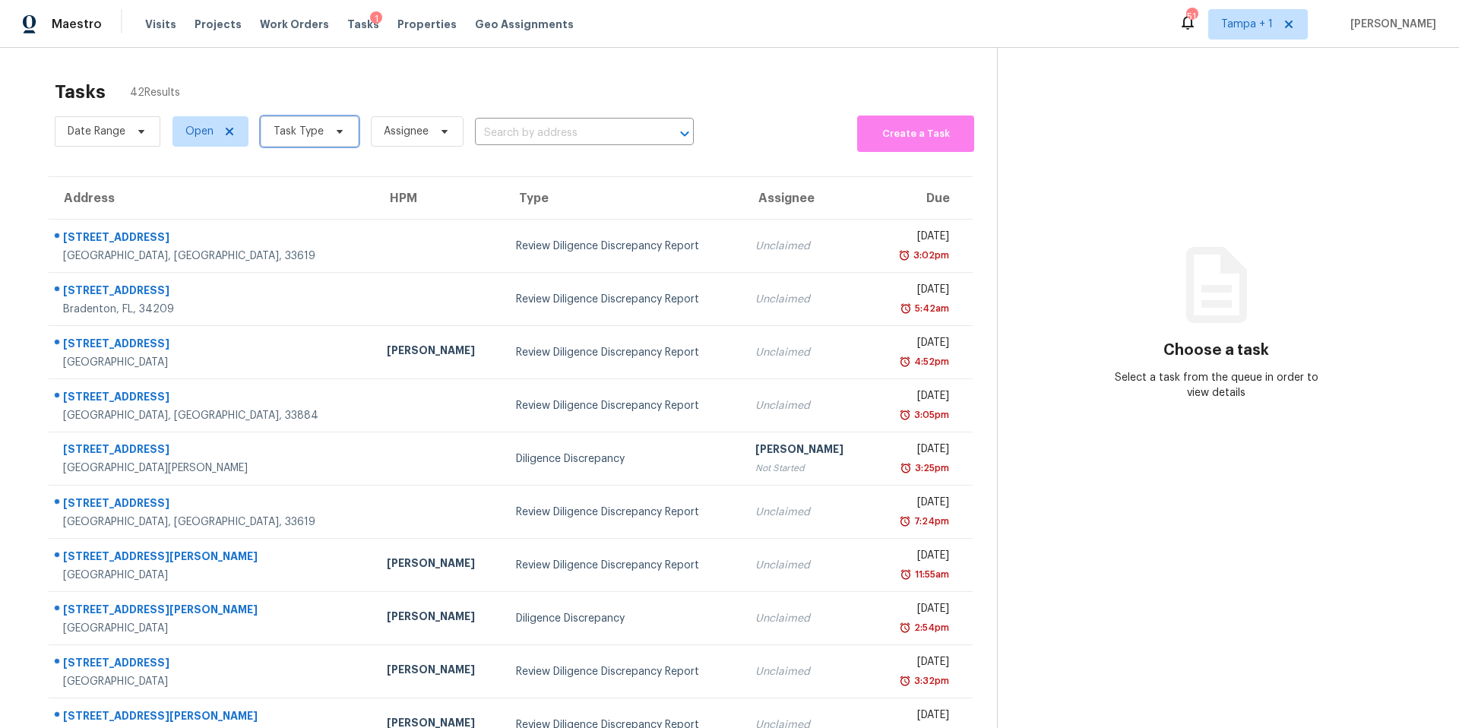
click at [303, 135] on span "Task Type" at bounding box center [298, 131] width 50 height 15
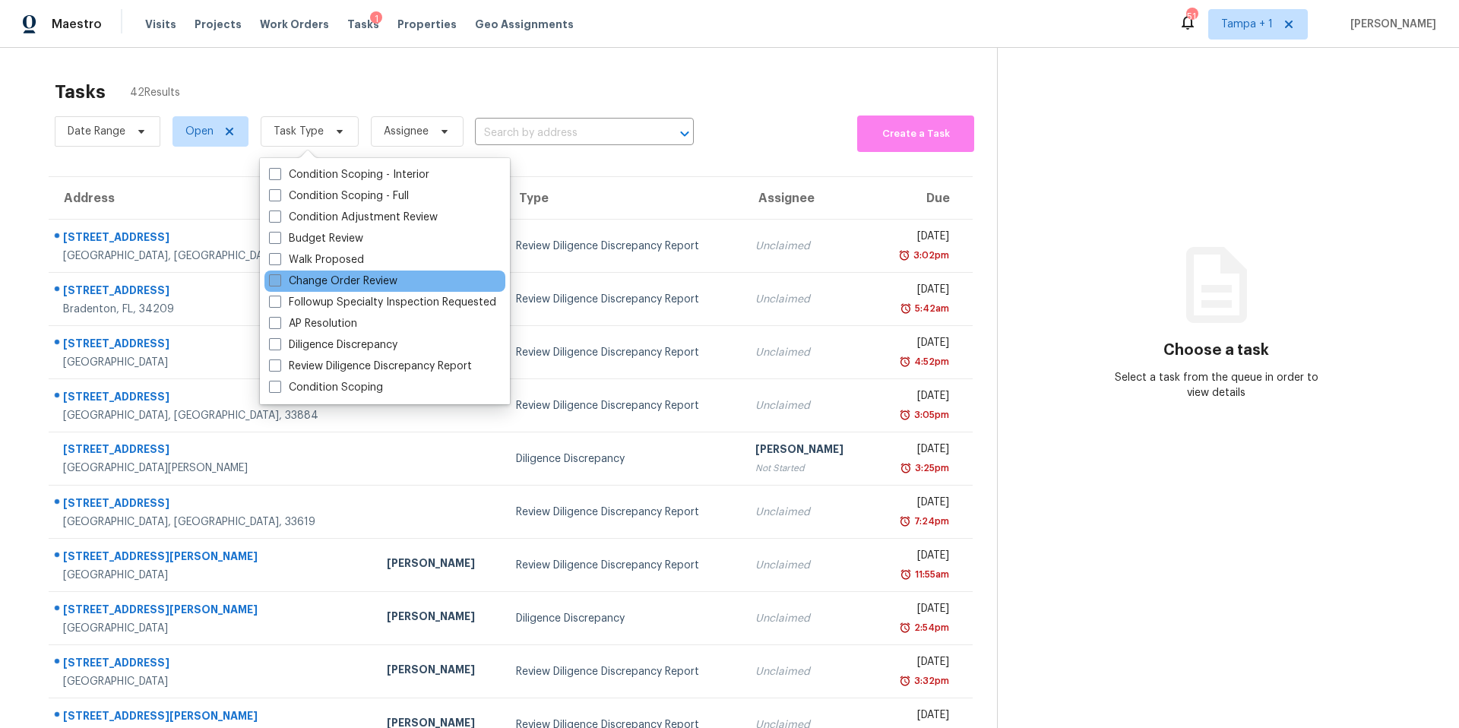
click at [308, 286] on label "Change Order Review" at bounding box center [333, 280] width 128 height 15
click at [279, 283] on input "Change Order Review" at bounding box center [274, 278] width 10 height 10
checkbox input "true"
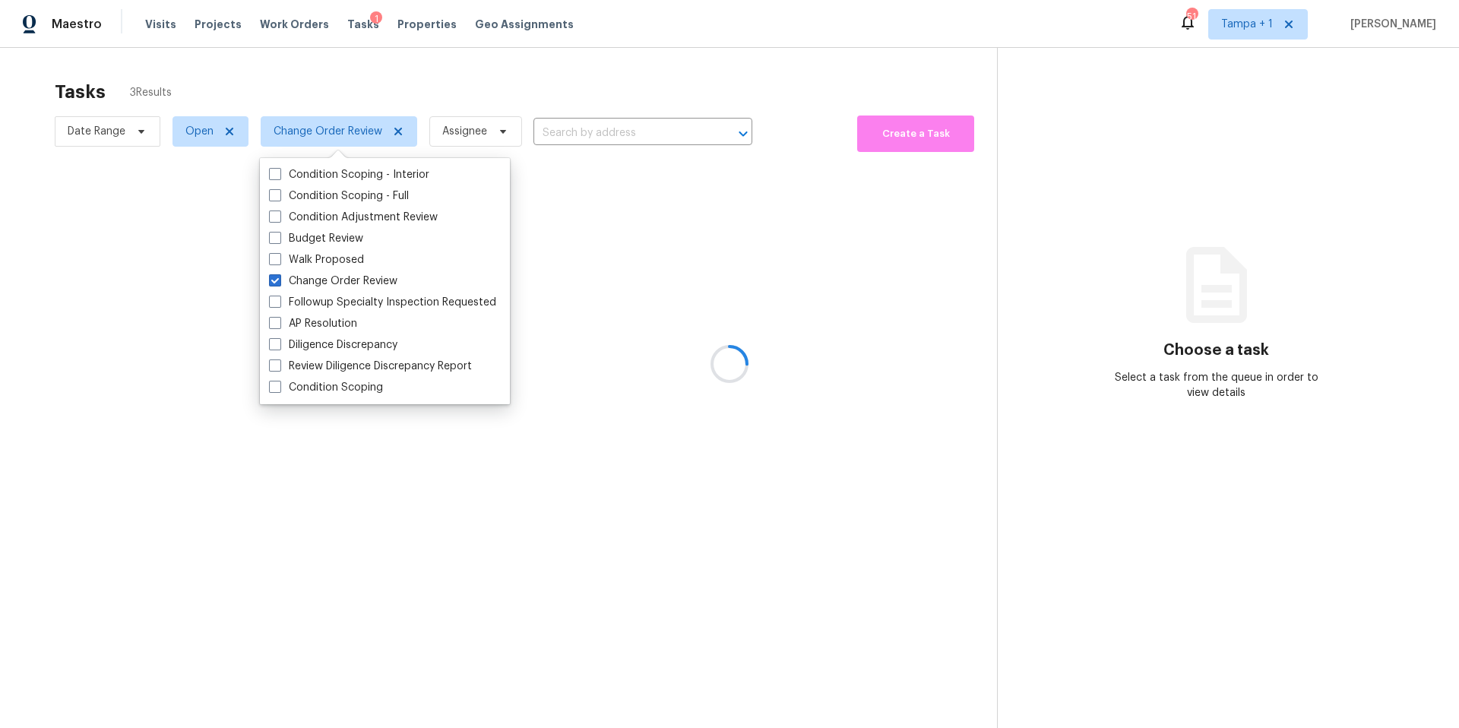
click at [552, 106] on div at bounding box center [729, 364] width 1459 height 728
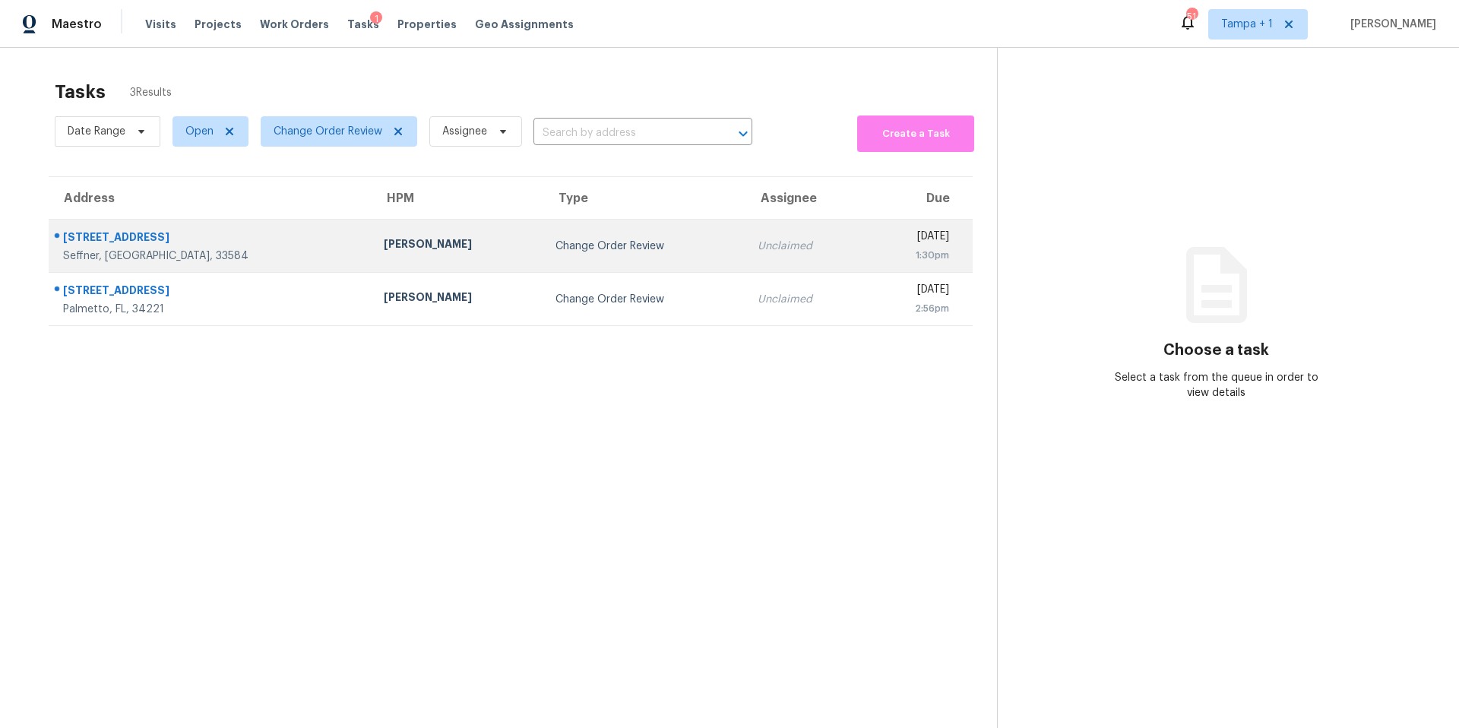
click at [543, 243] on td "Change Order Review" at bounding box center [644, 246] width 203 height 53
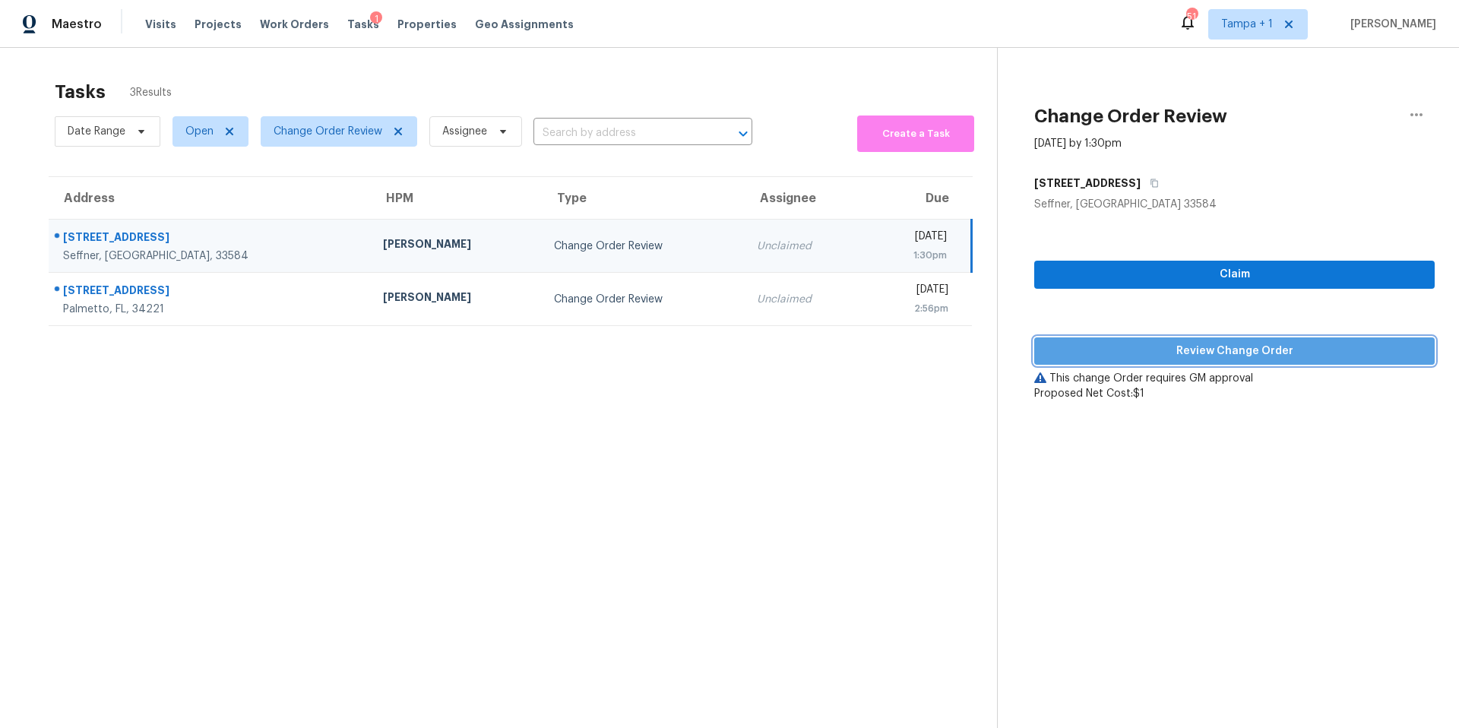
click at [1107, 361] on button "Review Change Order" at bounding box center [1234, 351] width 400 height 28
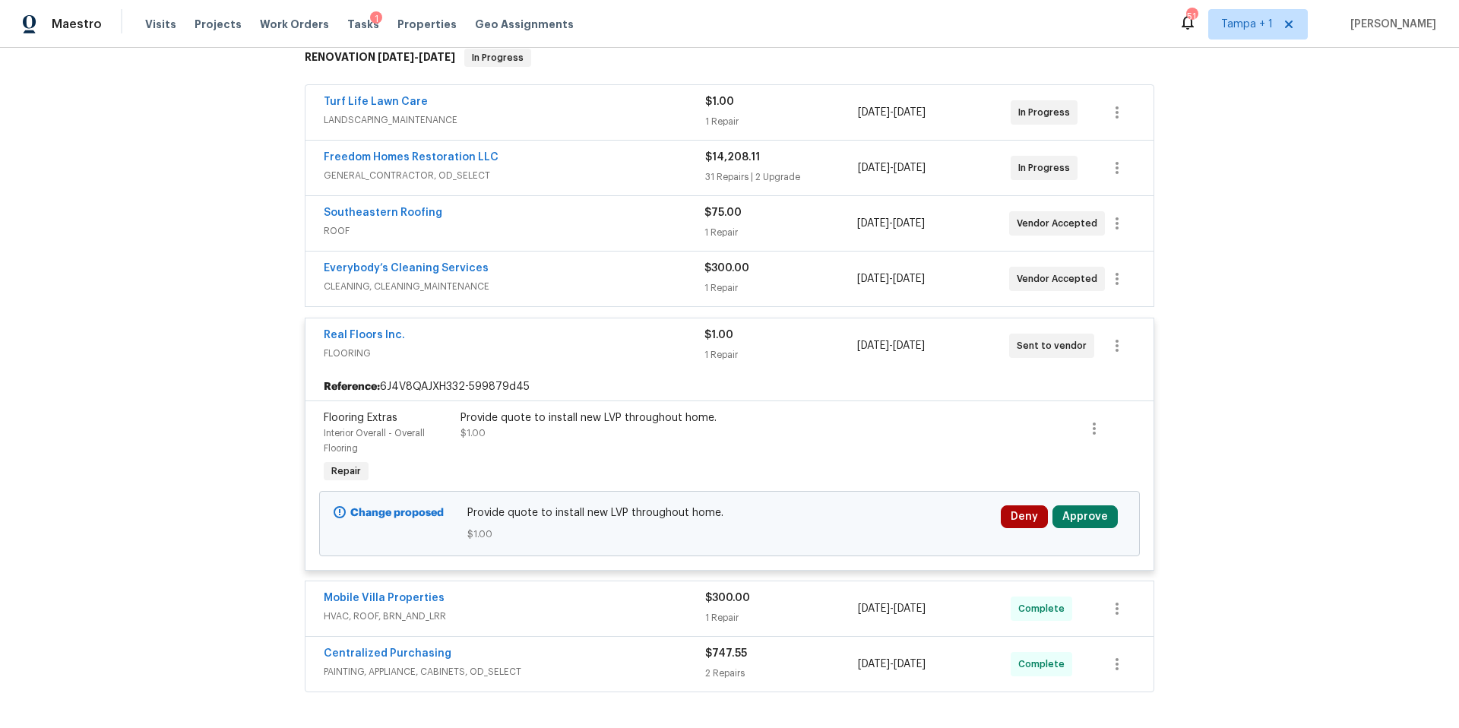
scroll to position [327, 0]
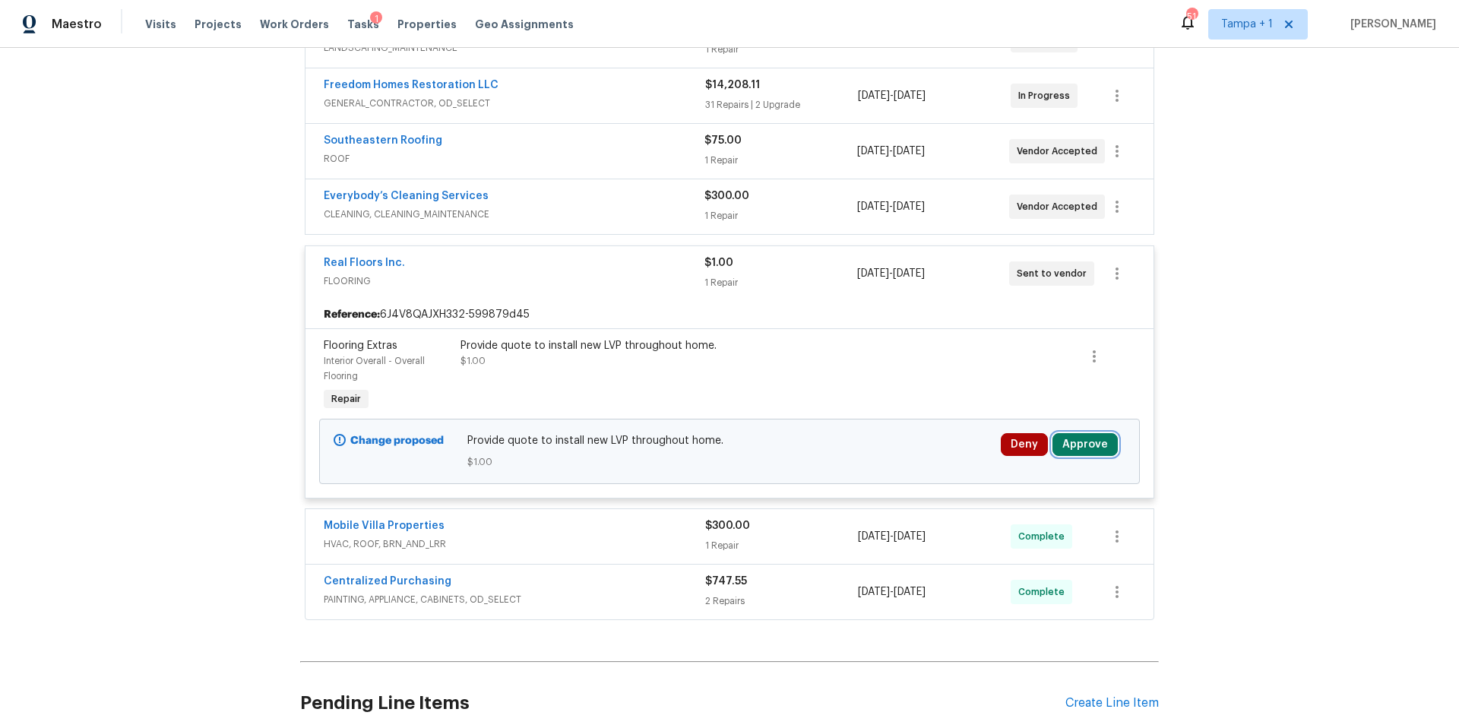
click at [1077, 449] on button "Approve" at bounding box center [1084, 444] width 65 height 23
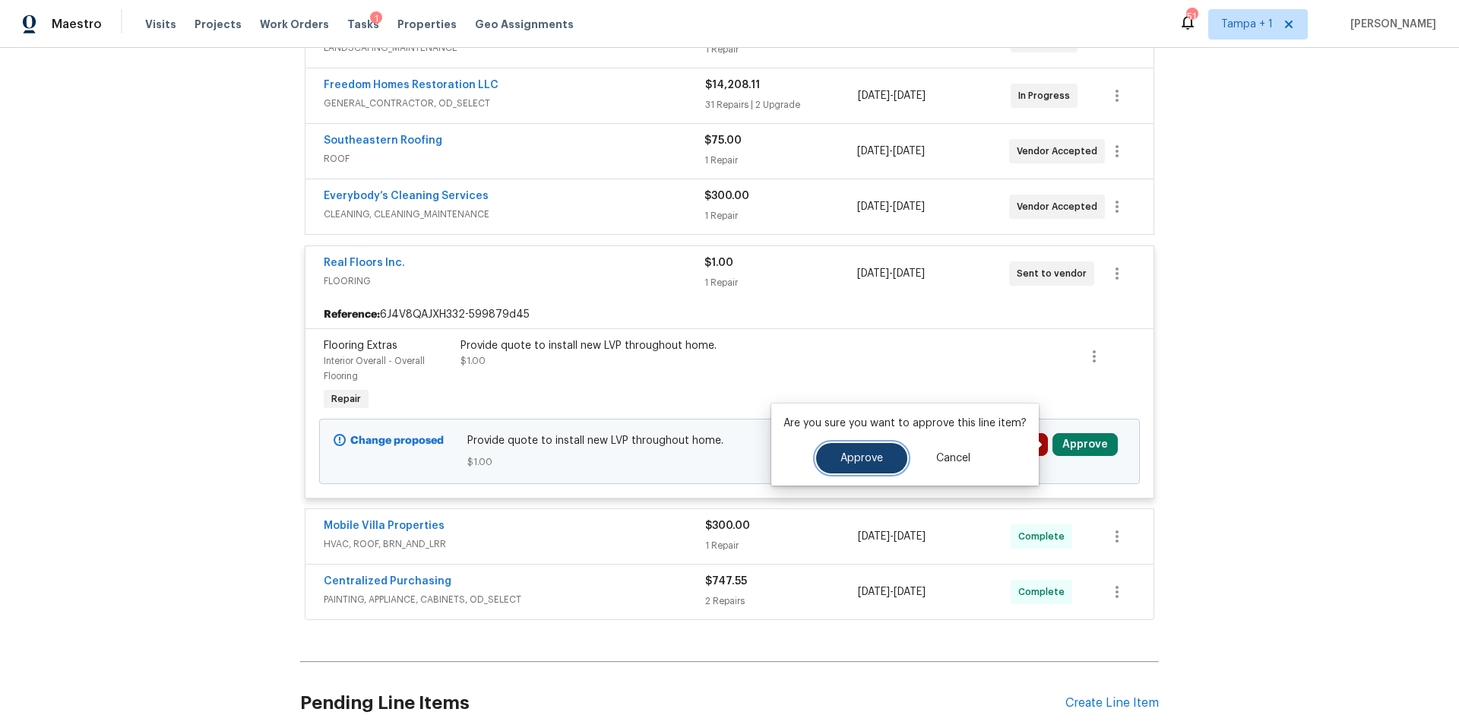
click at [838, 448] on button "Approve" at bounding box center [861, 458] width 91 height 30
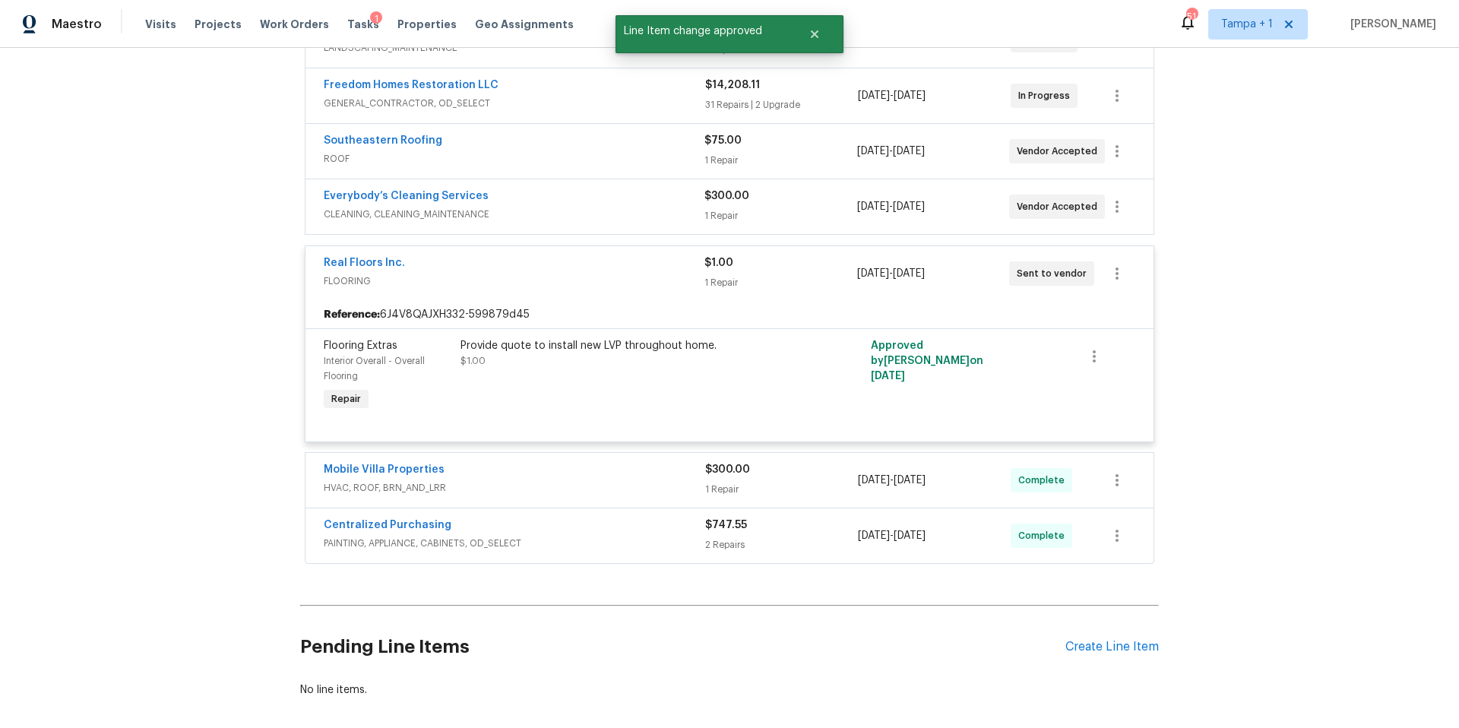
click at [634, 523] on div "Centralized Purchasing" at bounding box center [514, 526] width 381 height 18
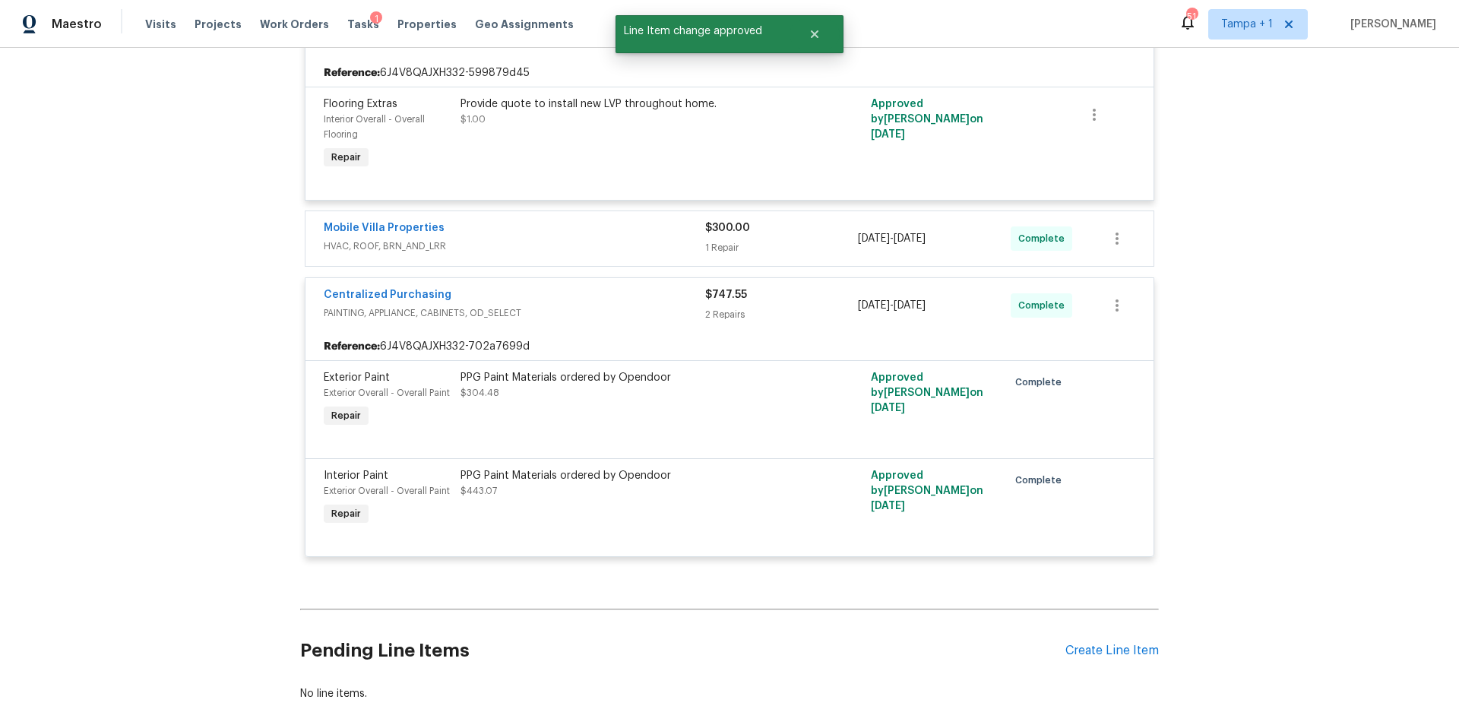
scroll to position [353, 0]
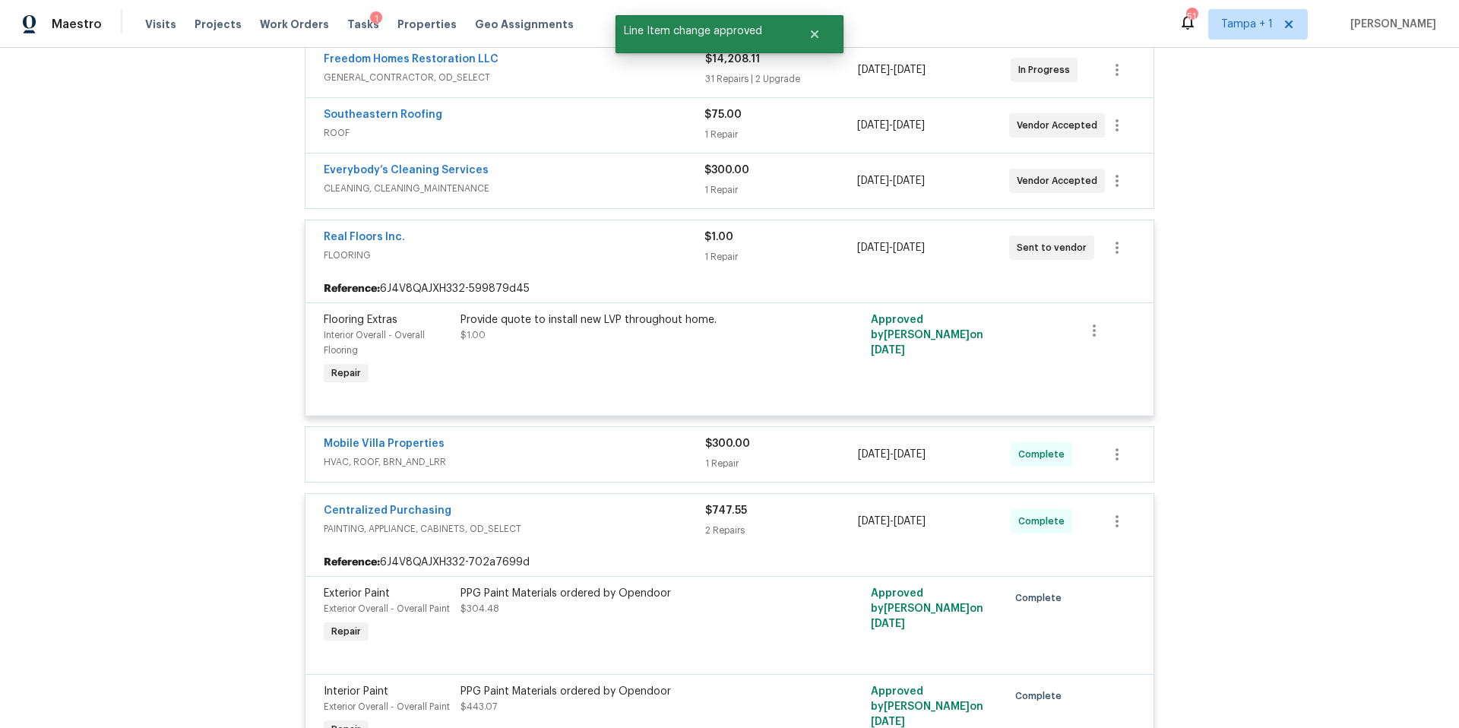
click at [615, 438] on div "Mobile Villa Properties" at bounding box center [514, 445] width 381 height 18
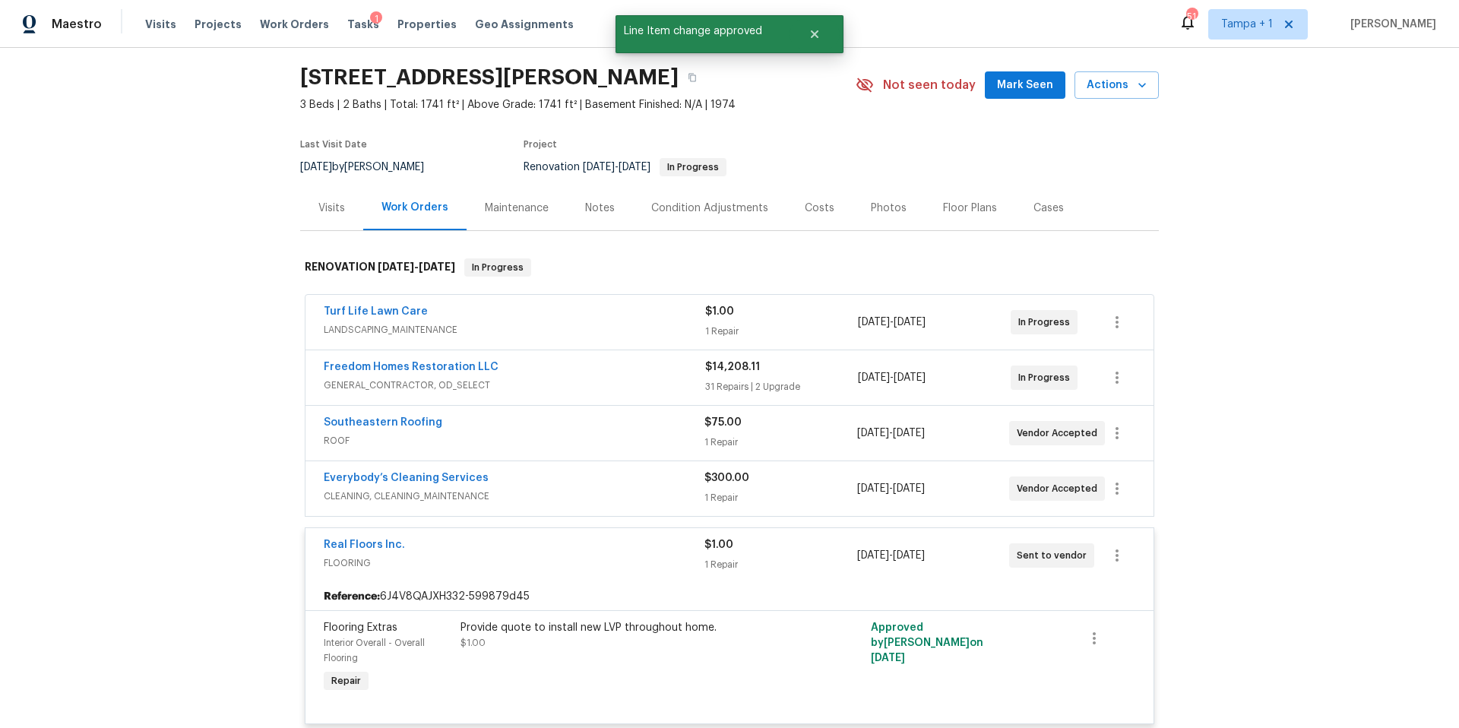
scroll to position [0, 0]
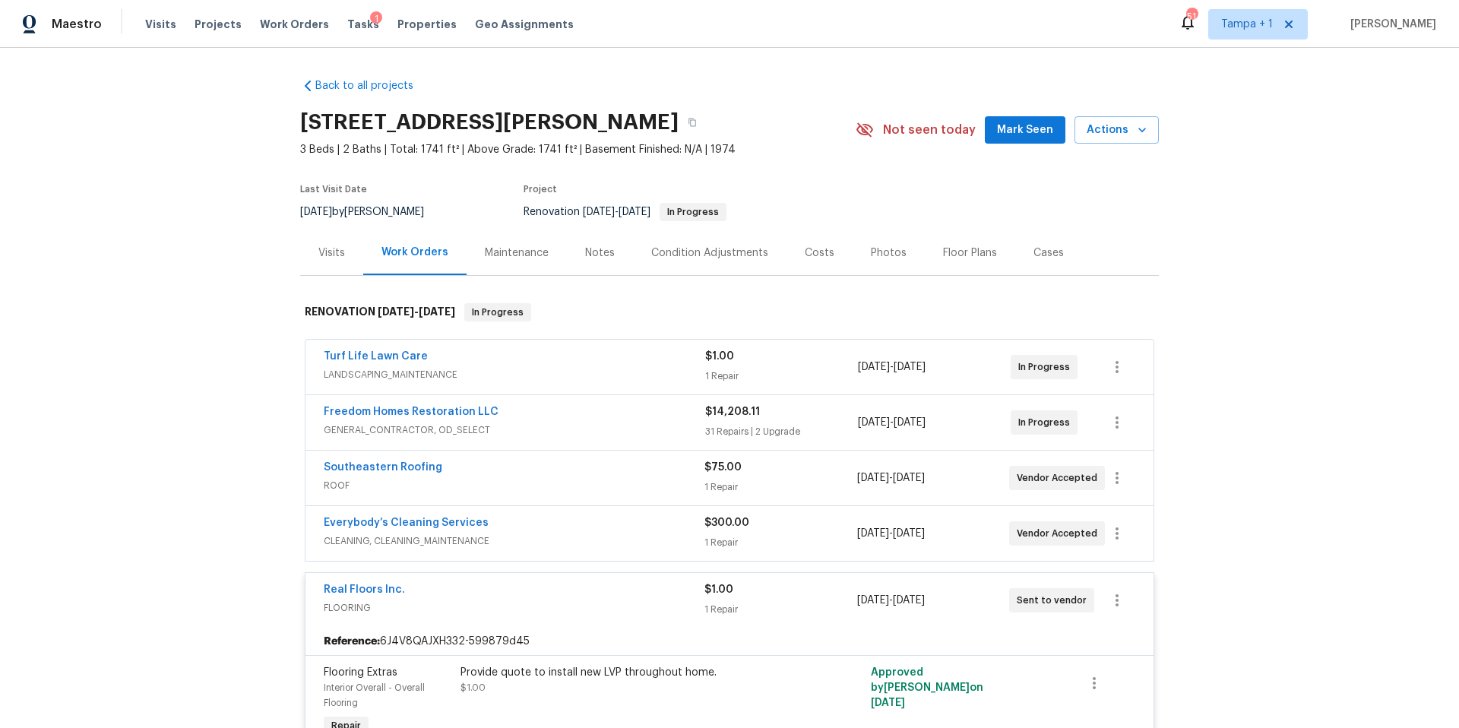
click at [795, 263] on div "Costs" at bounding box center [819, 252] width 66 height 45
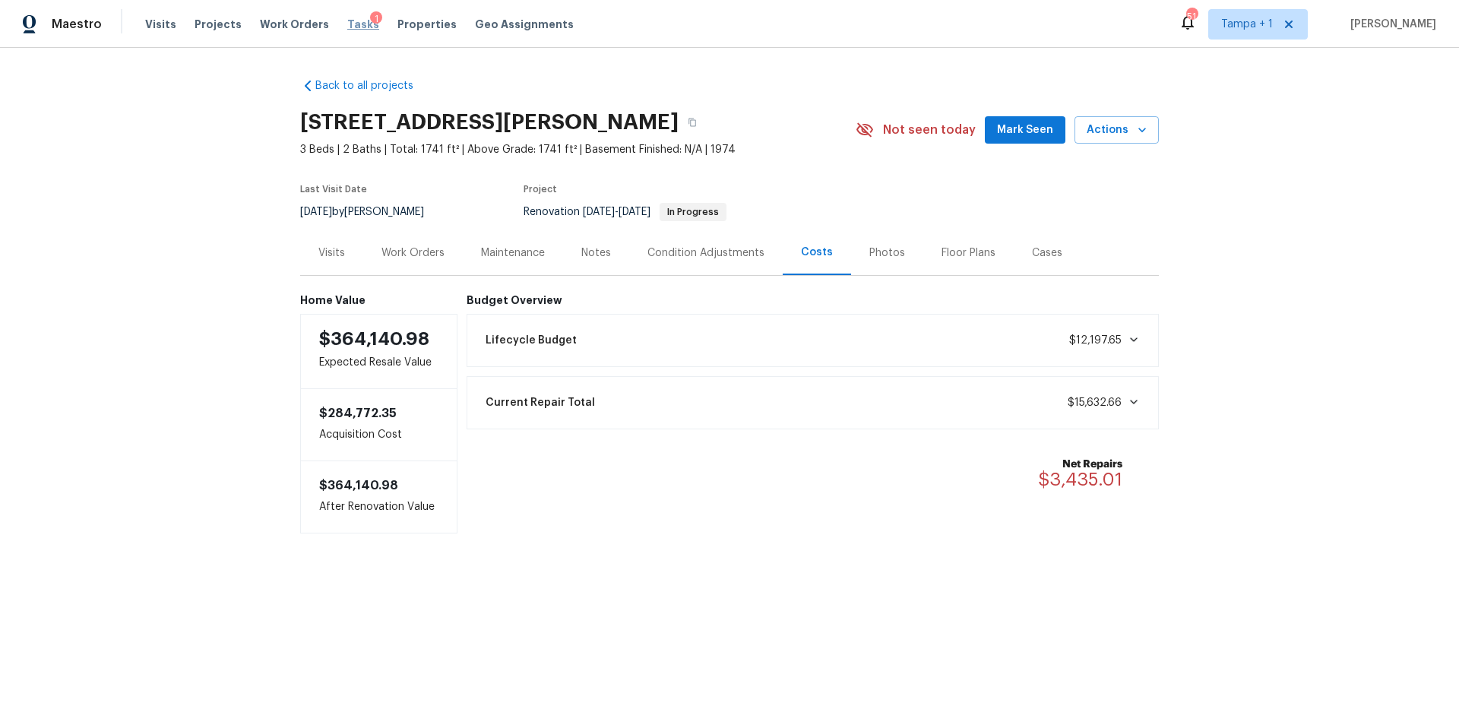
click at [347, 25] on span "Tasks" at bounding box center [363, 24] width 32 height 11
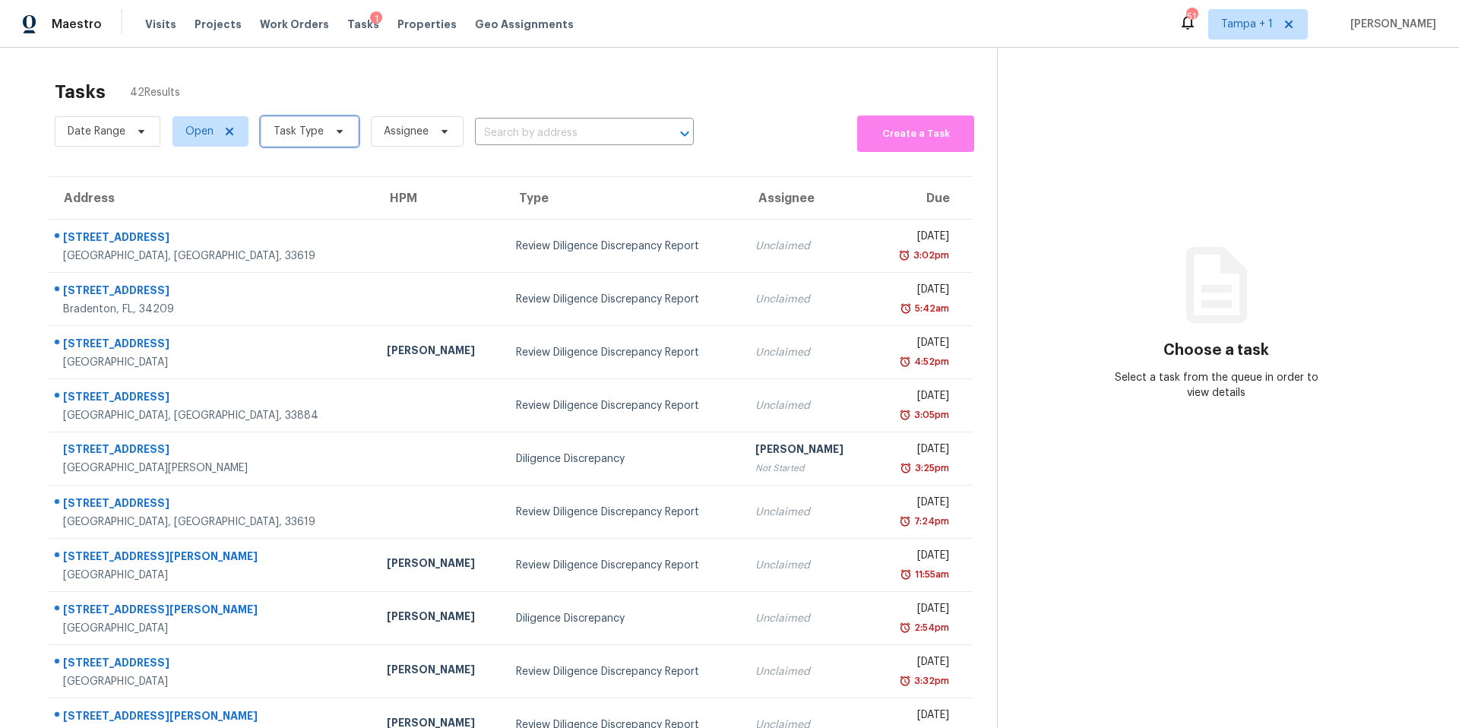
click at [302, 124] on span "Task Type" at bounding box center [298, 131] width 50 height 15
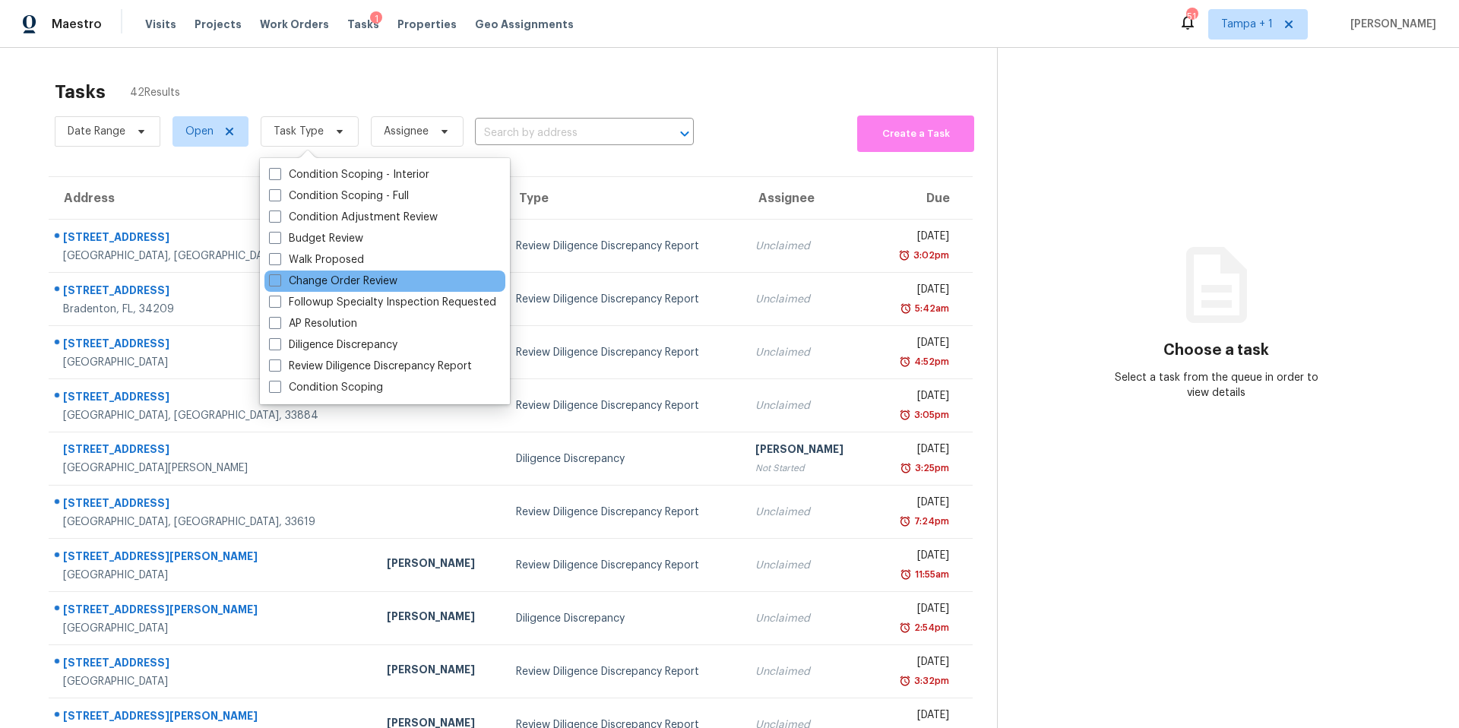
click at [308, 271] on div "Change Order Review" at bounding box center [384, 280] width 241 height 21
click at [296, 289] on div "Change Order Review" at bounding box center [384, 280] width 241 height 21
click at [302, 277] on label "Change Order Review" at bounding box center [333, 280] width 128 height 15
click at [279, 277] on input "Change Order Review" at bounding box center [274, 278] width 10 height 10
checkbox input "true"
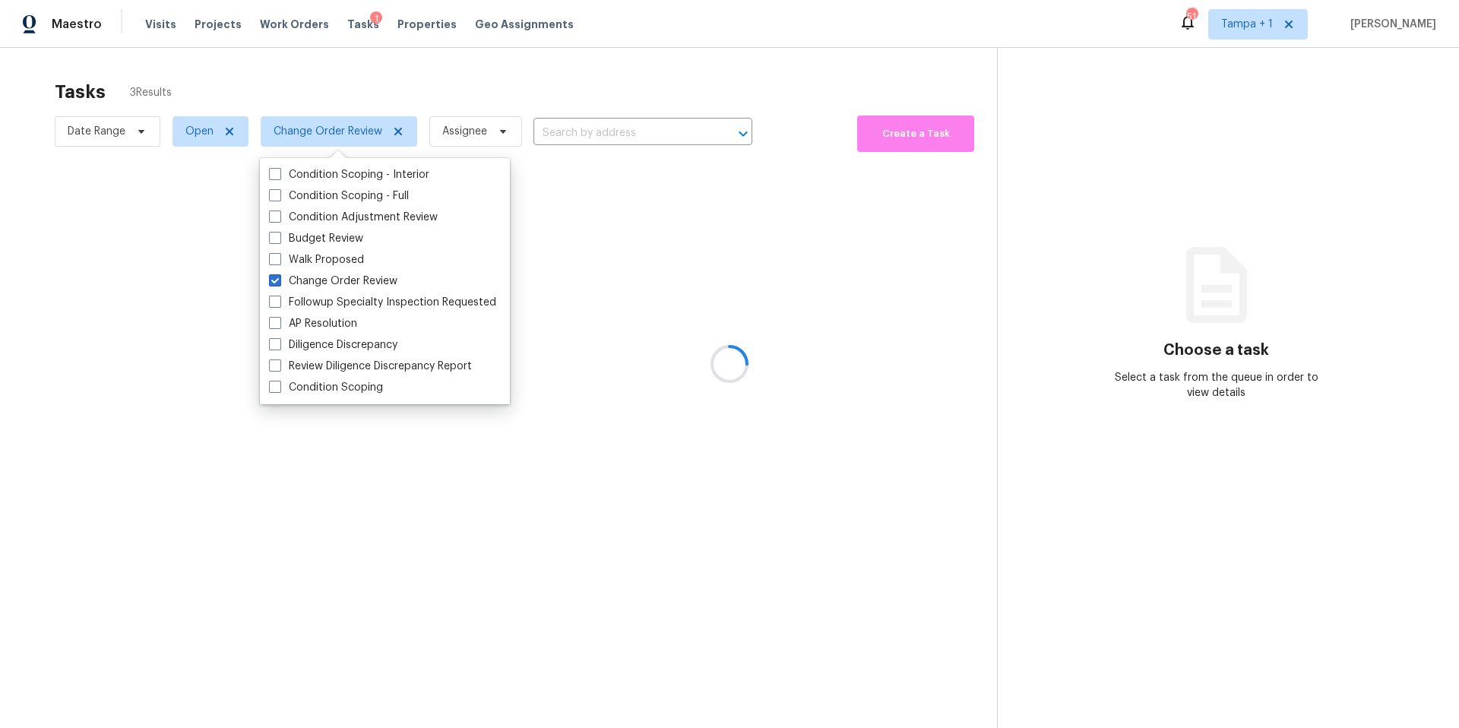
click at [470, 133] on div at bounding box center [729, 364] width 1459 height 728
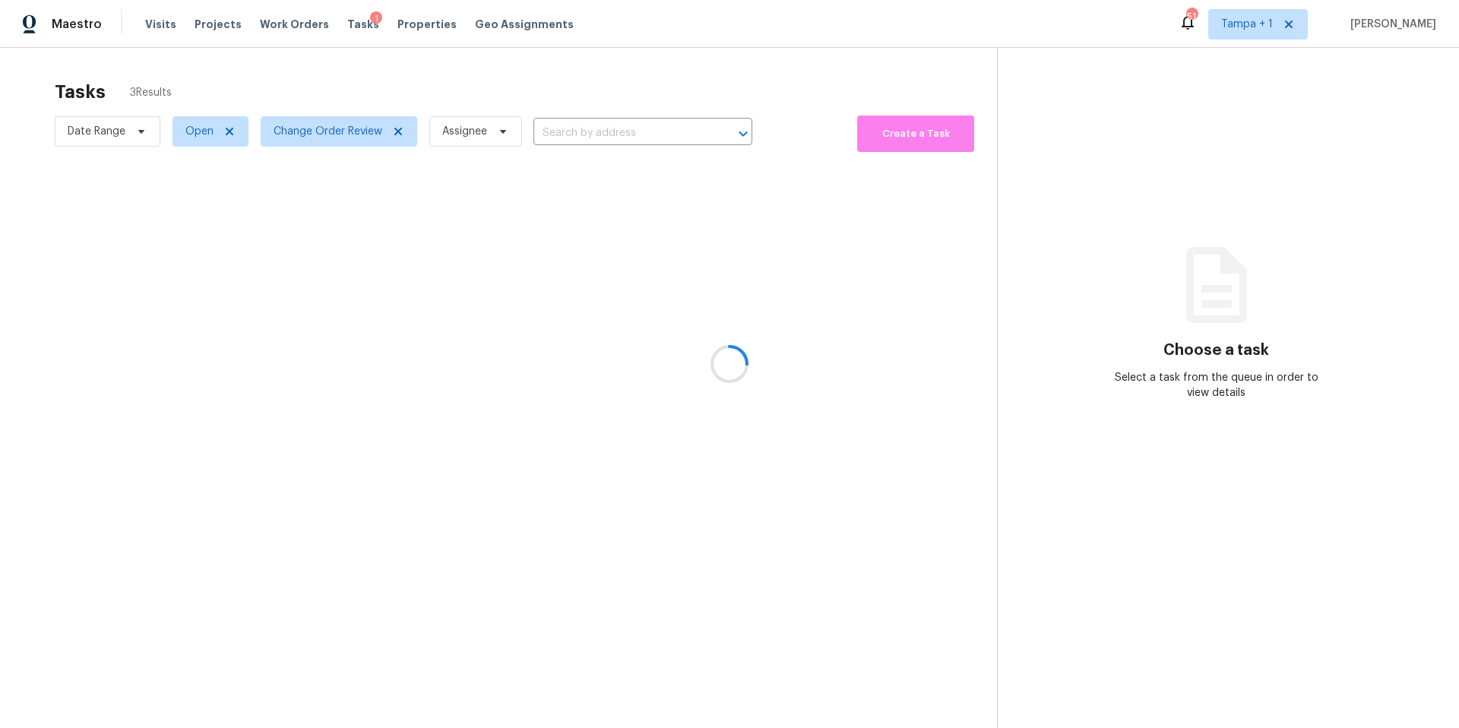
click at [514, 99] on div at bounding box center [729, 364] width 1459 height 728
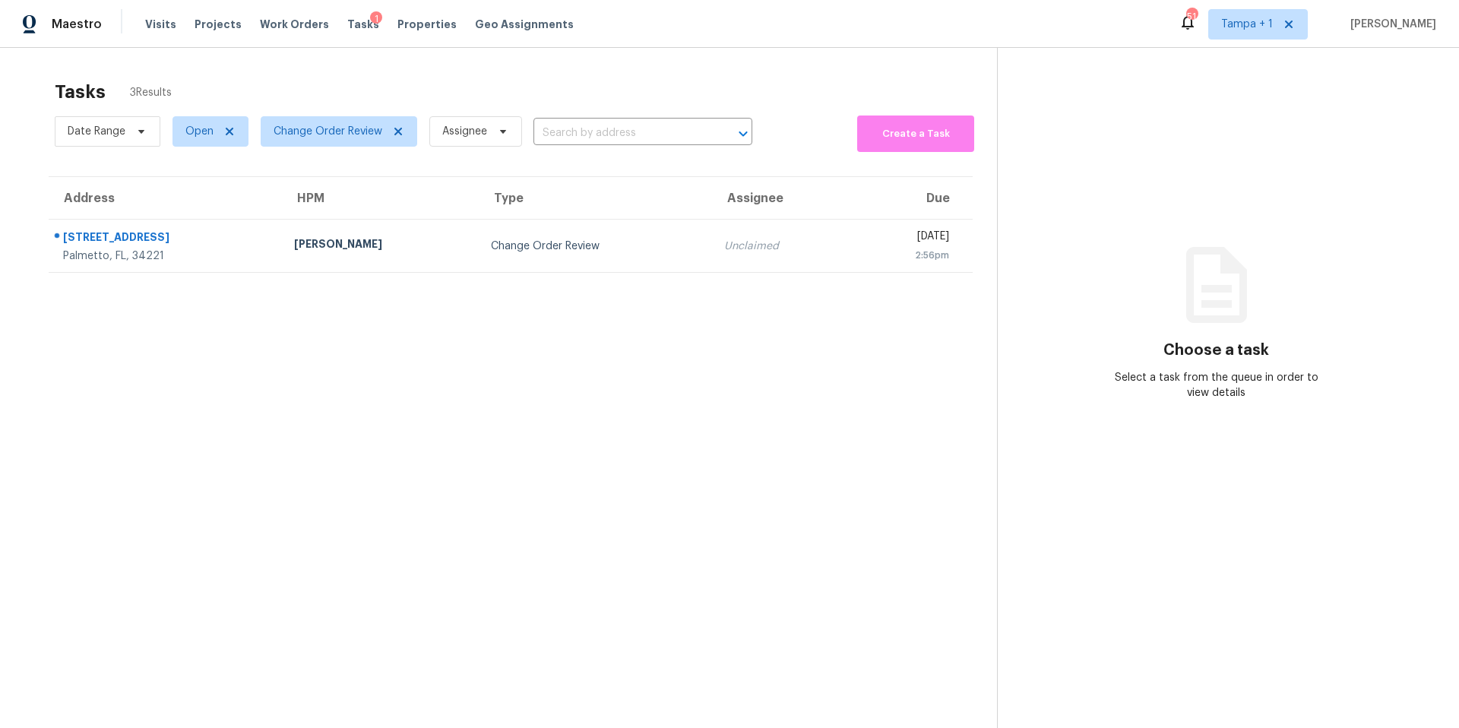
click at [479, 227] on td "Change Order Review" at bounding box center [595, 246] width 233 height 53
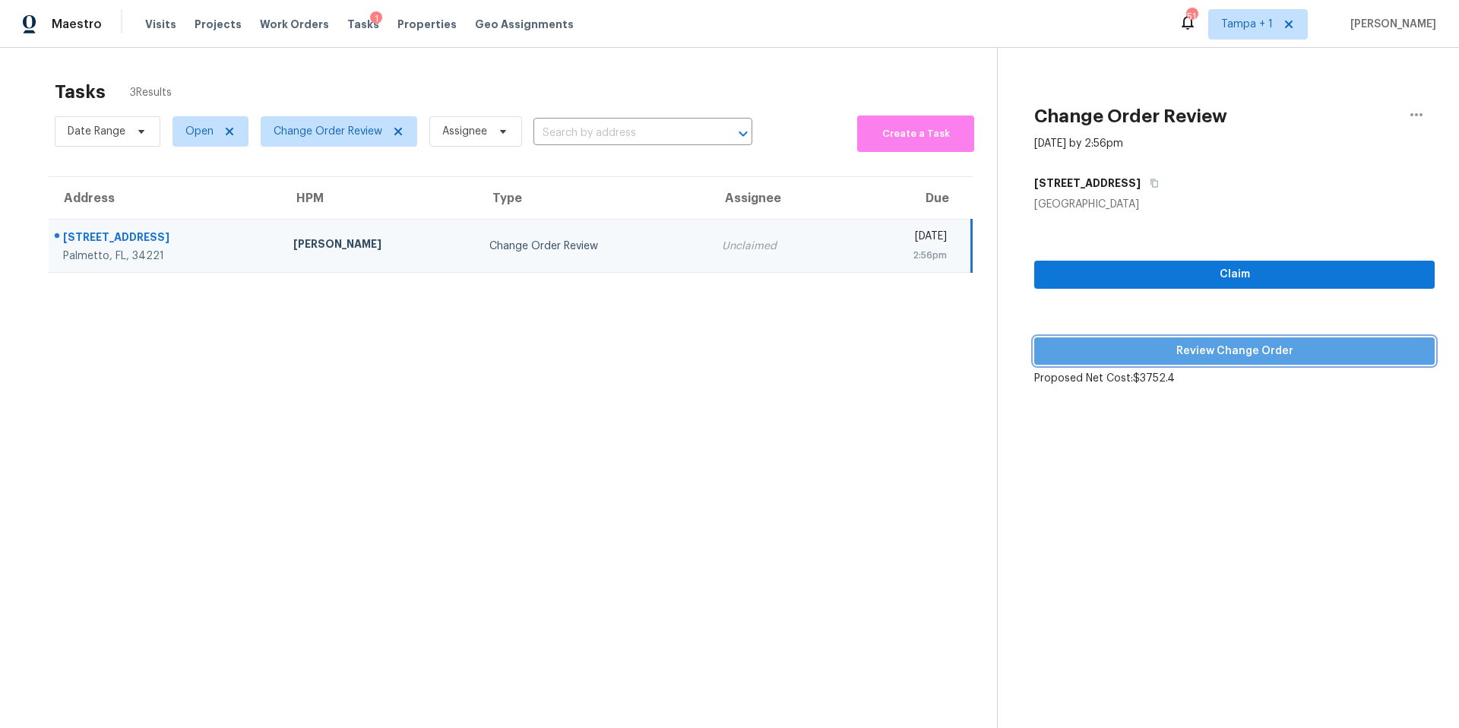
click at [1148, 349] on span "Review Change Order" at bounding box center [1234, 351] width 376 height 19
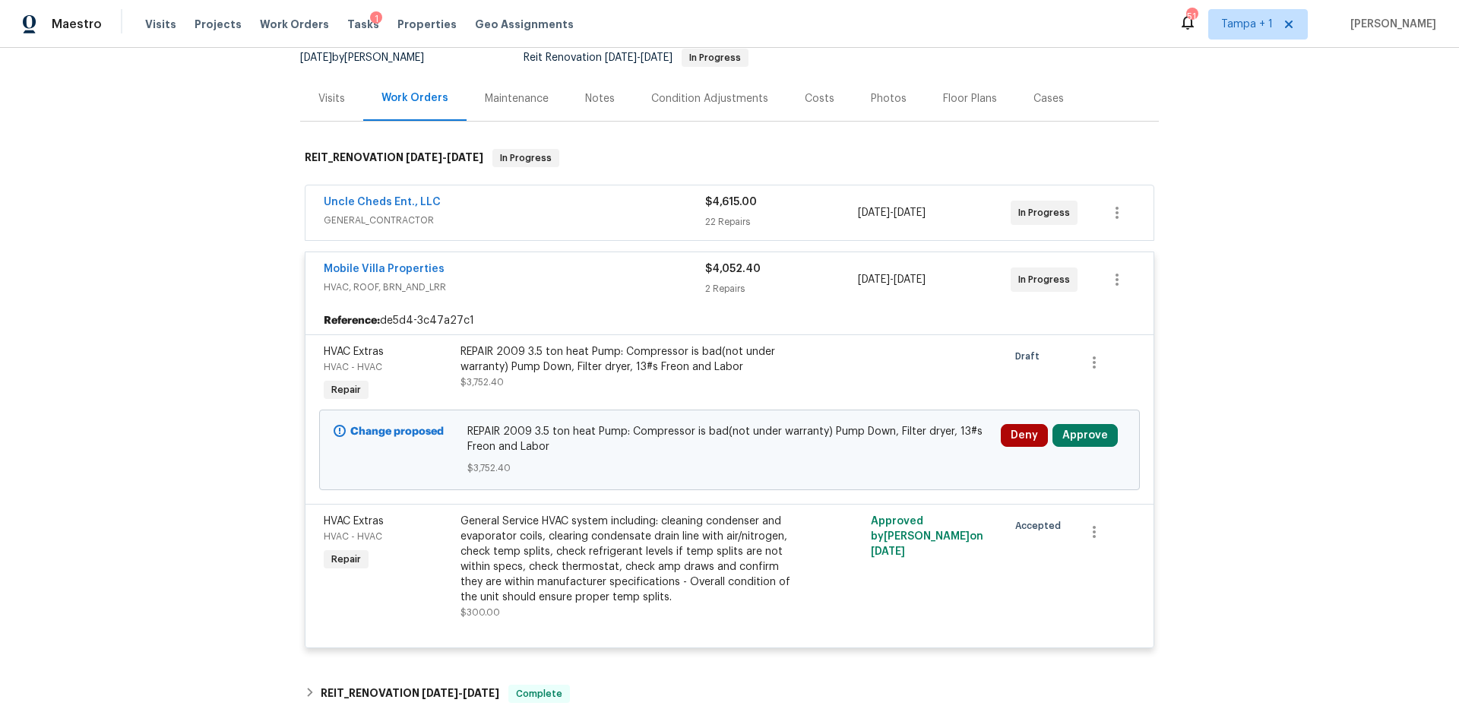
scroll to position [318, 0]
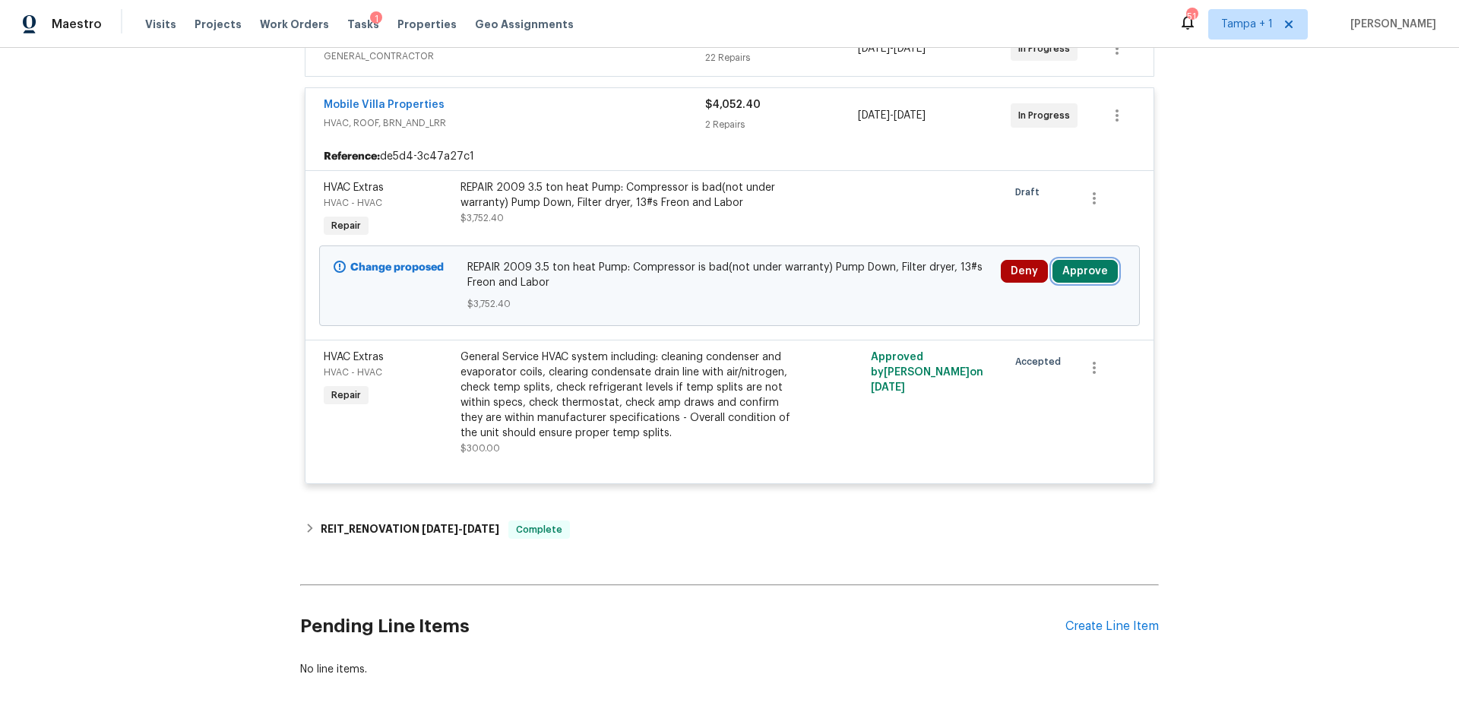
click at [1095, 270] on button "Approve" at bounding box center [1084, 271] width 65 height 23
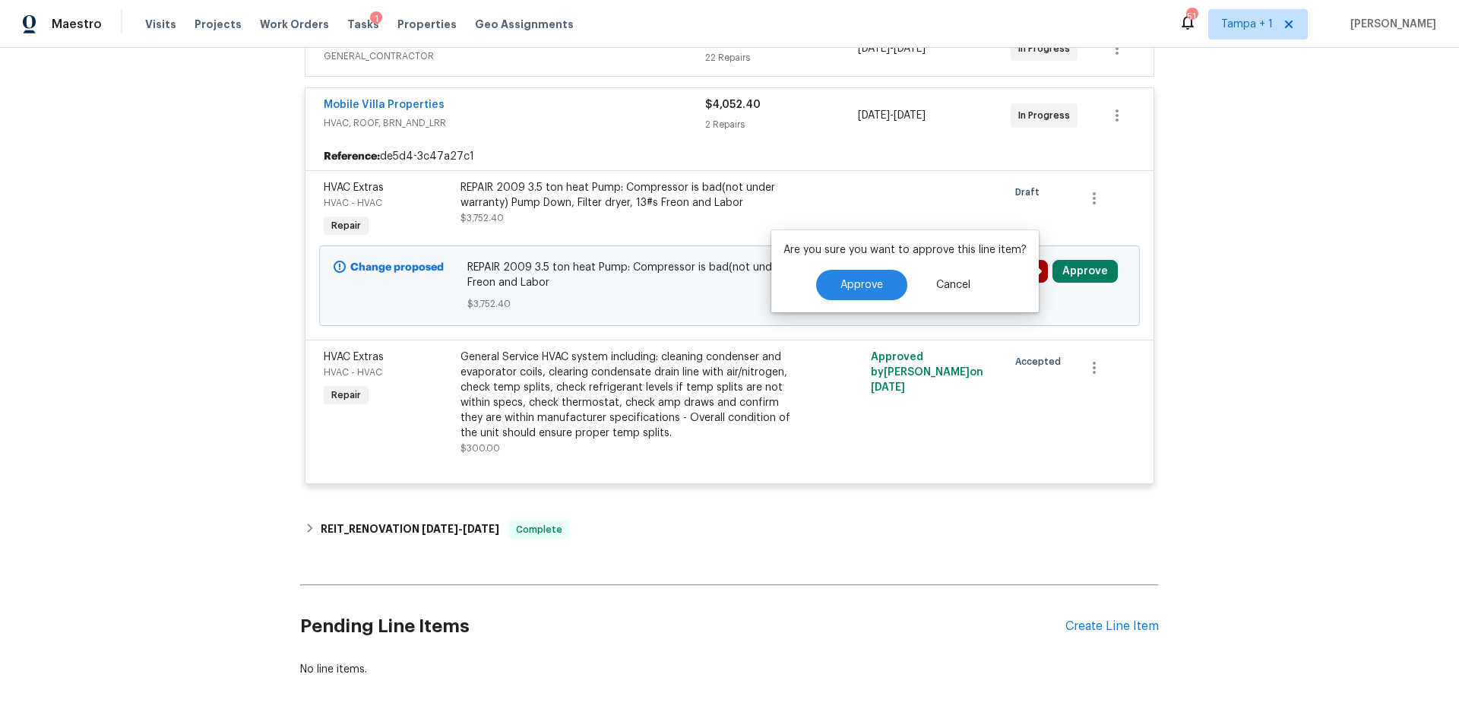
click at [855, 308] on div "Are you sure you want to approve this line item? Approve Cancel" at bounding box center [904, 271] width 267 height 82
click at [857, 297] on button "Approve" at bounding box center [861, 285] width 91 height 30
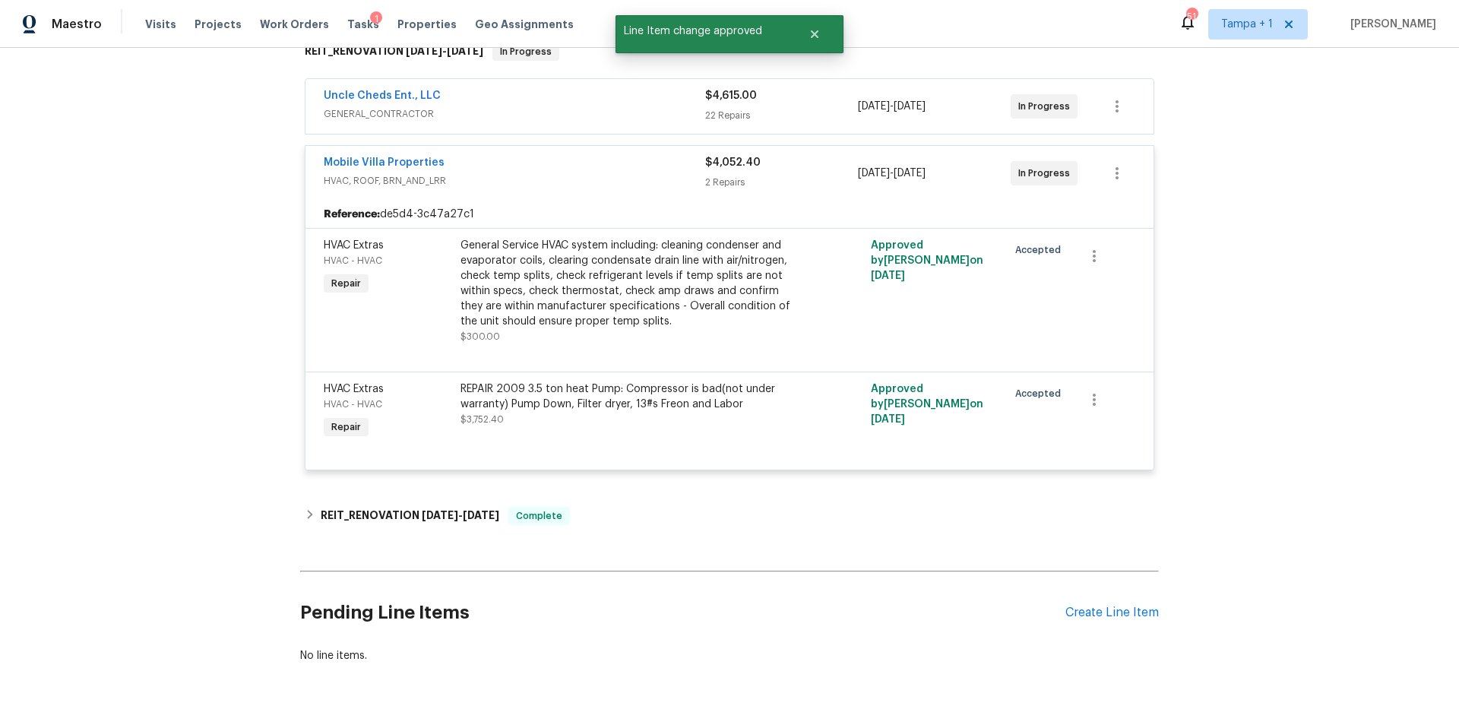
scroll to position [311, 0]
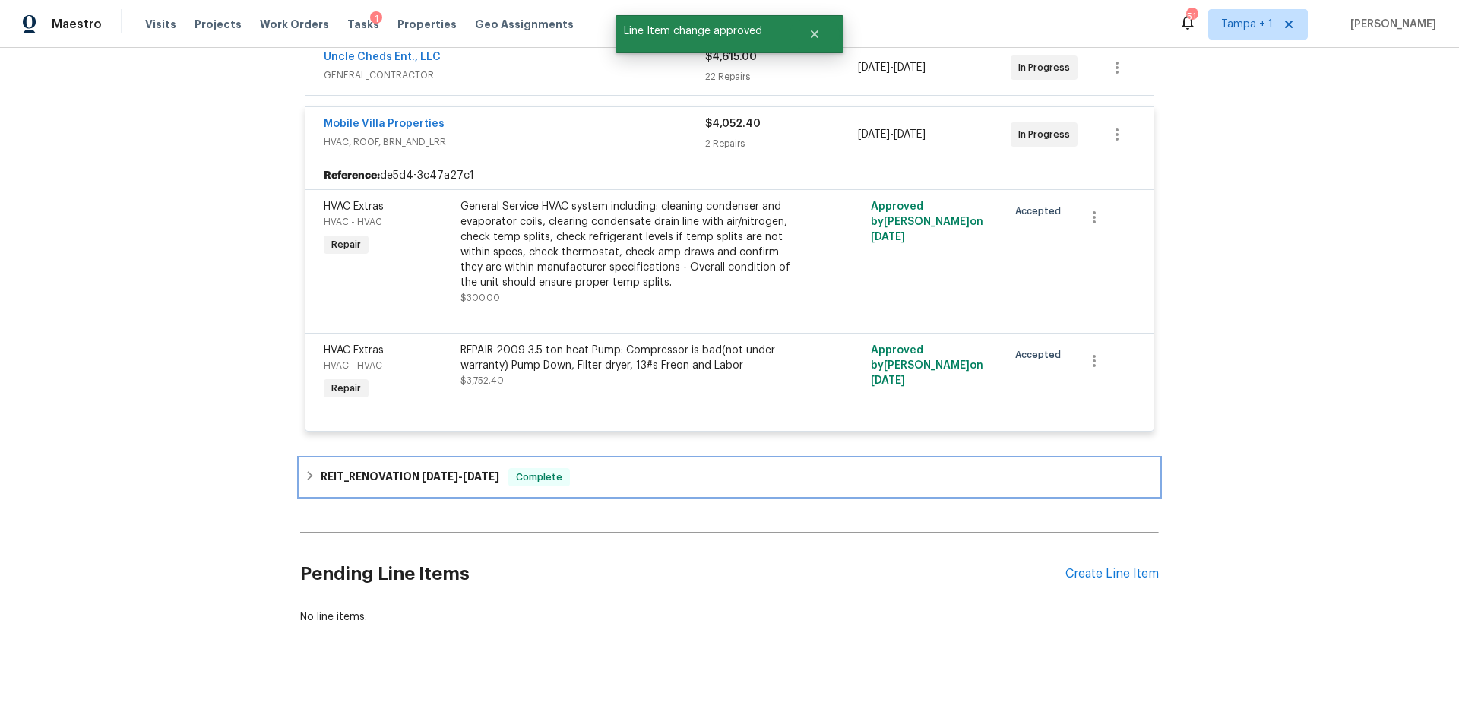
click at [428, 468] on h6 "REIT_RENOVATION 7/23/25 - 7/25/25" at bounding box center [410, 477] width 179 height 18
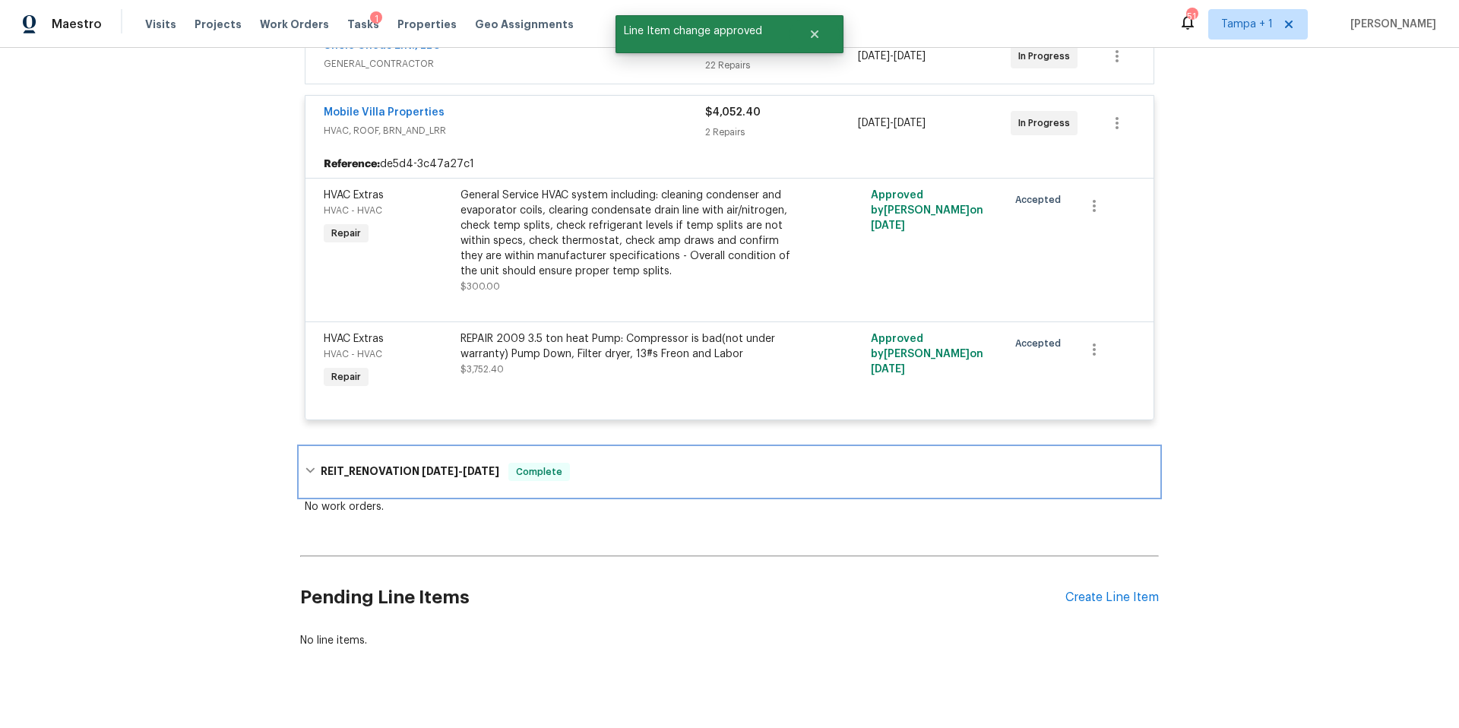
click at [433, 476] on h6 "REIT_RENOVATION 7/23/25 - 7/25/25" at bounding box center [410, 472] width 179 height 18
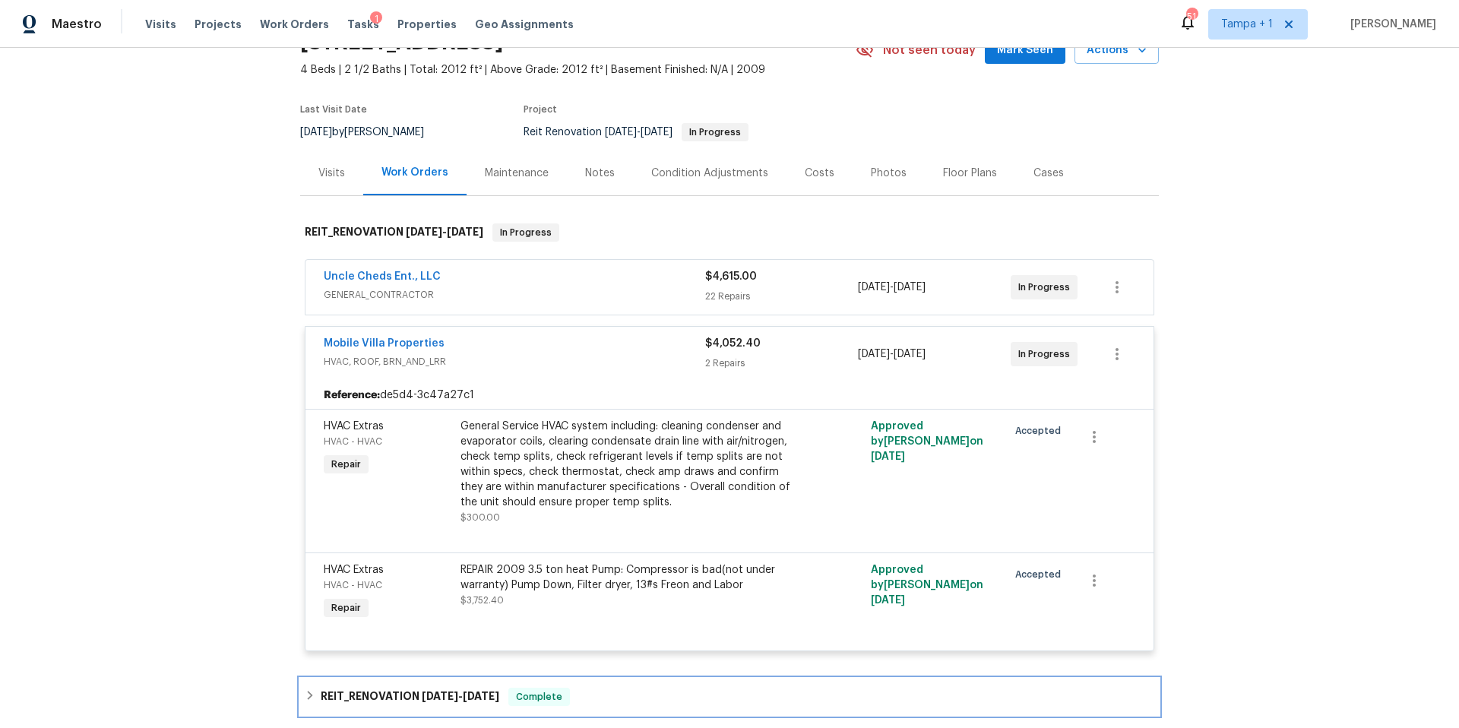
scroll to position [0, 0]
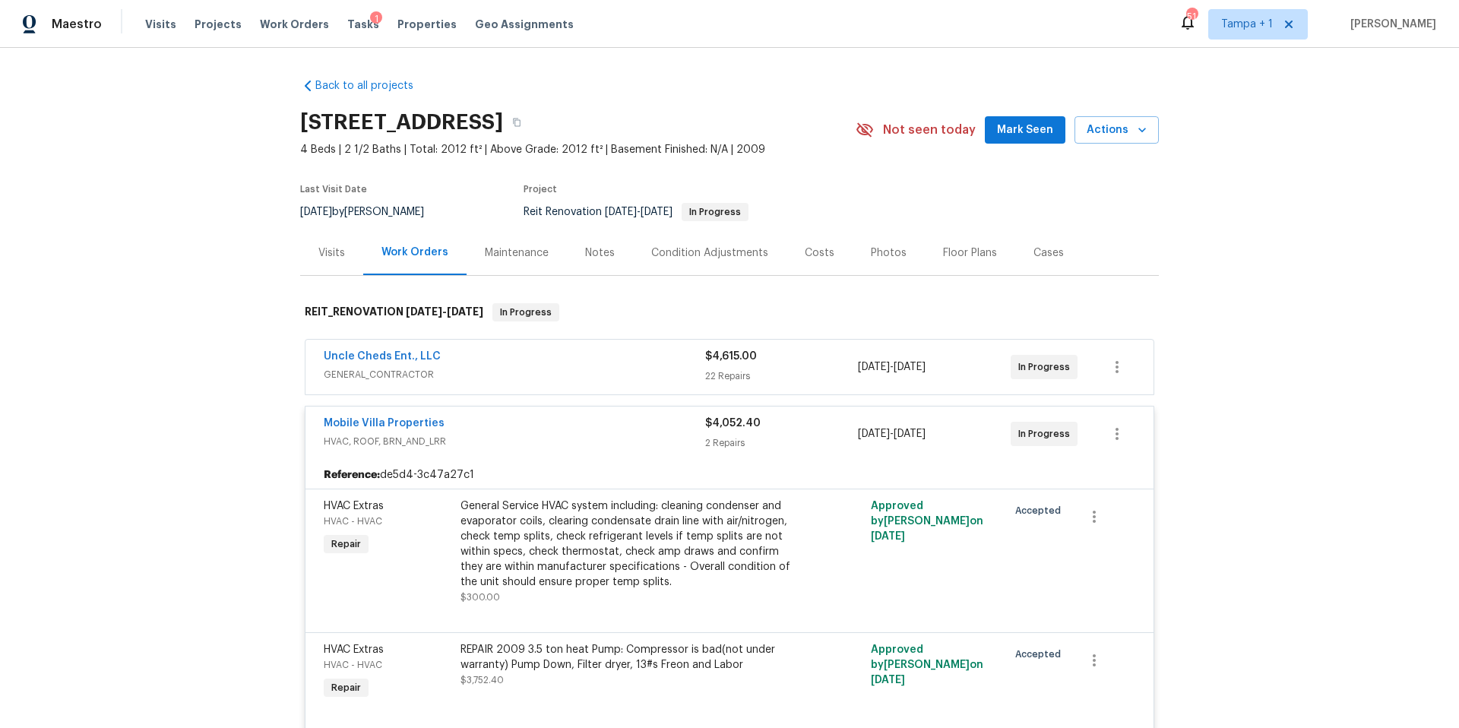
click at [605, 359] on div "Uncle Cheds Ent., LLC" at bounding box center [514, 358] width 381 height 18
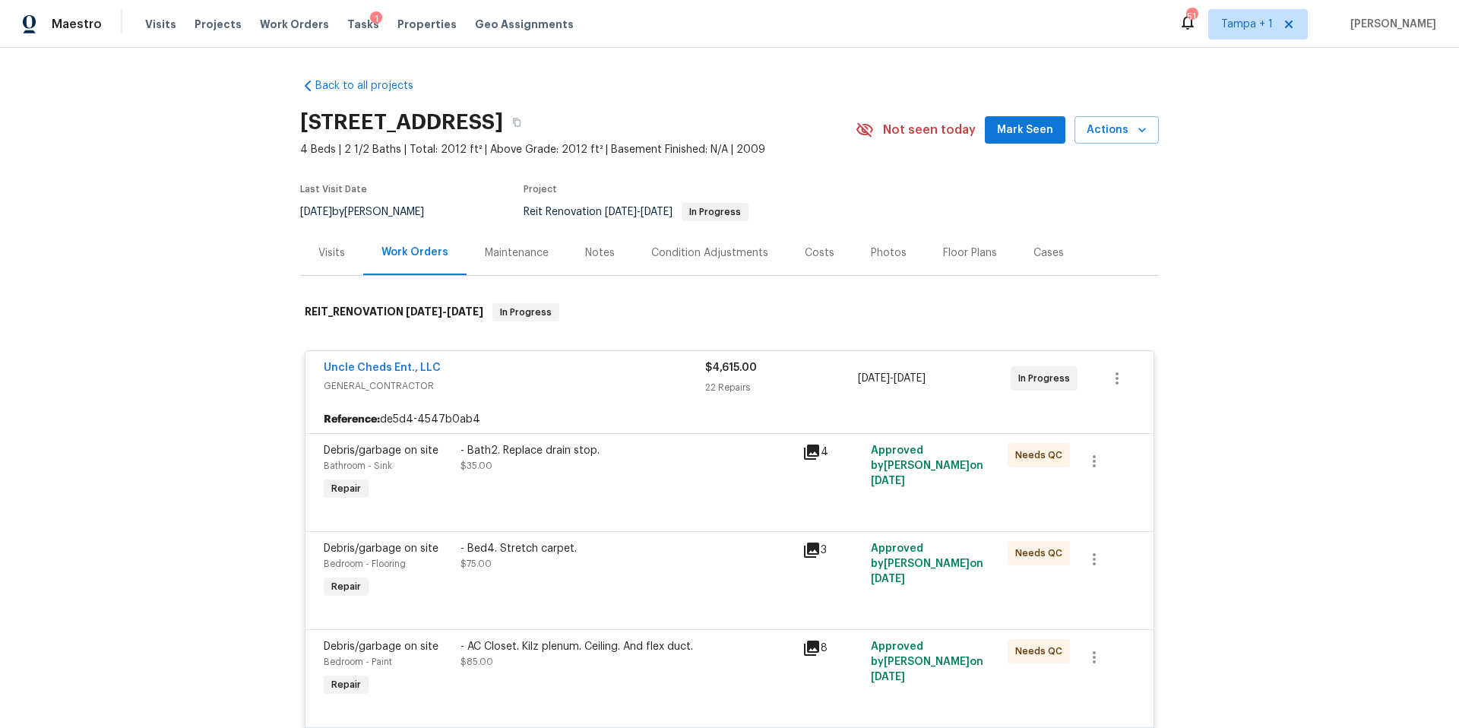
click at [817, 256] on div "Costs" at bounding box center [820, 252] width 30 height 15
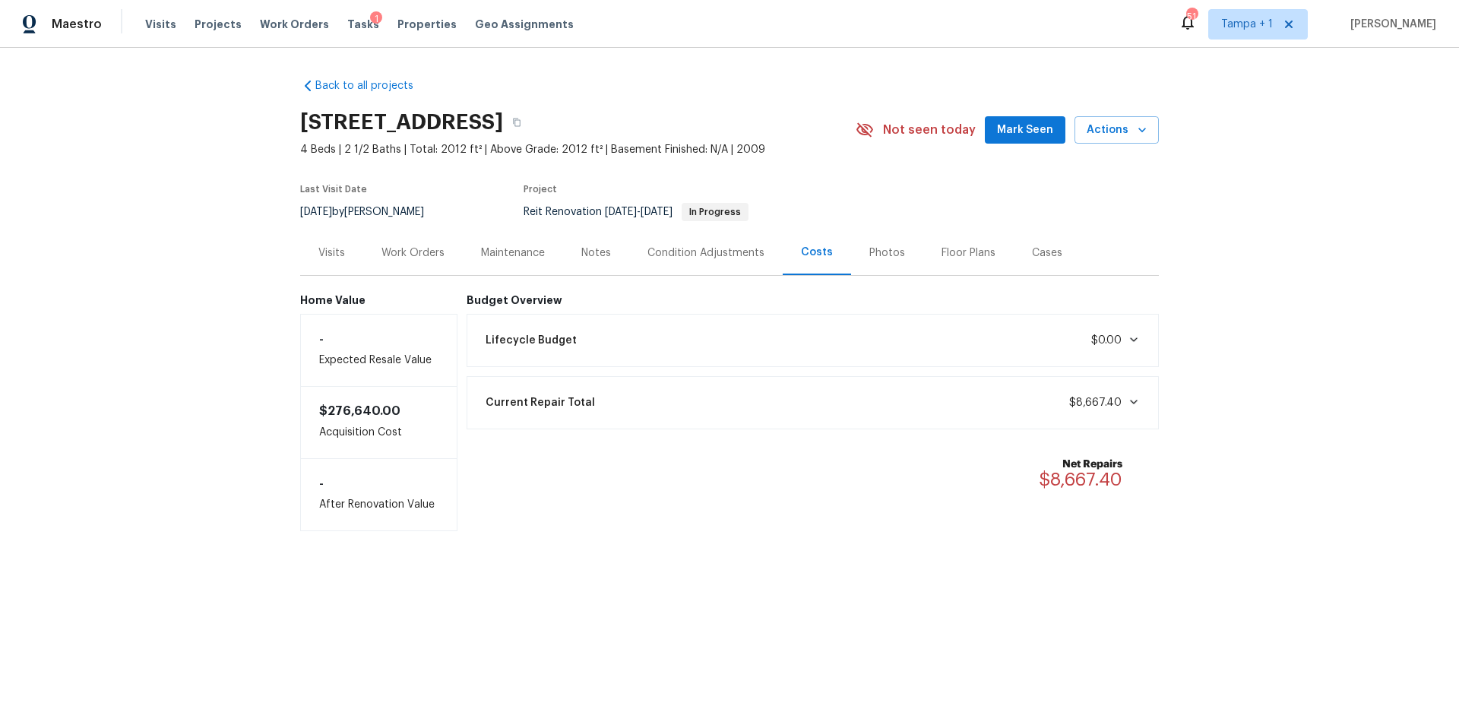
click at [439, 269] on div "Work Orders" at bounding box center [413, 252] width 100 height 45
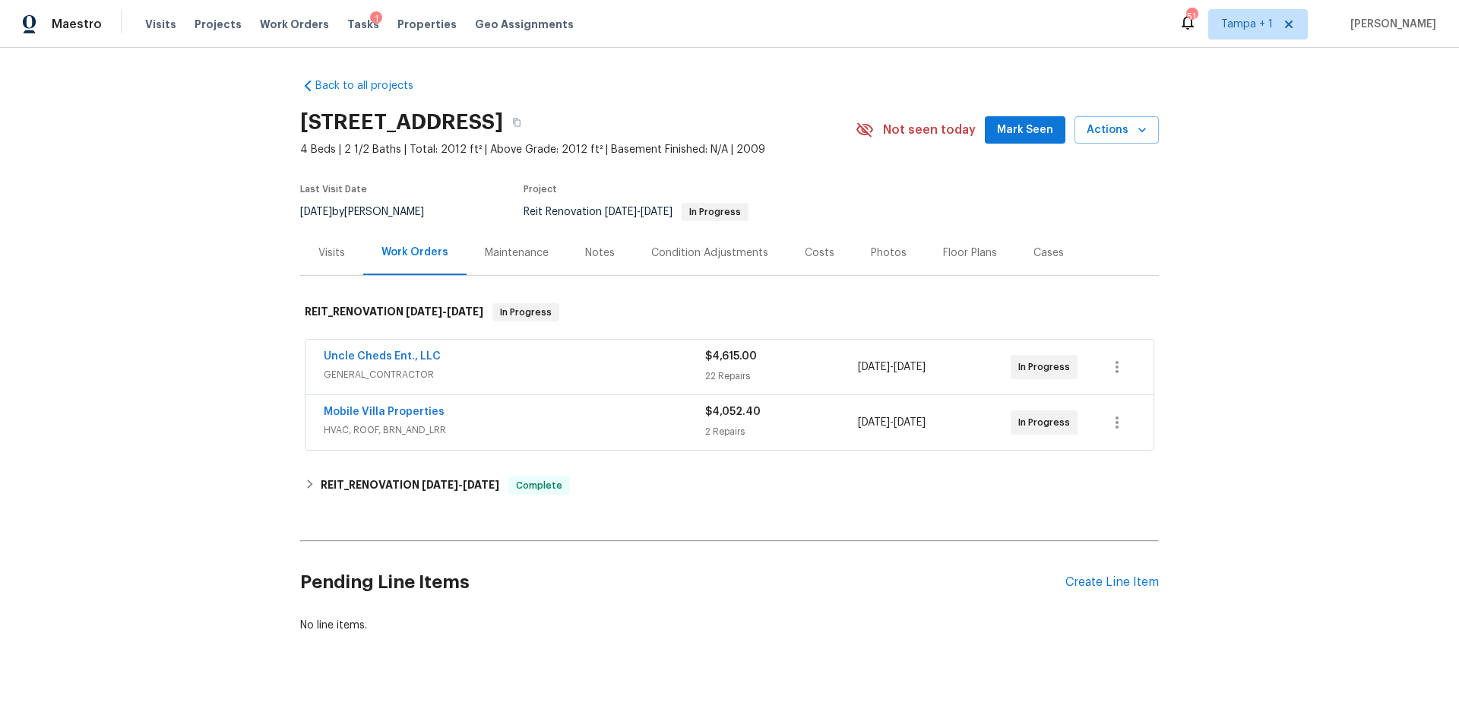
click at [805, 247] on div "Costs" at bounding box center [820, 252] width 30 height 15
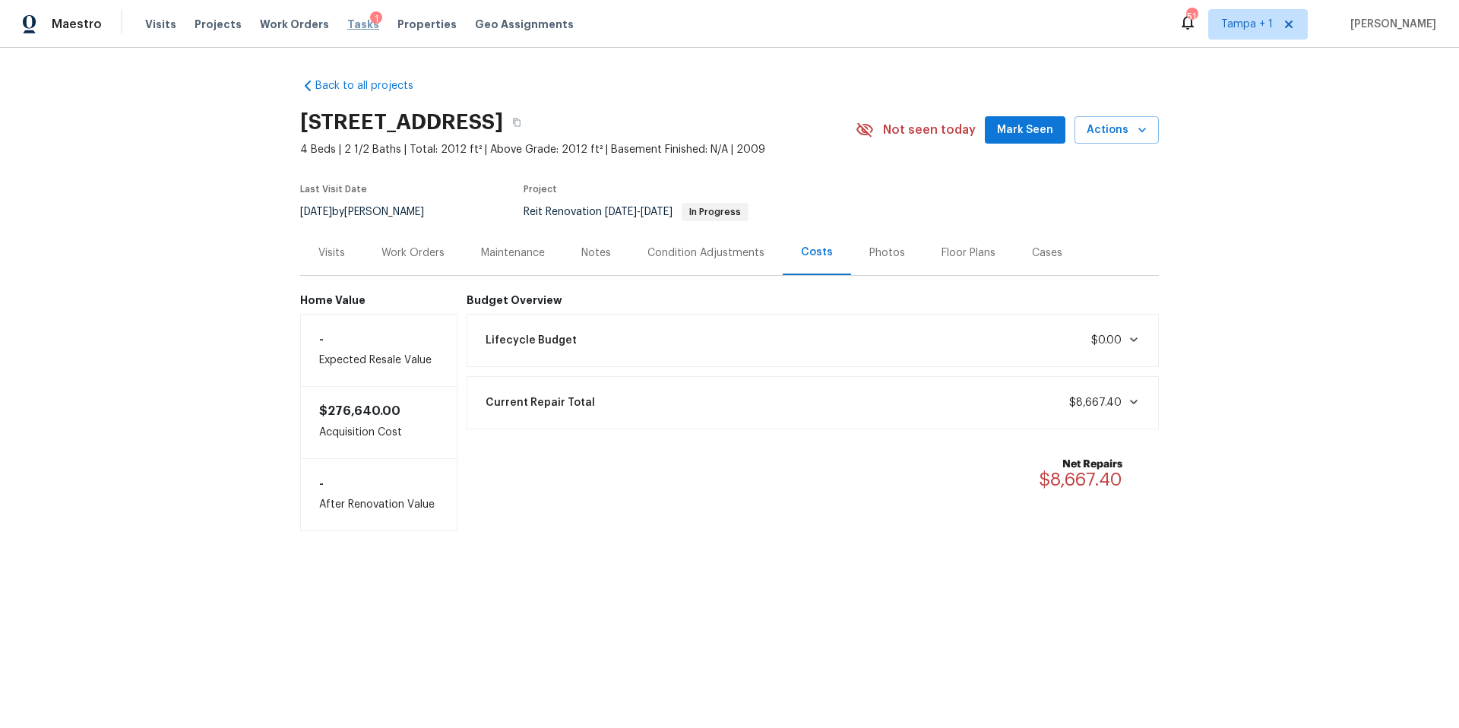
click at [347, 27] on span "Tasks" at bounding box center [363, 24] width 32 height 11
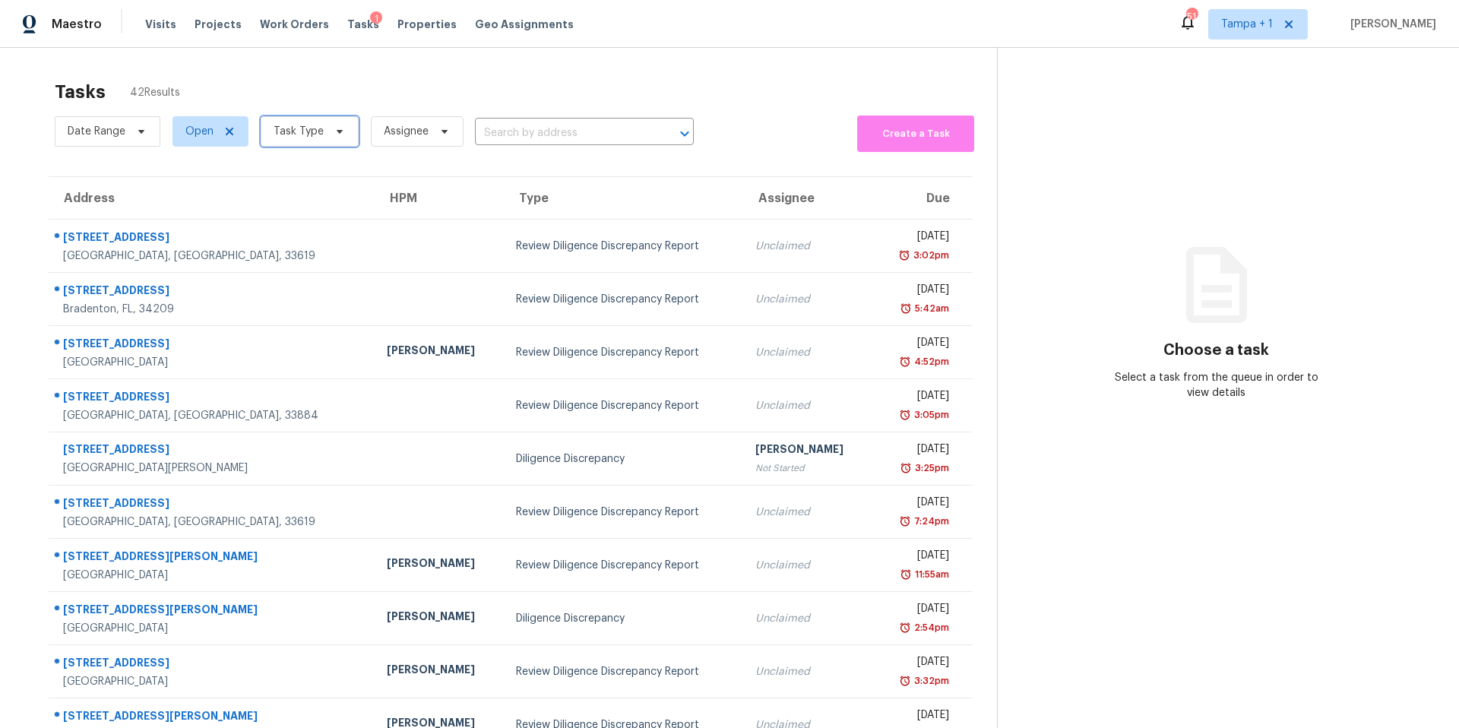
click at [286, 135] on span "Task Type" at bounding box center [298, 131] width 50 height 15
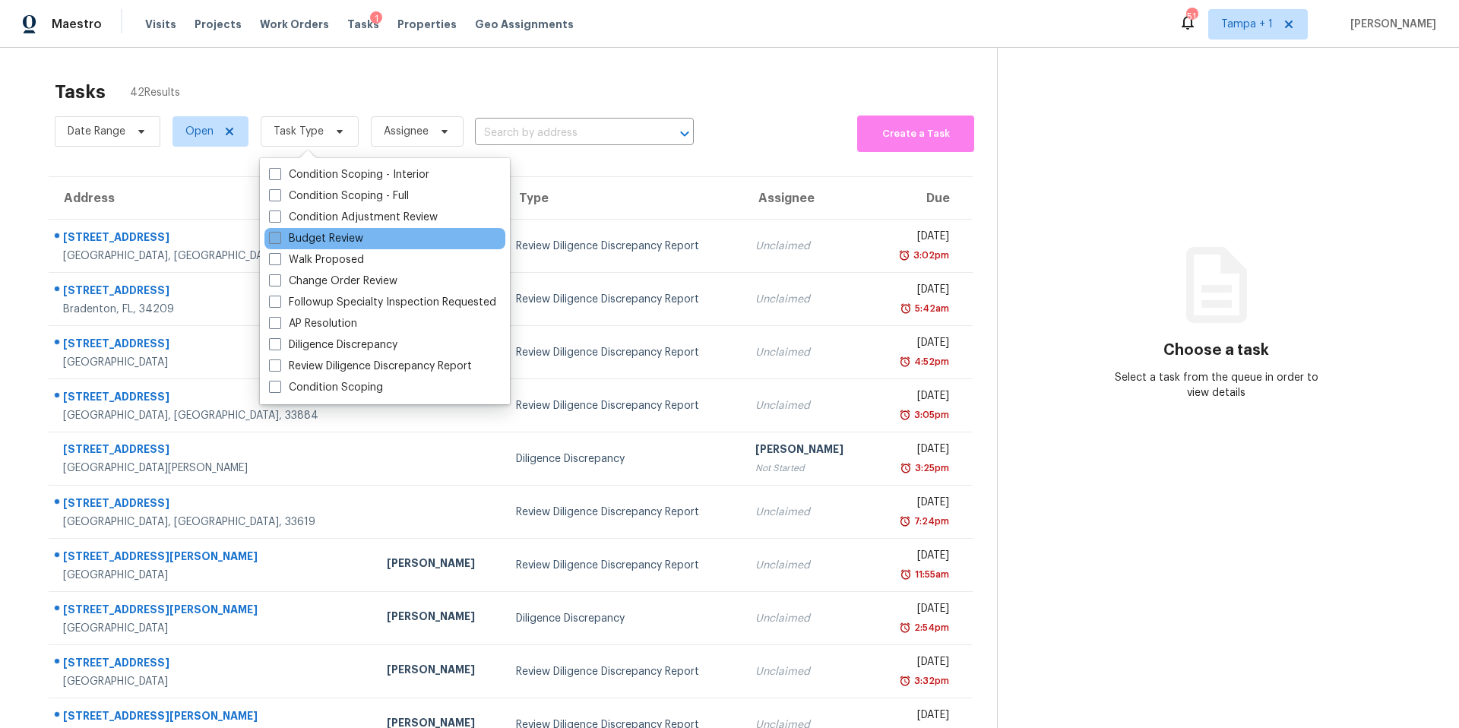
click at [332, 233] on label "Budget Review" at bounding box center [316, 238] width 94 height 15
click at [279, 233] on input "Budget Review" at bounding box center [274, 236] width 10 height 10
checkbox input "true"
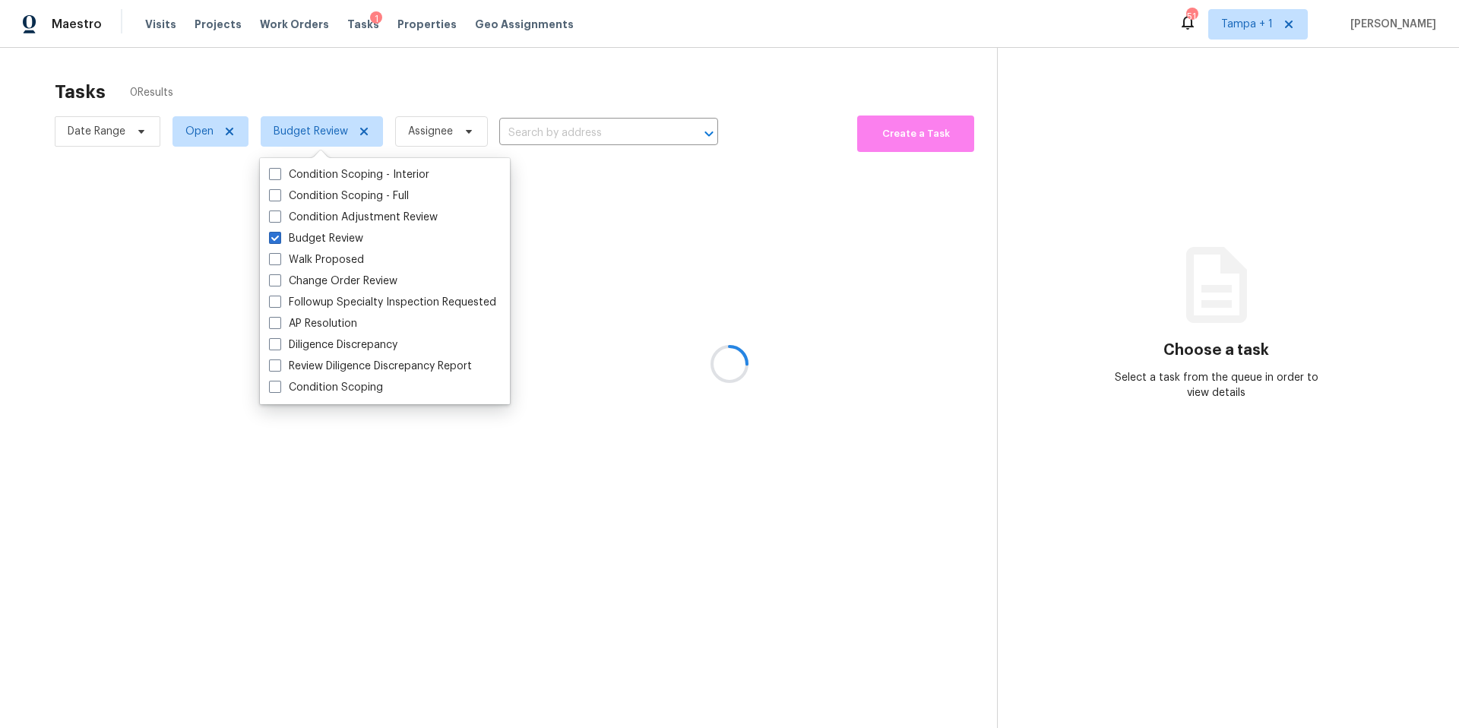
click at [476, 85] on div at bounding box center [729, 364] width 1459 height 728
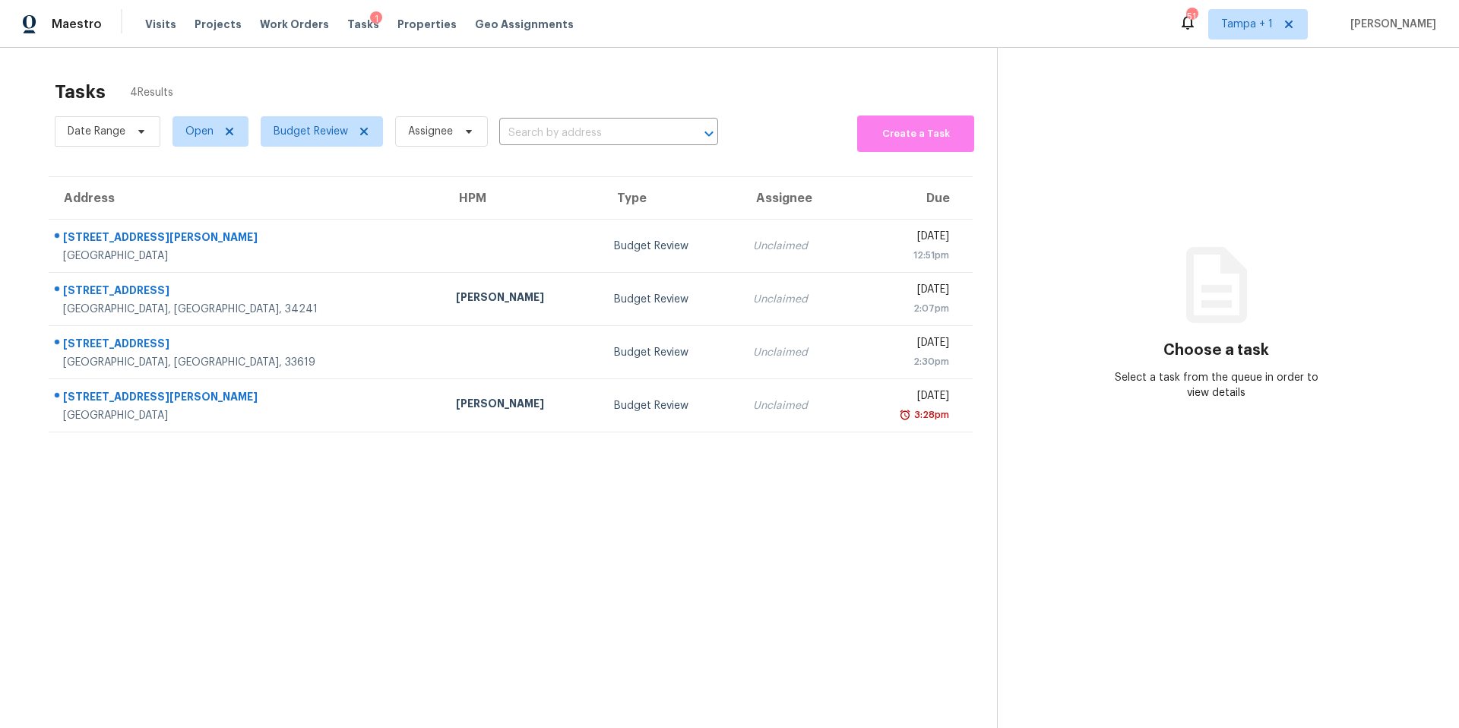
click at [591, 478] on section "Tasks 4 Results Date Range Open Budget Review Assignee ​ Create a Task Address …" at bounding box center [510, 423] width 972 height 703
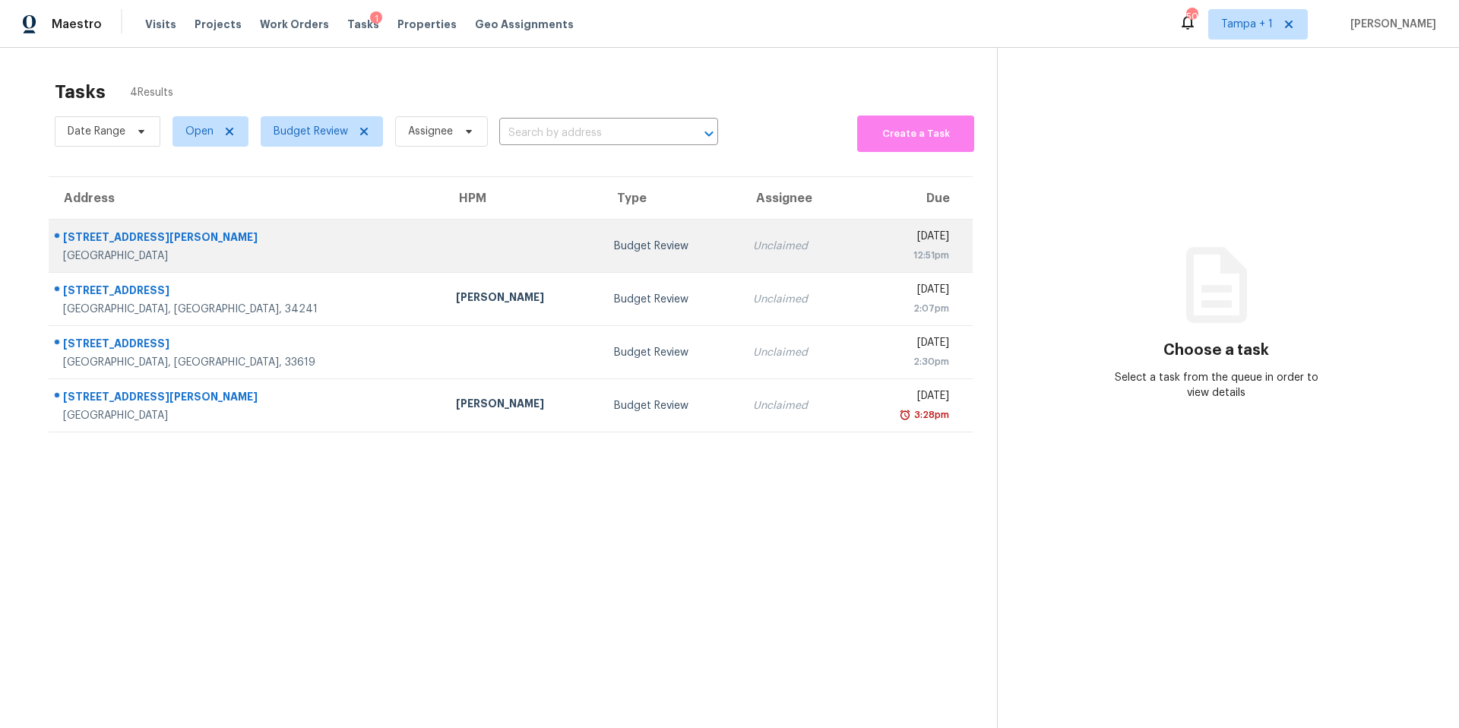
click at [444, 255] on td at bounding box center [523, 246] width 158 height 53
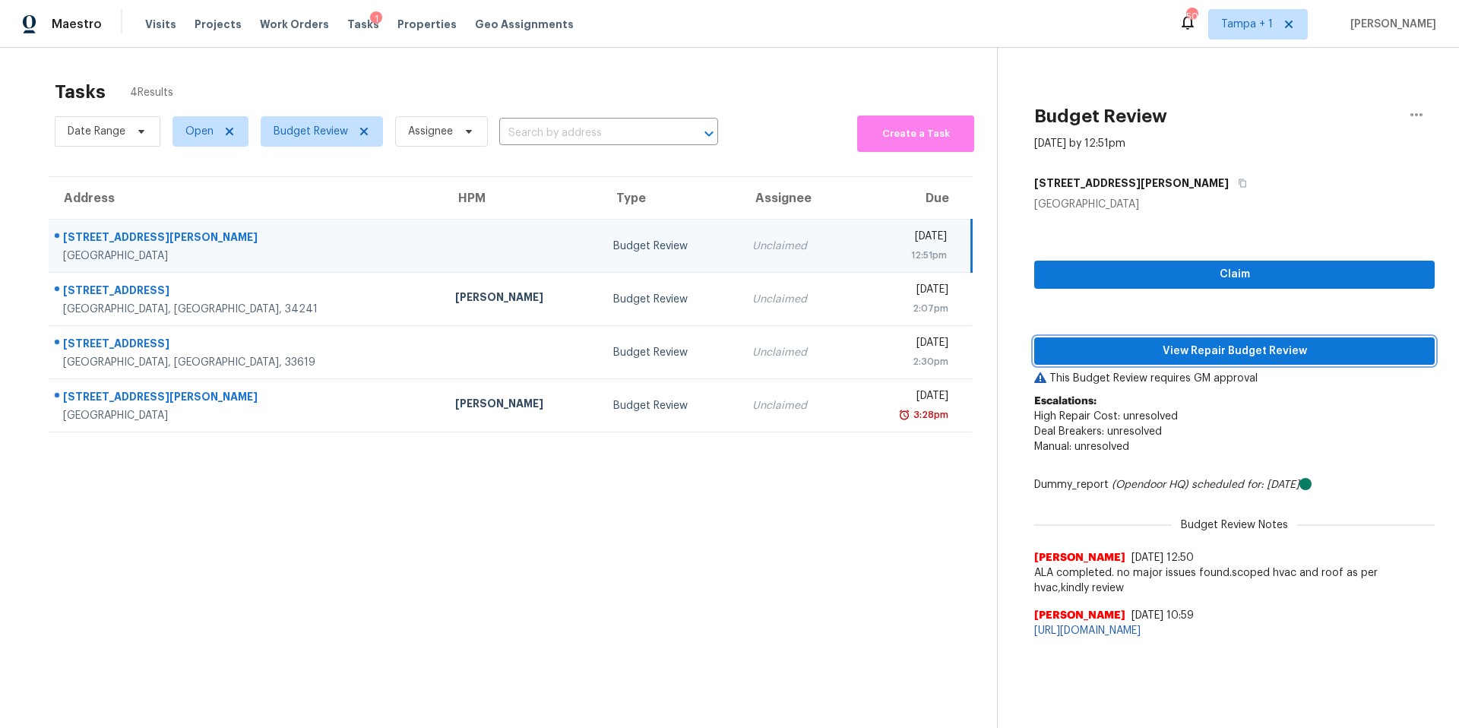
click at [1283, 340] on button "View Repair Budget Review" at bounding box center [1234, 351] width 400 height 28
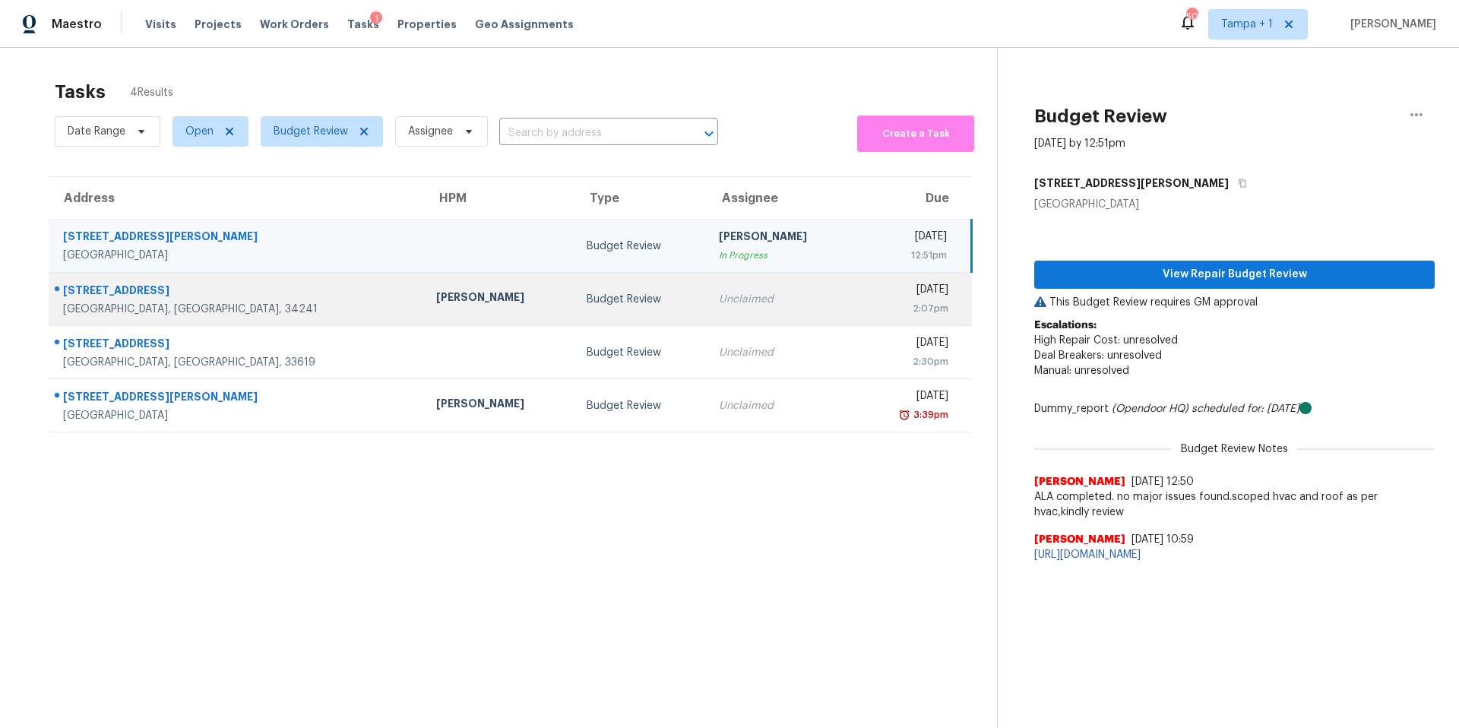
click at [436, 305] on div "Naomi Ferreira" at bounding box center [499, 298] width 126 height 19
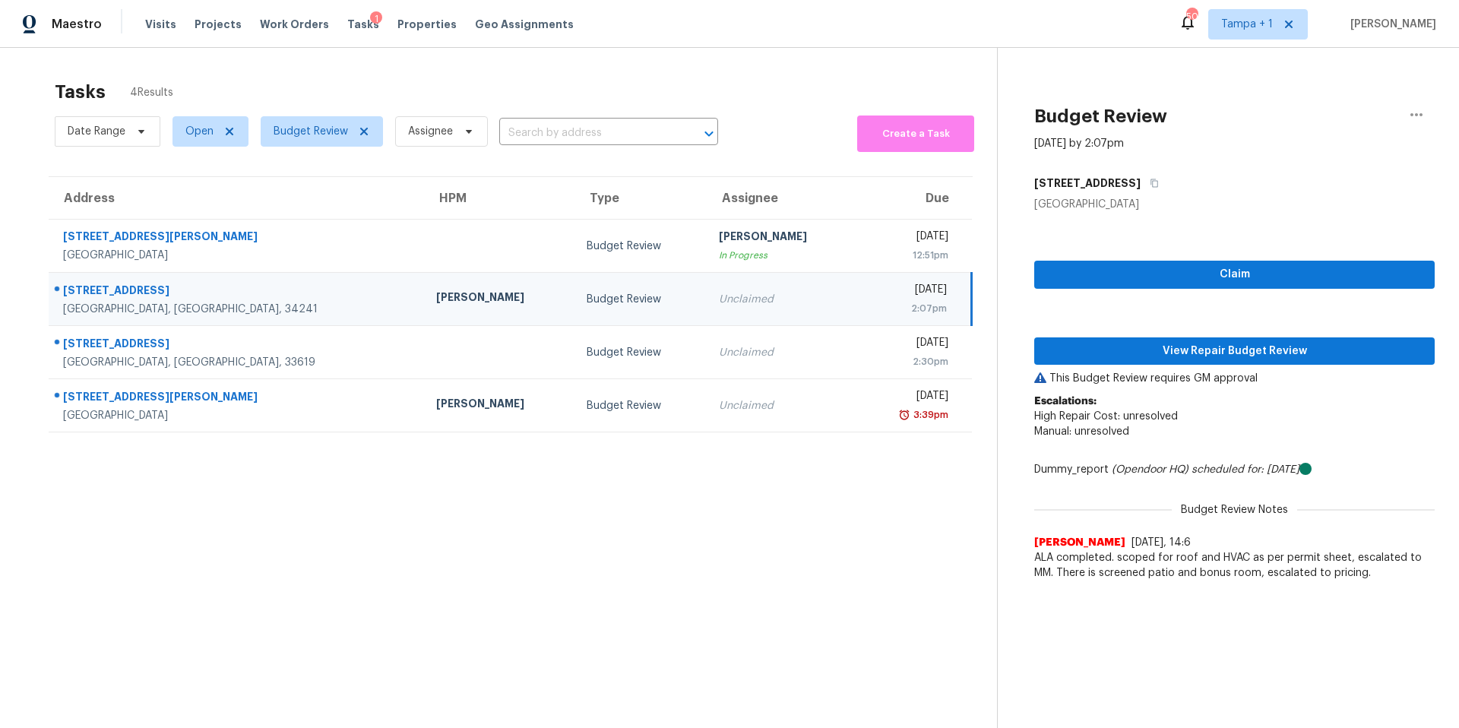
click at [1079, 365] on div "Claim View Repair Budget Review This Budget Review requires GM approval Escalat…" at bounding box center [1234, 400] width 400 height 376
click at [1087, 337] on button "View Repair Budget Review" at bounding box center [1234, 351] width 400 height 28
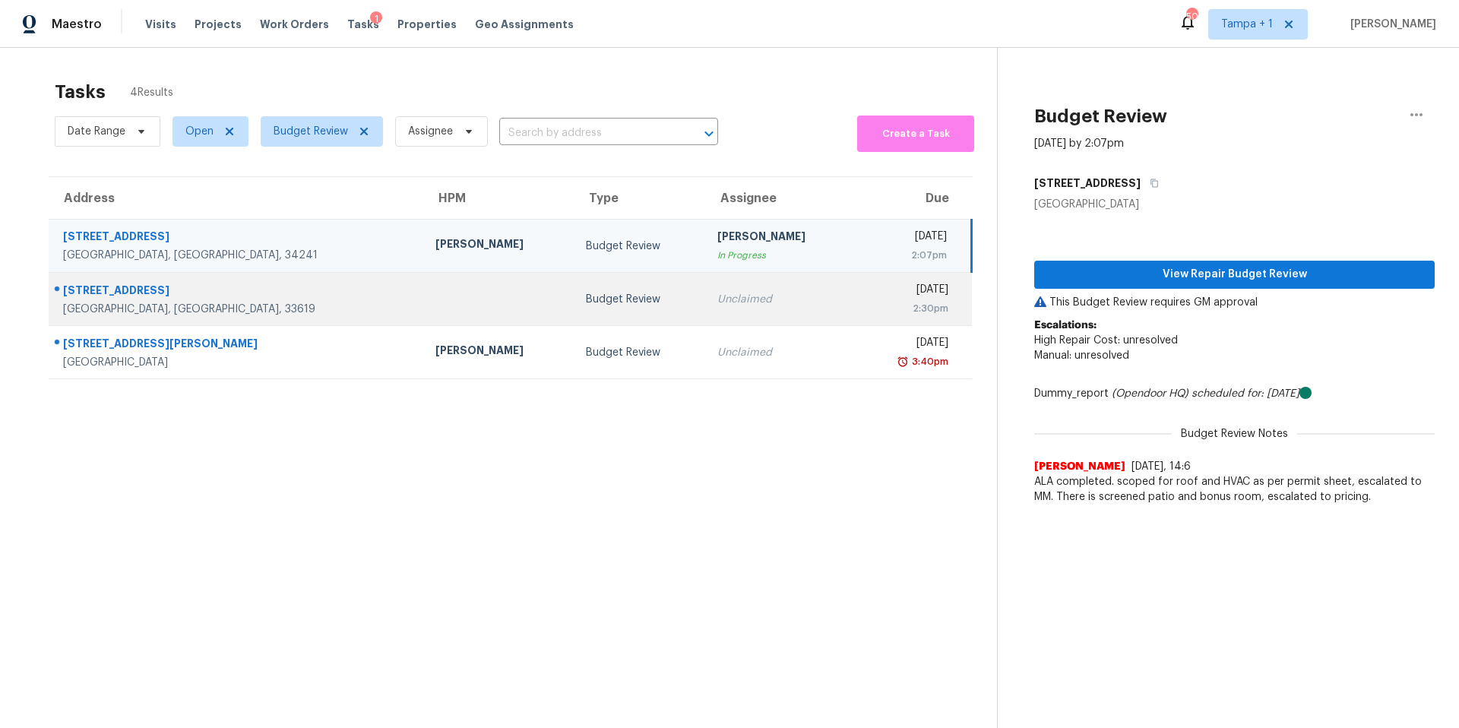
click at [423, 295] on td at bounding box center [498, 299] width 150 height 53
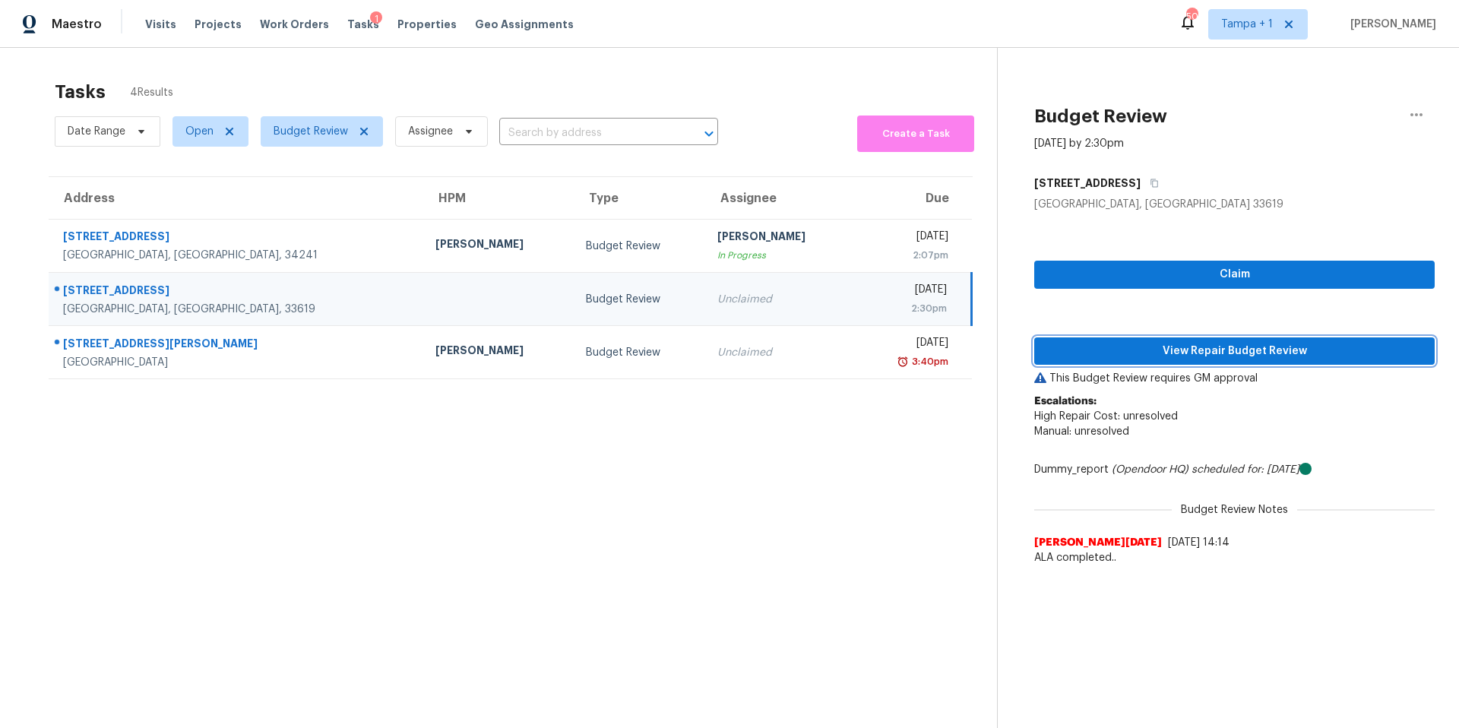
click at [1165, 348] on span "View Repair Budget Review" at bounding box center [1234, 351] width 376 height 19
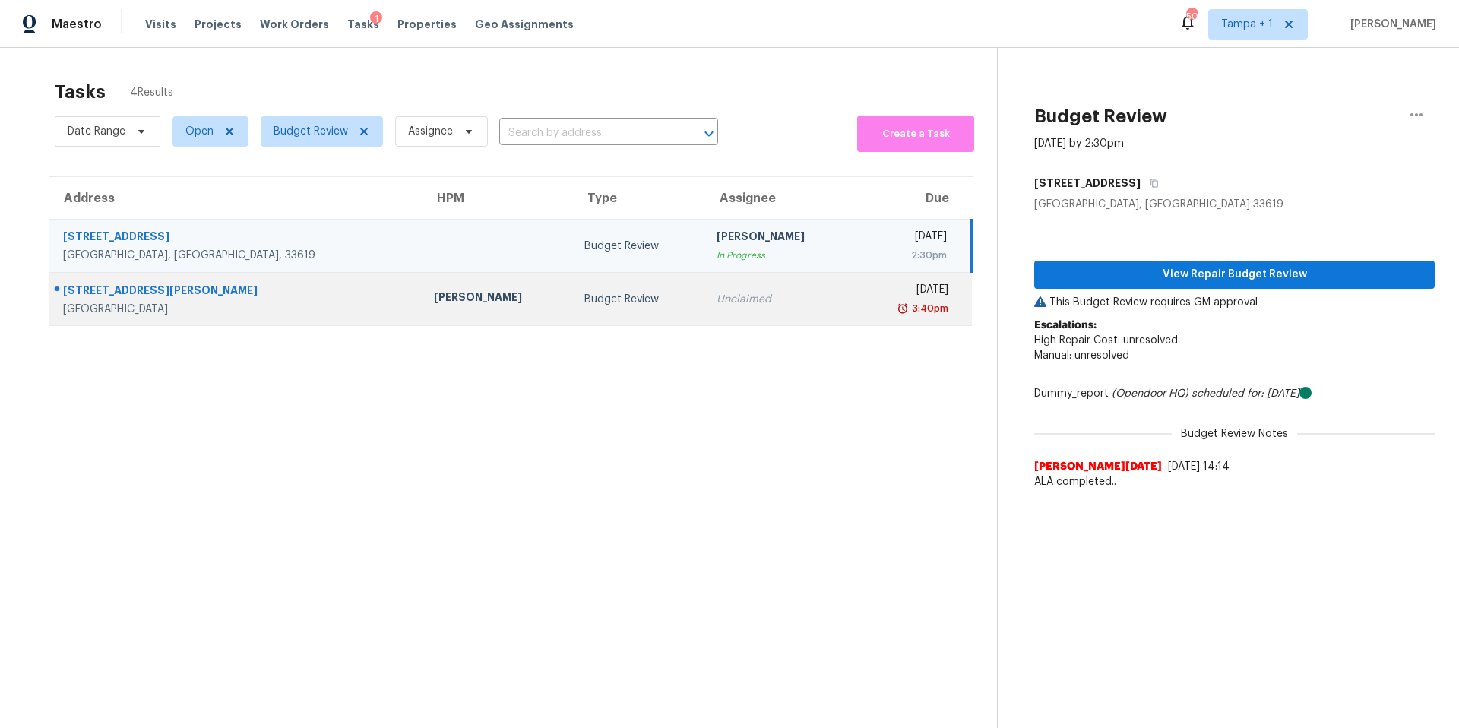
click at [704, 287] on td "Unclaimed" at bounding box center [779, 299] width 150 height 53
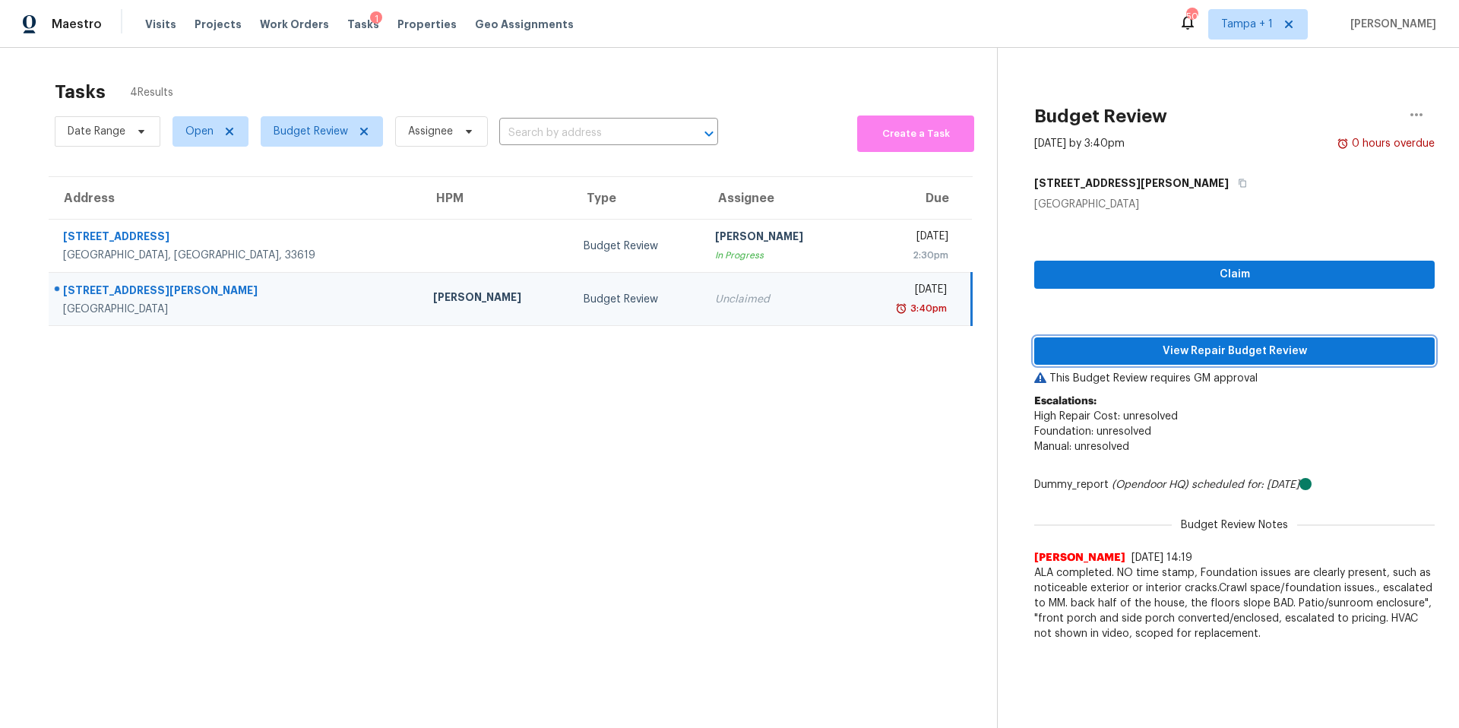
click at [1116, 346] on span "View Repair Budget Review" at bounding box center [1234, 351] width 376 height 19
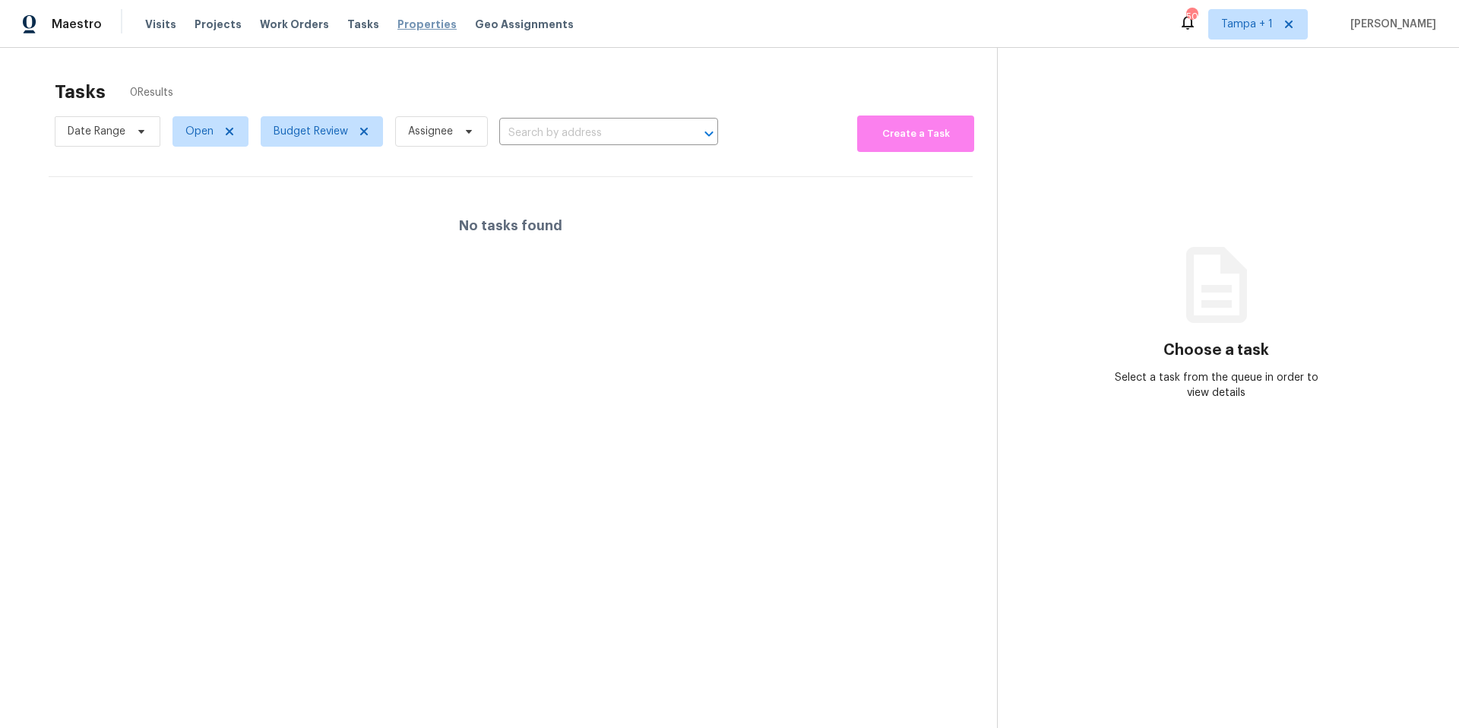
click at [419, 27] on span "Properties" at bounding box center [426, 24] width 59 height 15
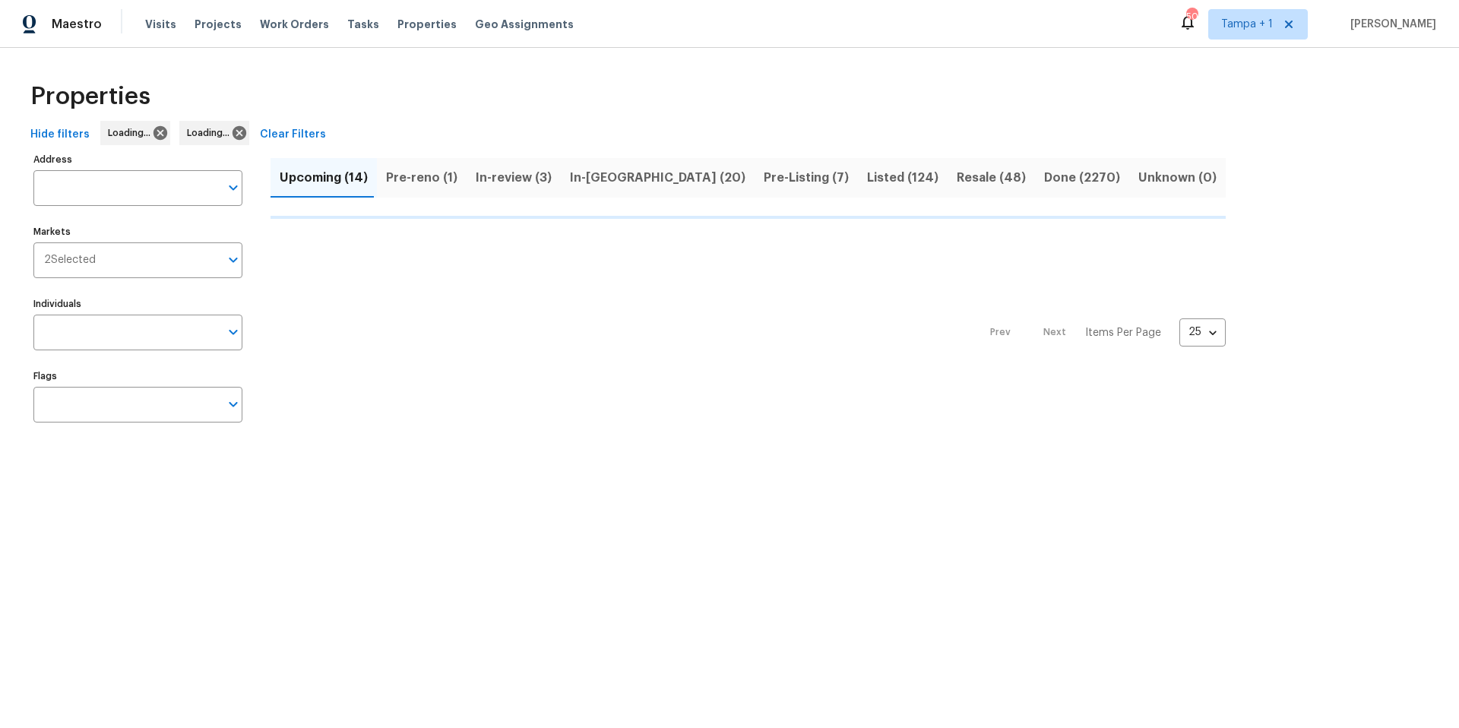
click at [122, 195] on input "Address" at bounding box center [126, 188] width 186 height 36
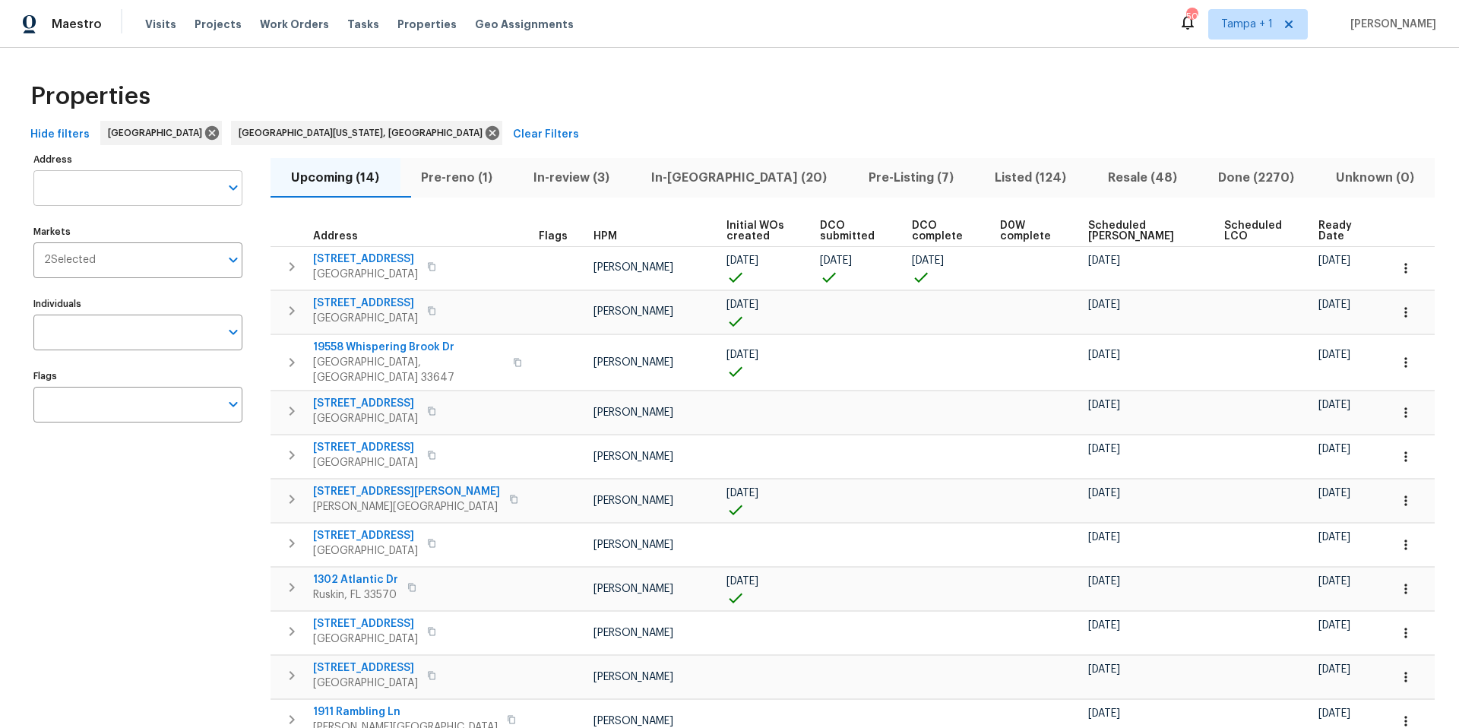
click at [116, 184] on input "Address" at bounding box center [126, 188] width 186 height 36
type input "lake byrd"
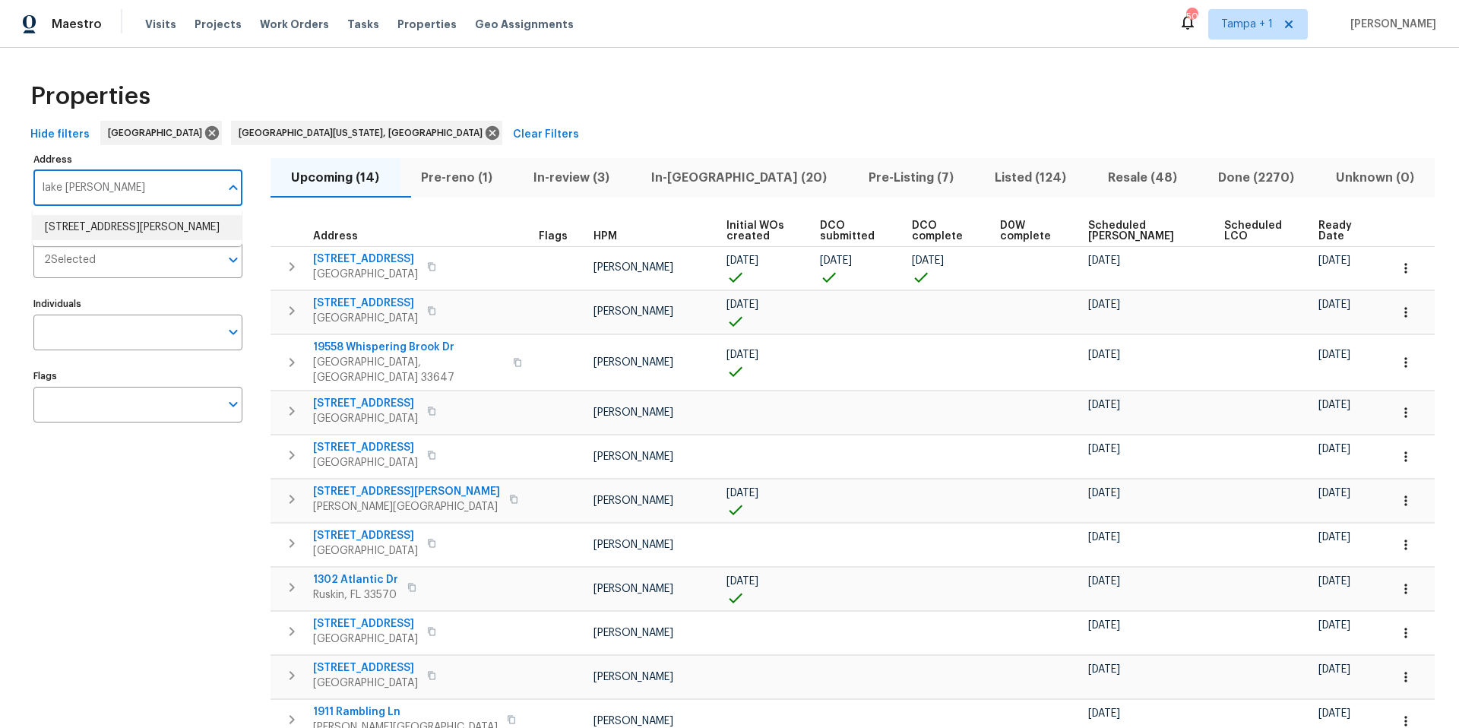
click at [130, 232] on li "16409 Lake Byrd Dr Tampa FL 33618" at bounding box center [137, 227] width 209 height 25
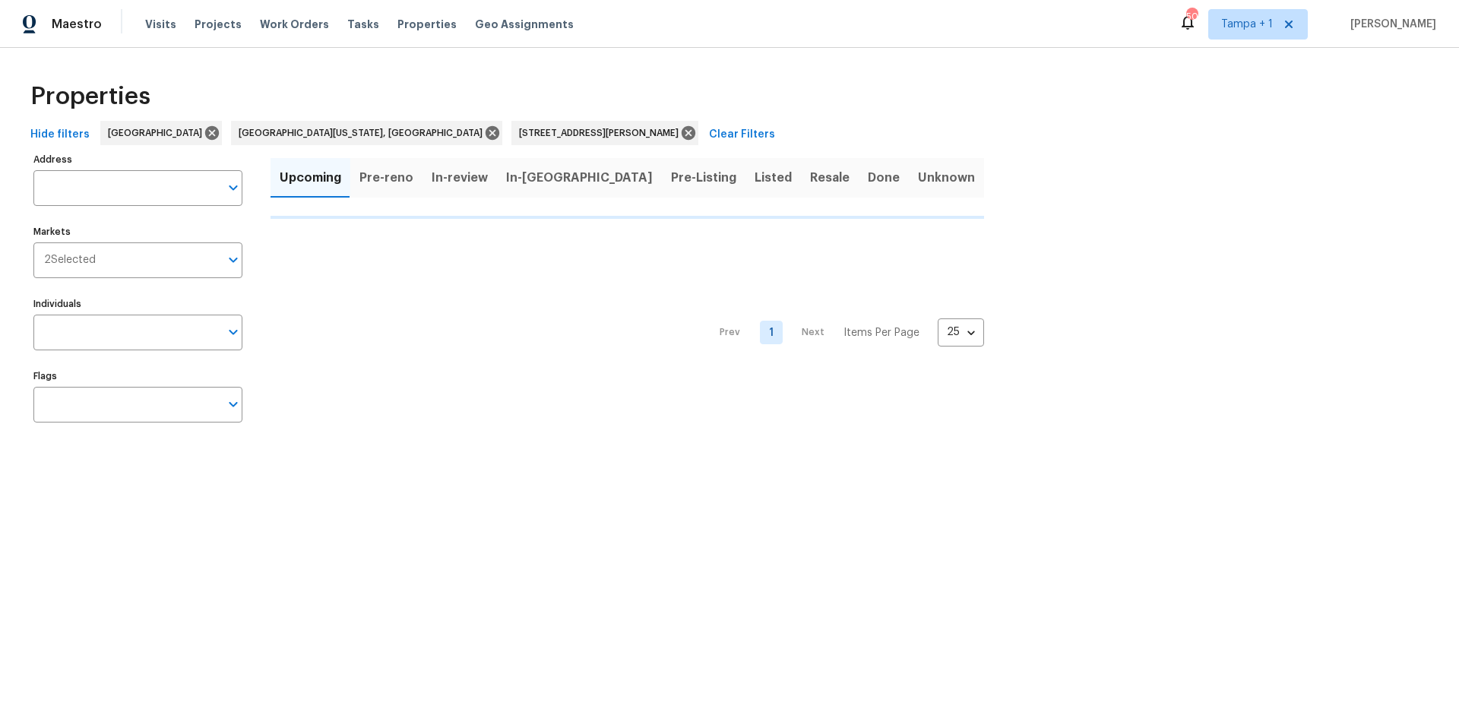
type input "16409 Lake Byrd Dr Tampa FL 33618"
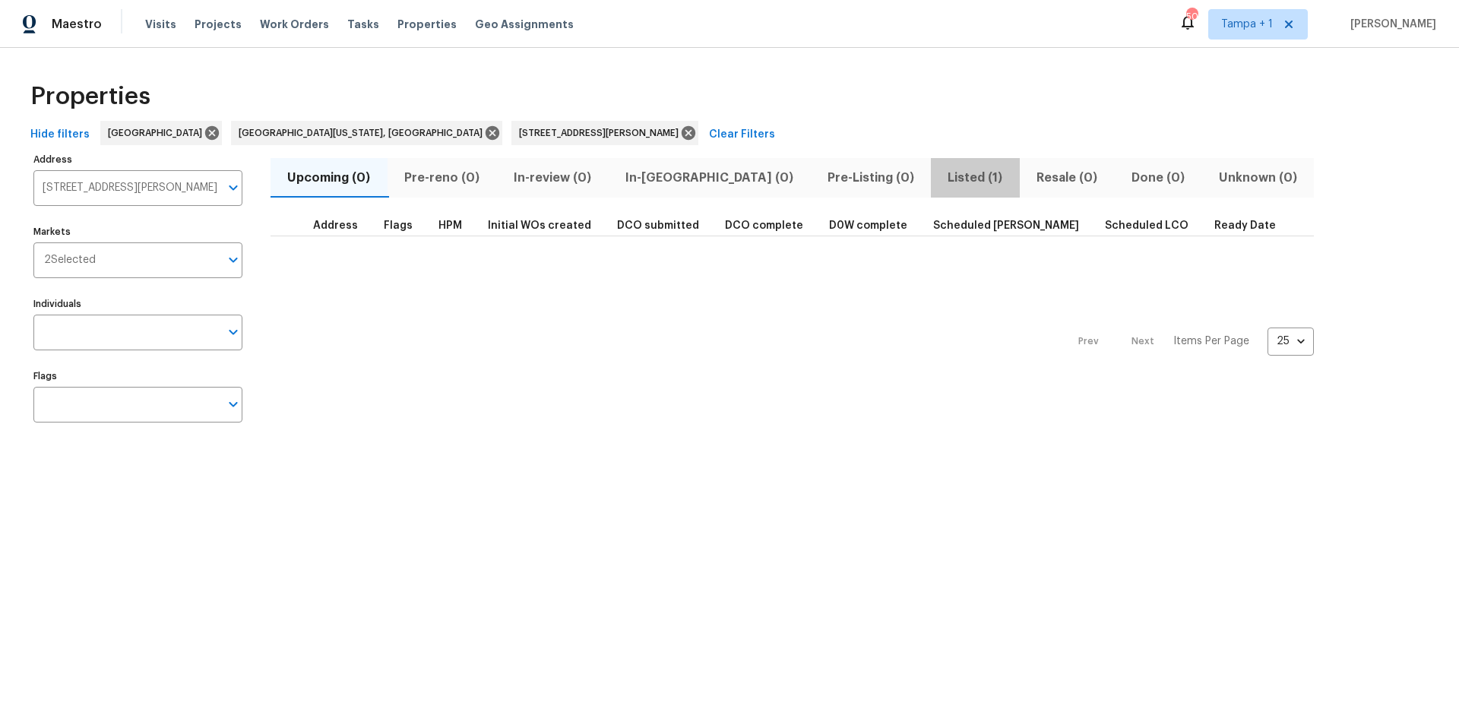
click at [940, 184] on span "Listed (1)" at bounding box center [975, 177] width 71 height 21
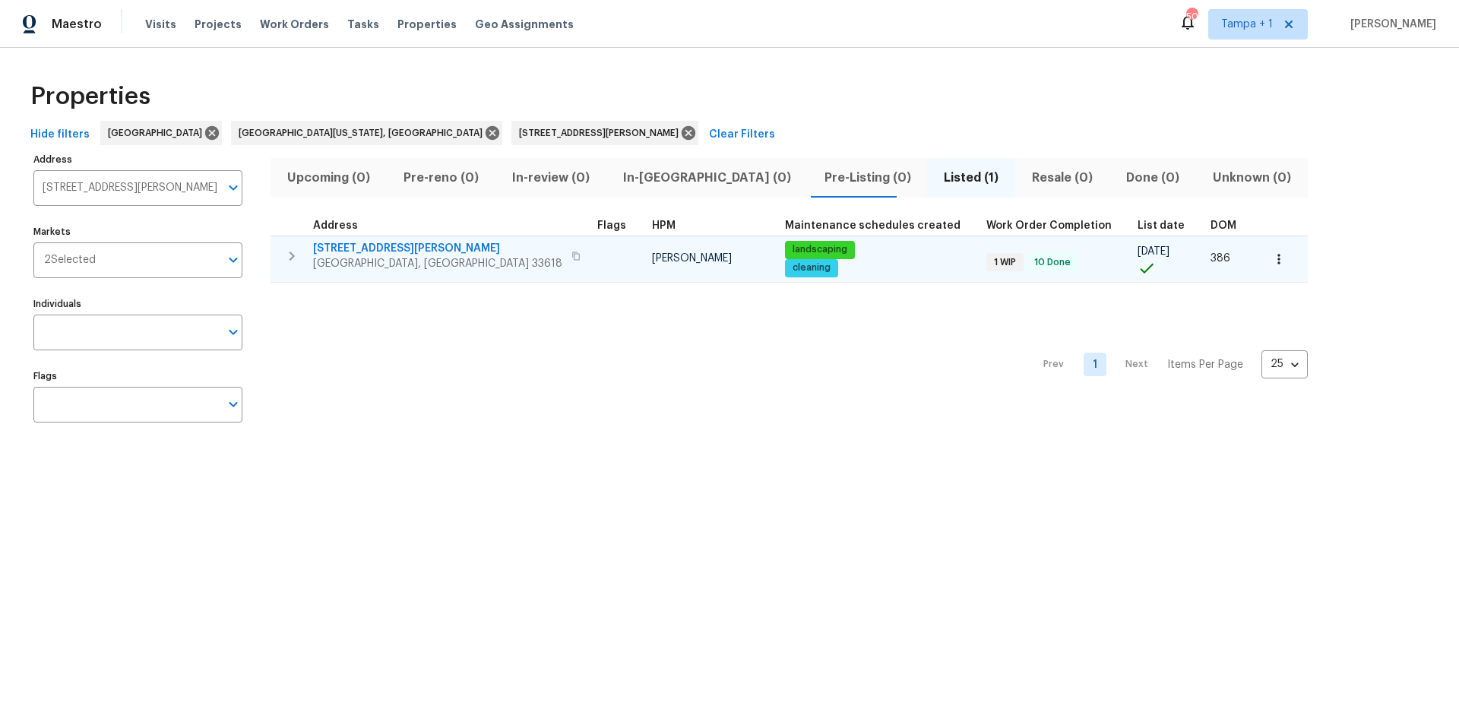
click at [350, 248] on span "16409 Lake Byrd Dr" at bounding box center [437, 248] width 249 height 15
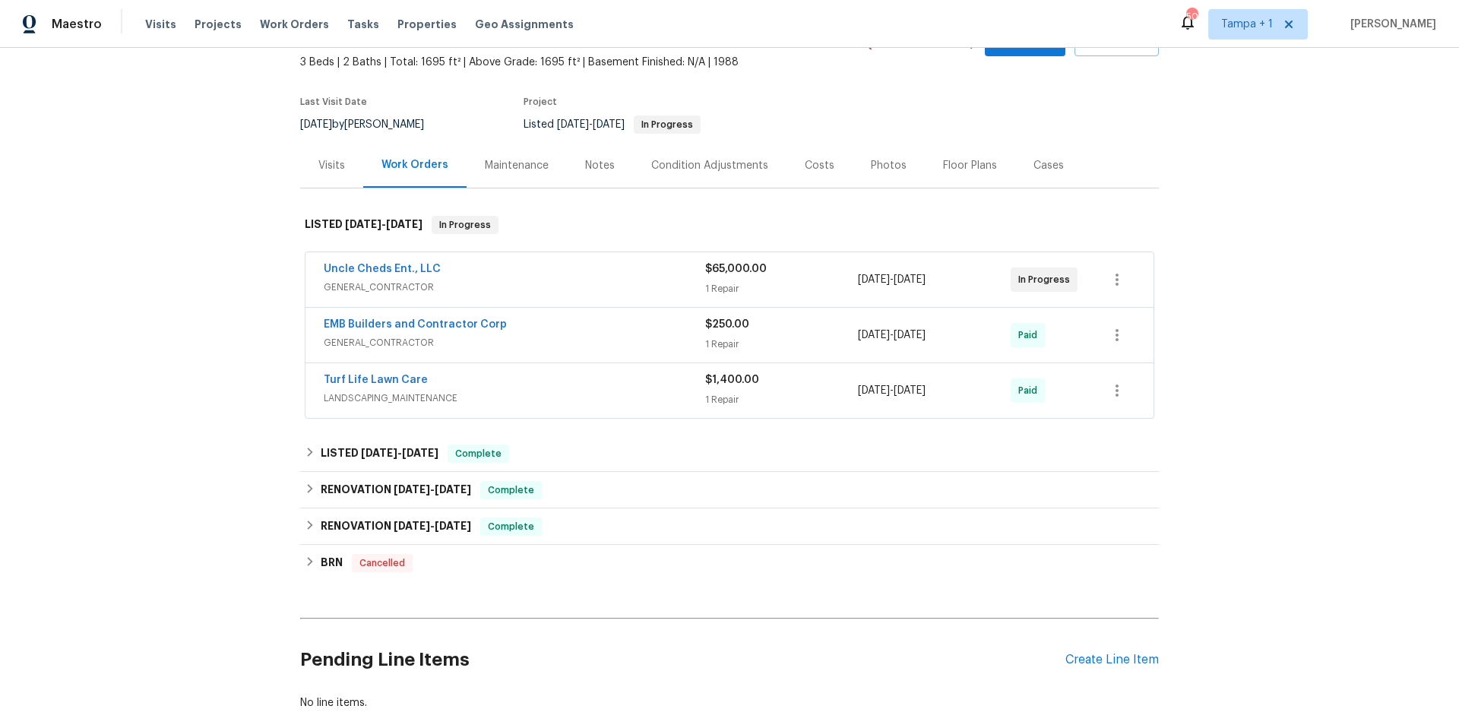
scroll to position [165, 0]
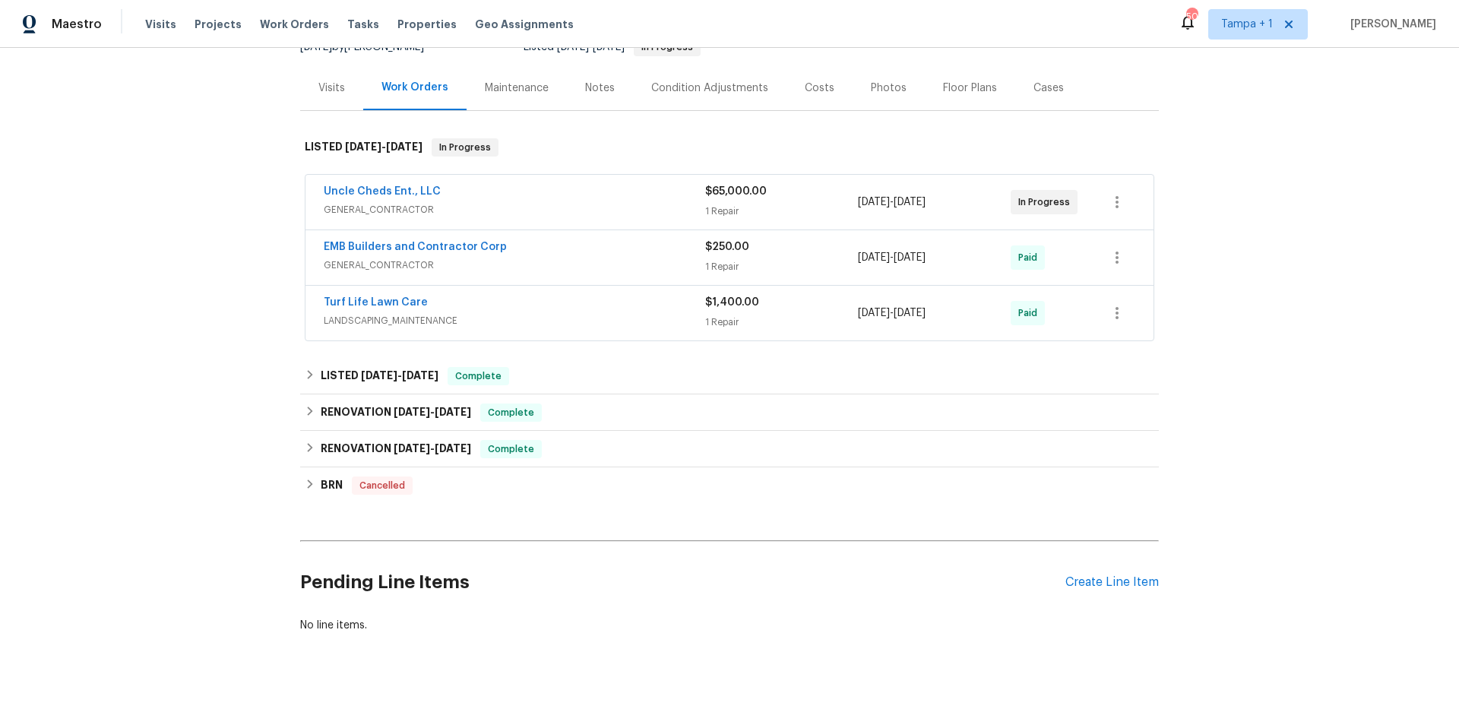
click at [507, 195] on div "Uncle Cheds Ent., LLC" at bounding box center [514, 193] width 381 height 18
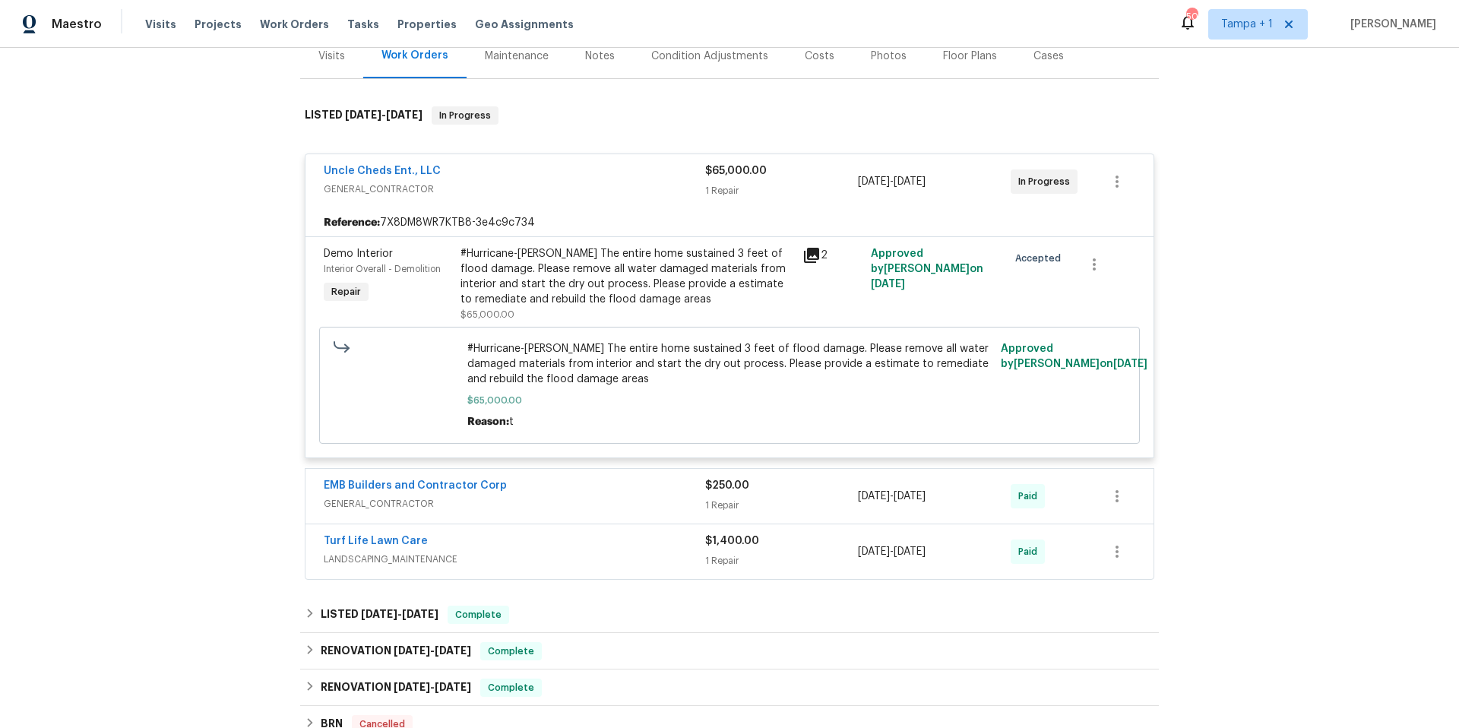
scroll to position [0, 0]
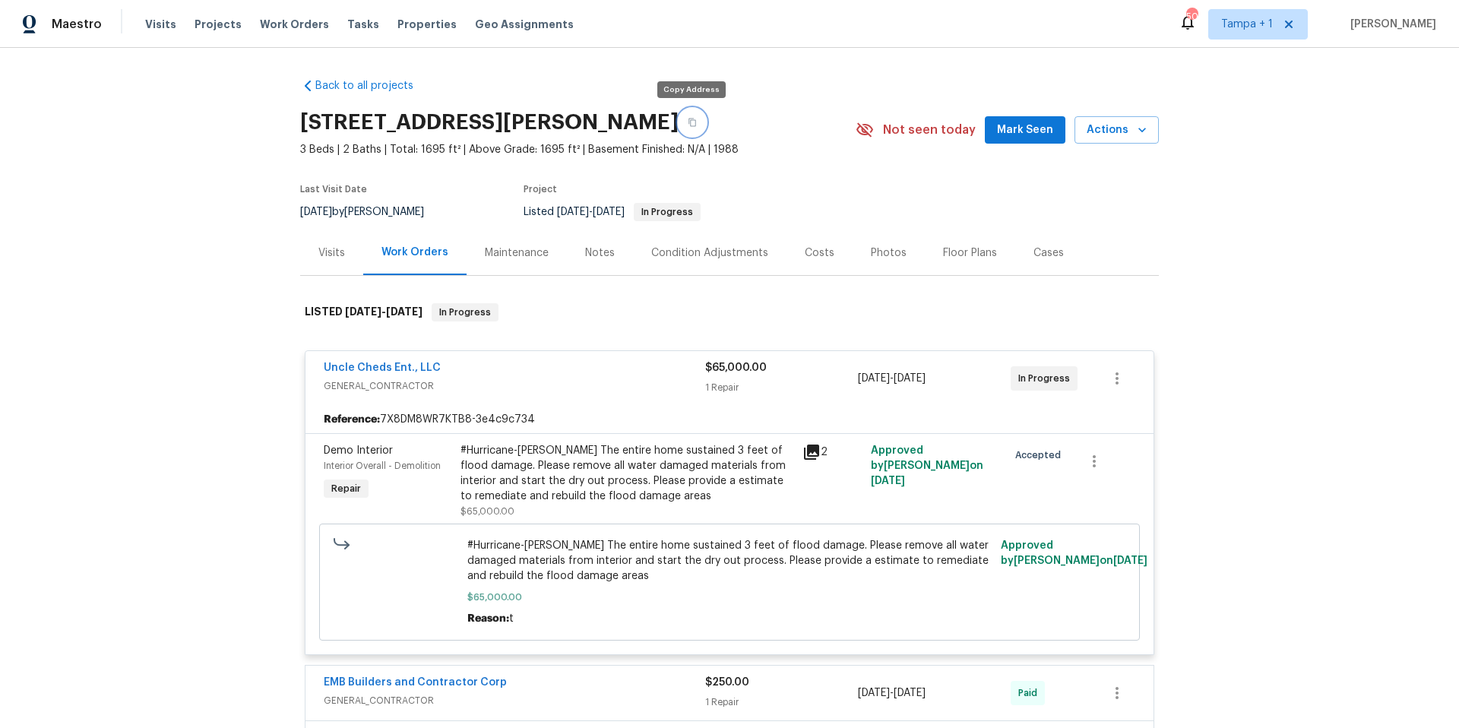
click at [689, 123] on icon "button" at bounding box center [692, 122] width 9 height 9
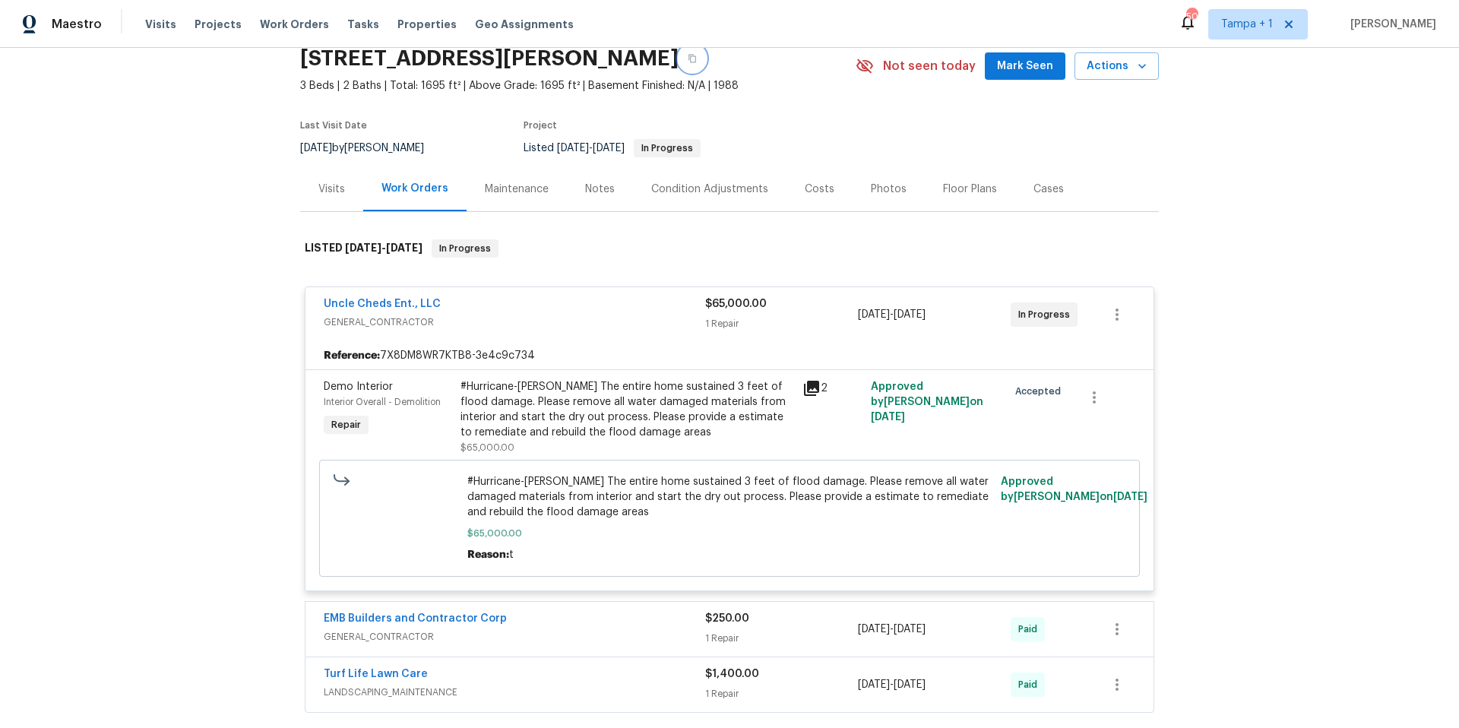
scroll to position [131, 0]
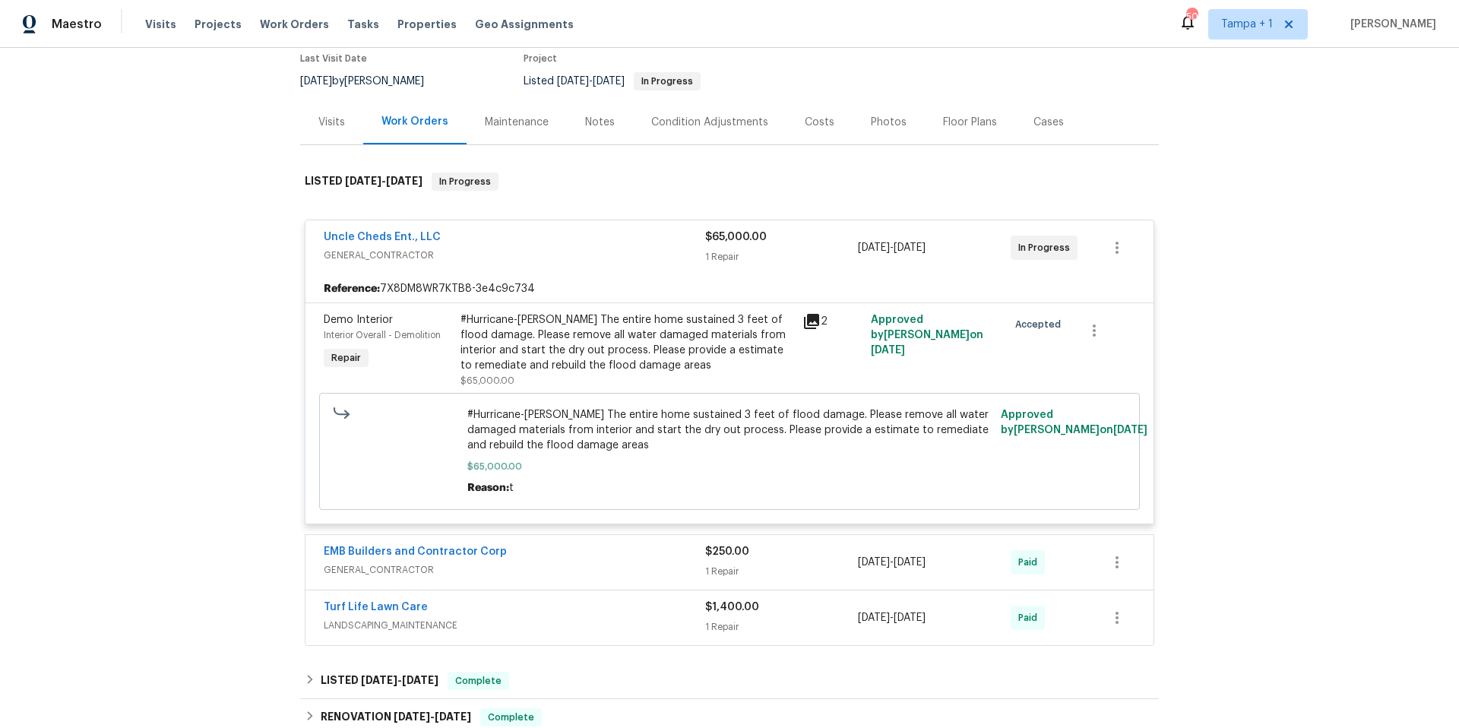
click at [606, 356] on div "#Hurricane-Milton The entire home sustained 3 feet of flood damage. Please remo…" at bounding box center [626, 342] width 333 height 61
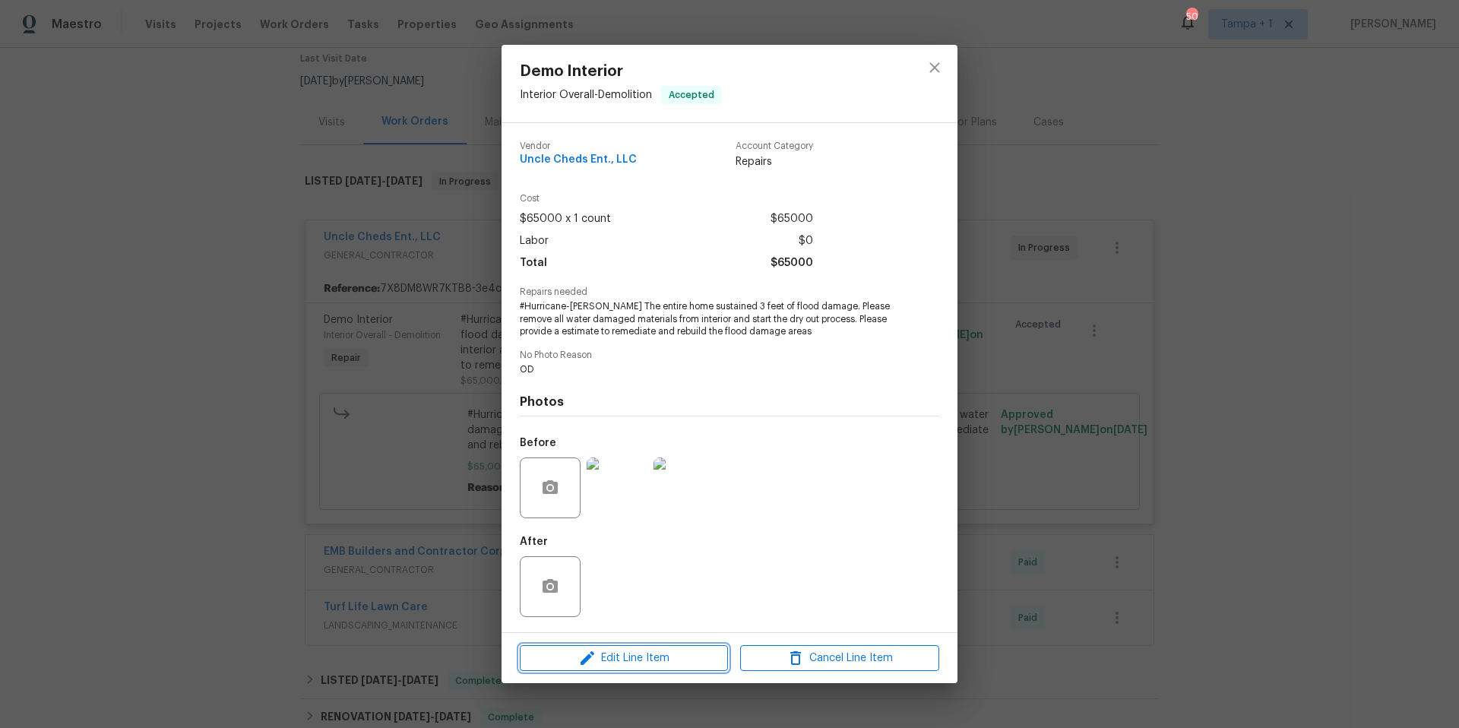
click at [634, 650] on span "Edit Line Item" at bounding box center [623, 658] width 199 height 19
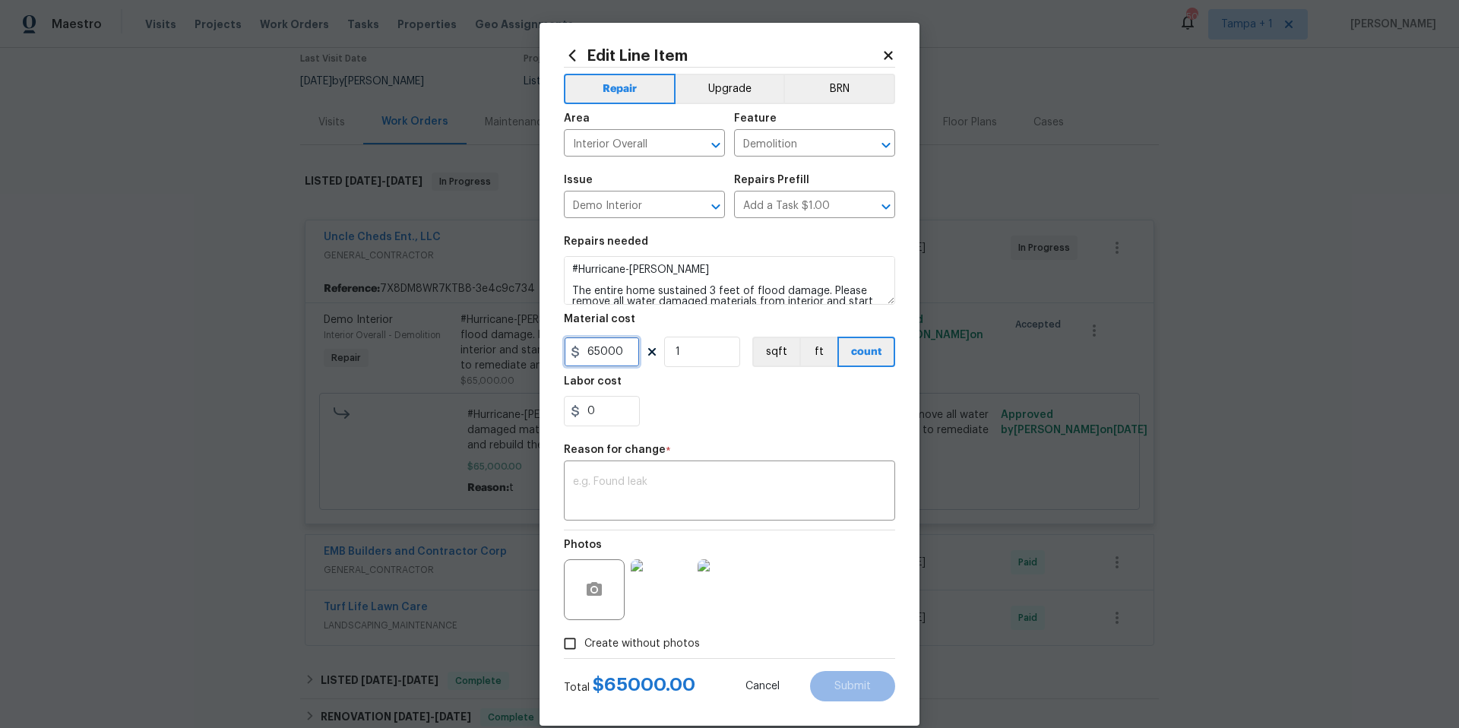
click at [585, 342] on input "65000" at bounding box center [602, 352] width 76 height 30
type input "97771.15"
click at [650, 490] on textarea at bounding box center [729, 492] width 313 height 32
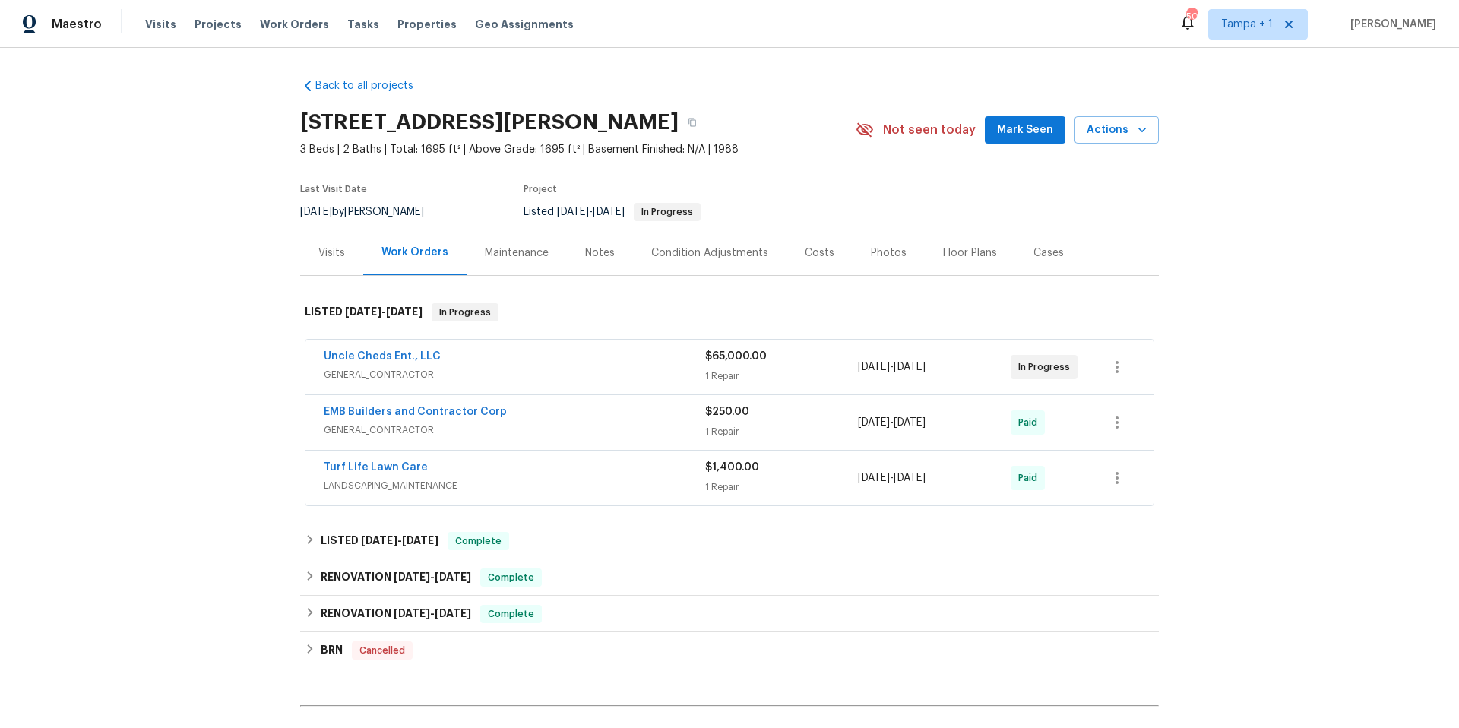
click at [523, 362] on div "Uncle Cheds Ent., LLC" at bounding box center [514, 358] width 381 height 18
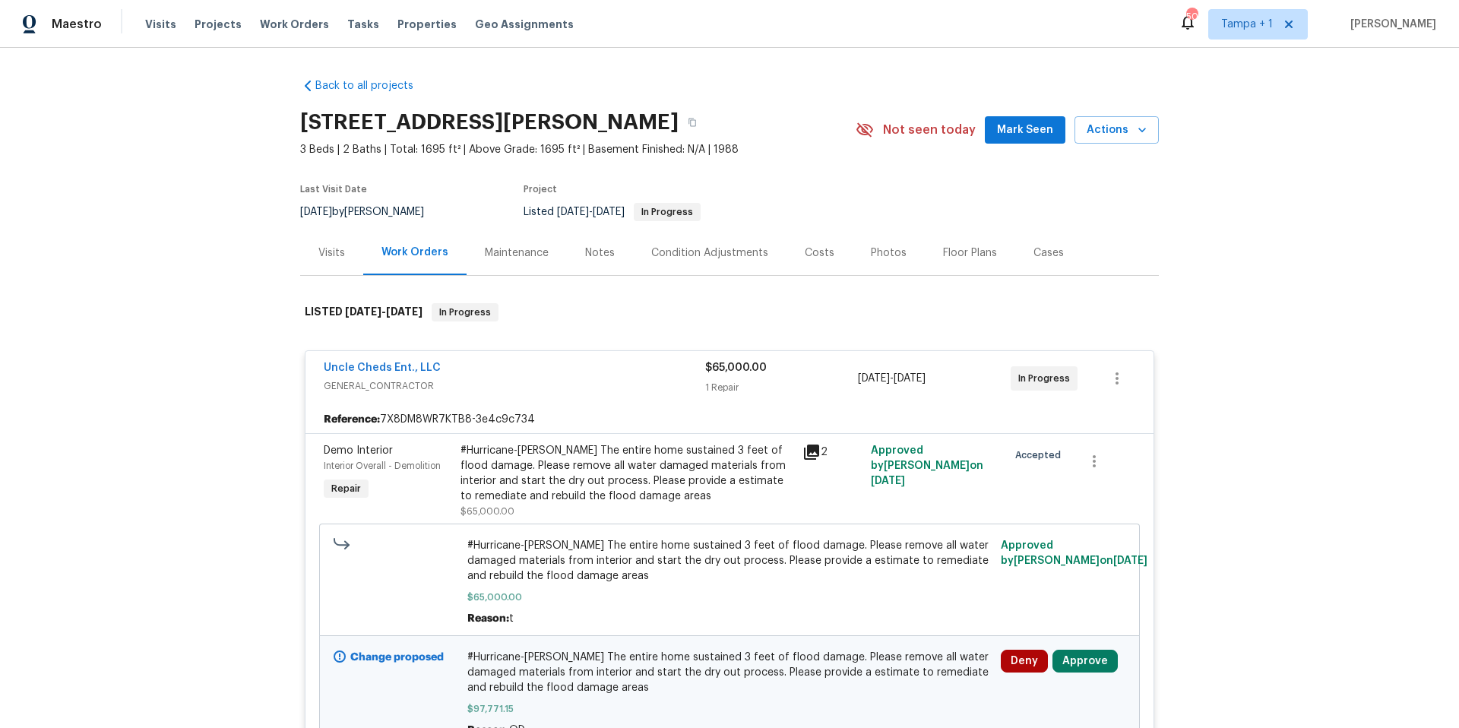
scroll to position [128, 0]
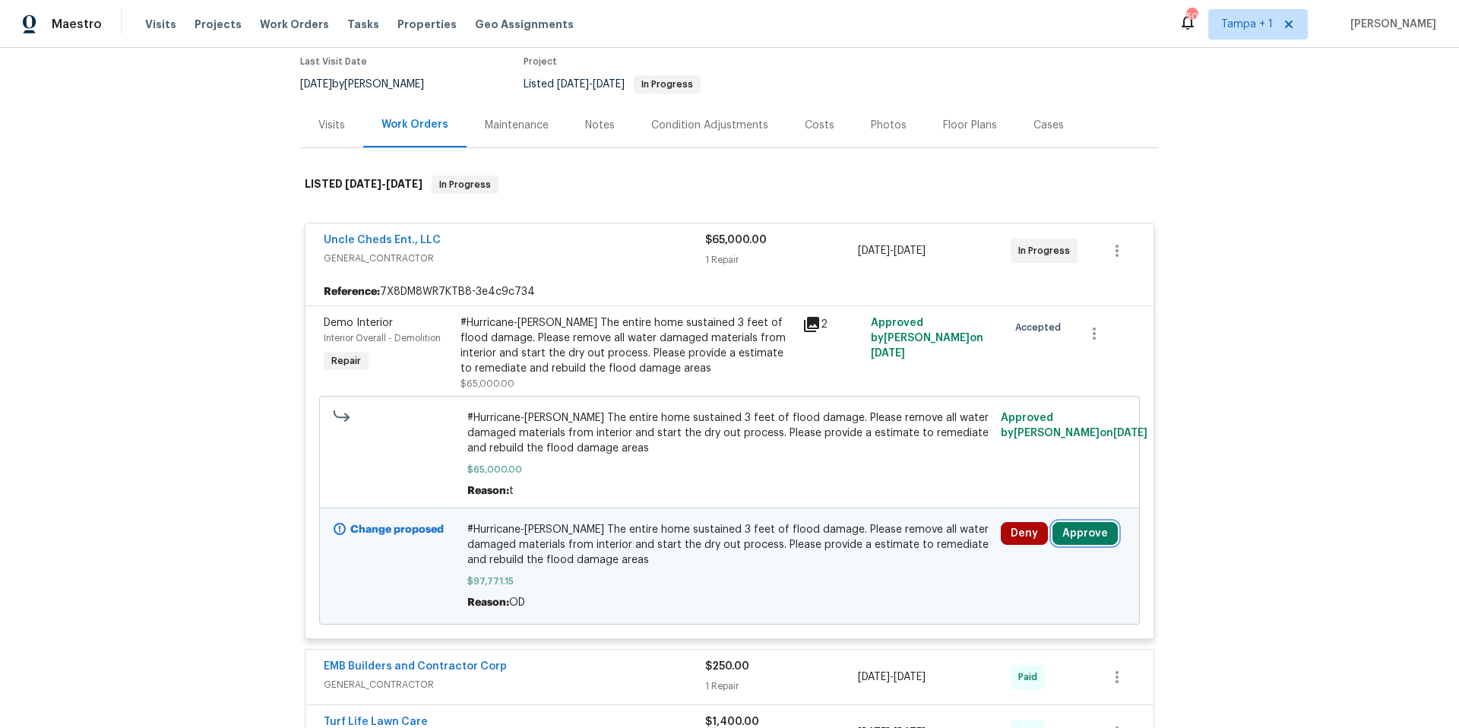
click at [1073, 529] on button "Approve" at bounding box center [1084, 533] width 65 height 23
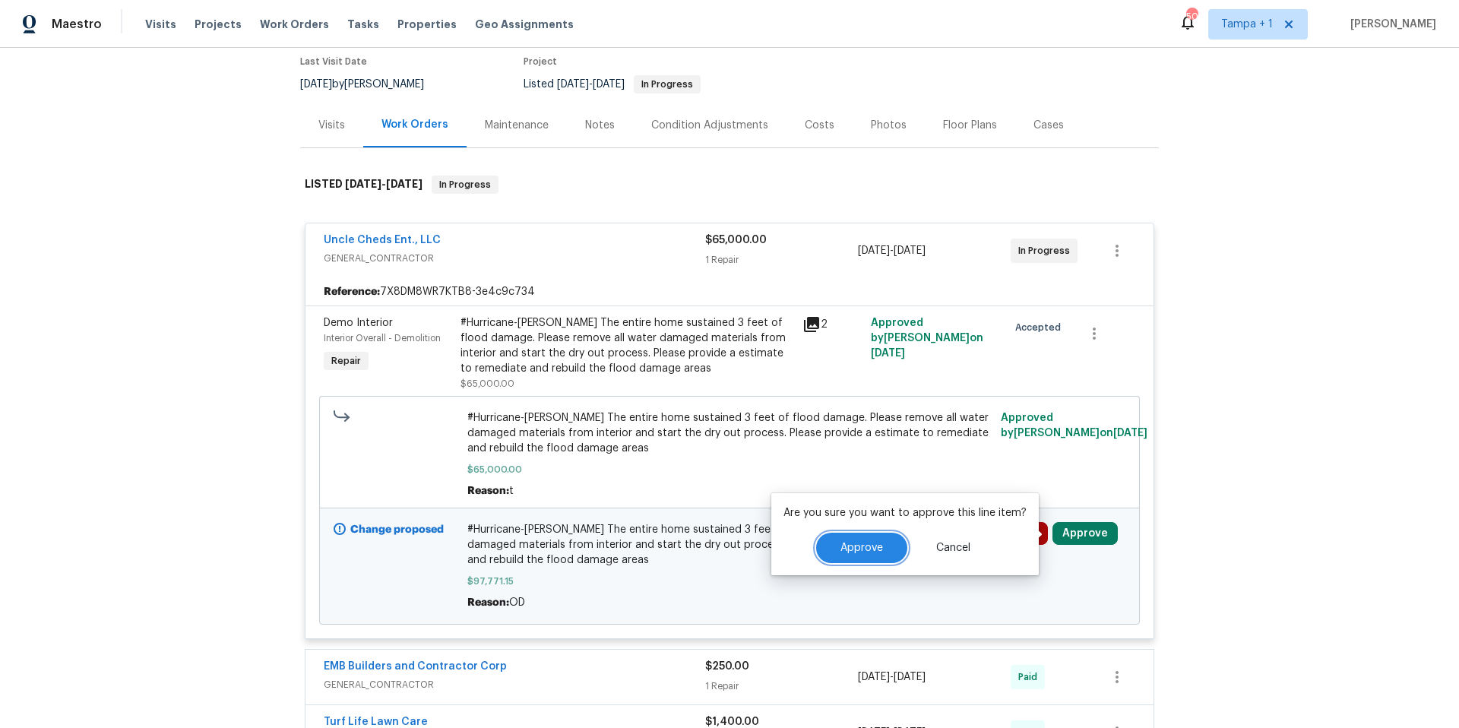
click at [831, 545] on button "Approve" at bounding box center [861, 548] width 91 height 30
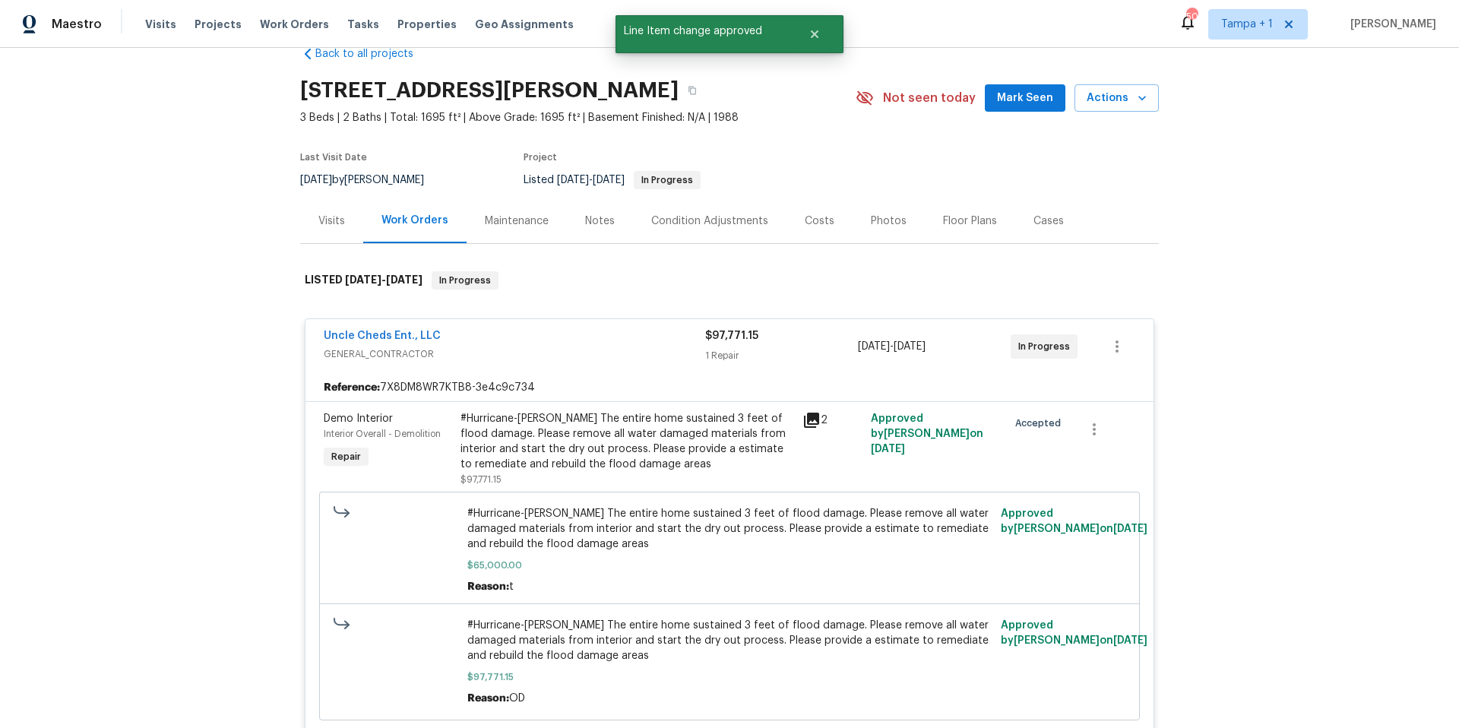
scroll to position [0, 0]
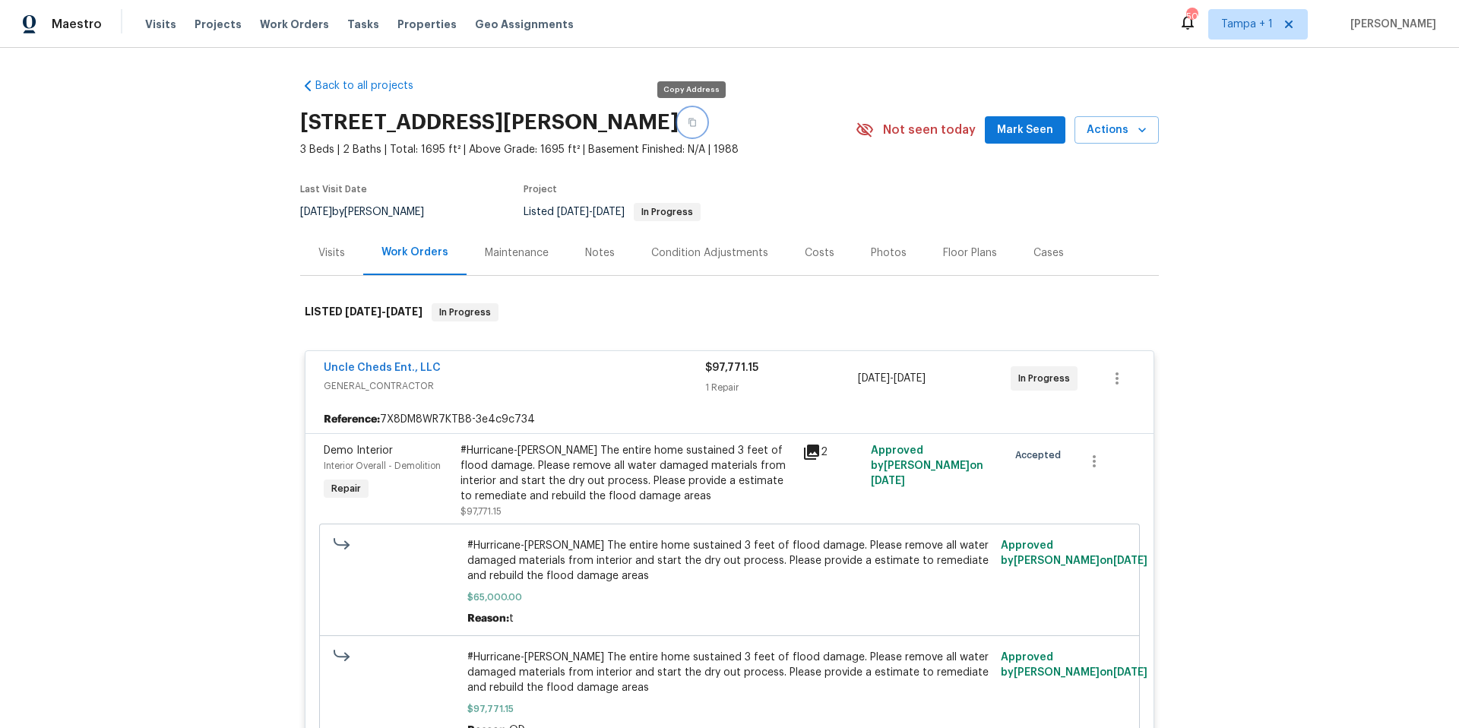
click at [697, 119] on button "button" at bounding box center [691, 122] width 27 height 27
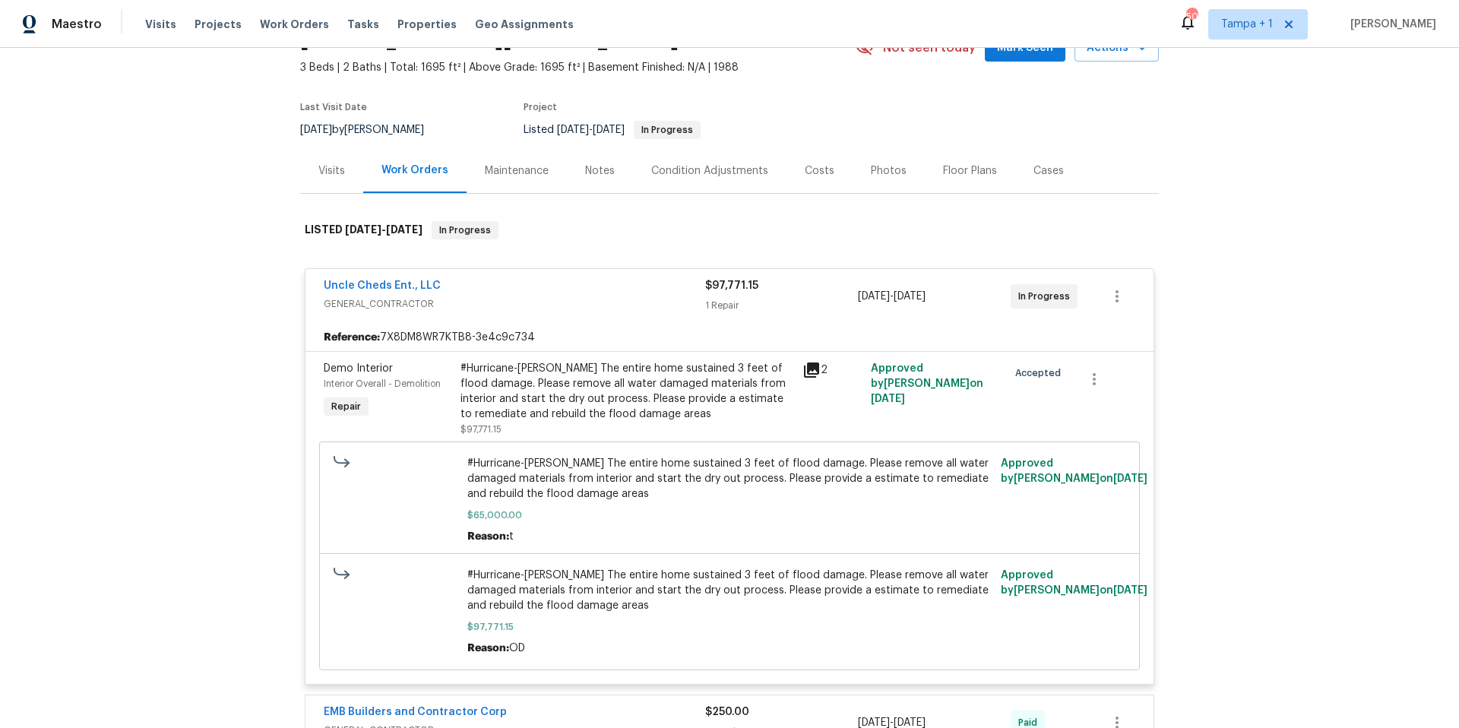
scroll to position [412, 0]
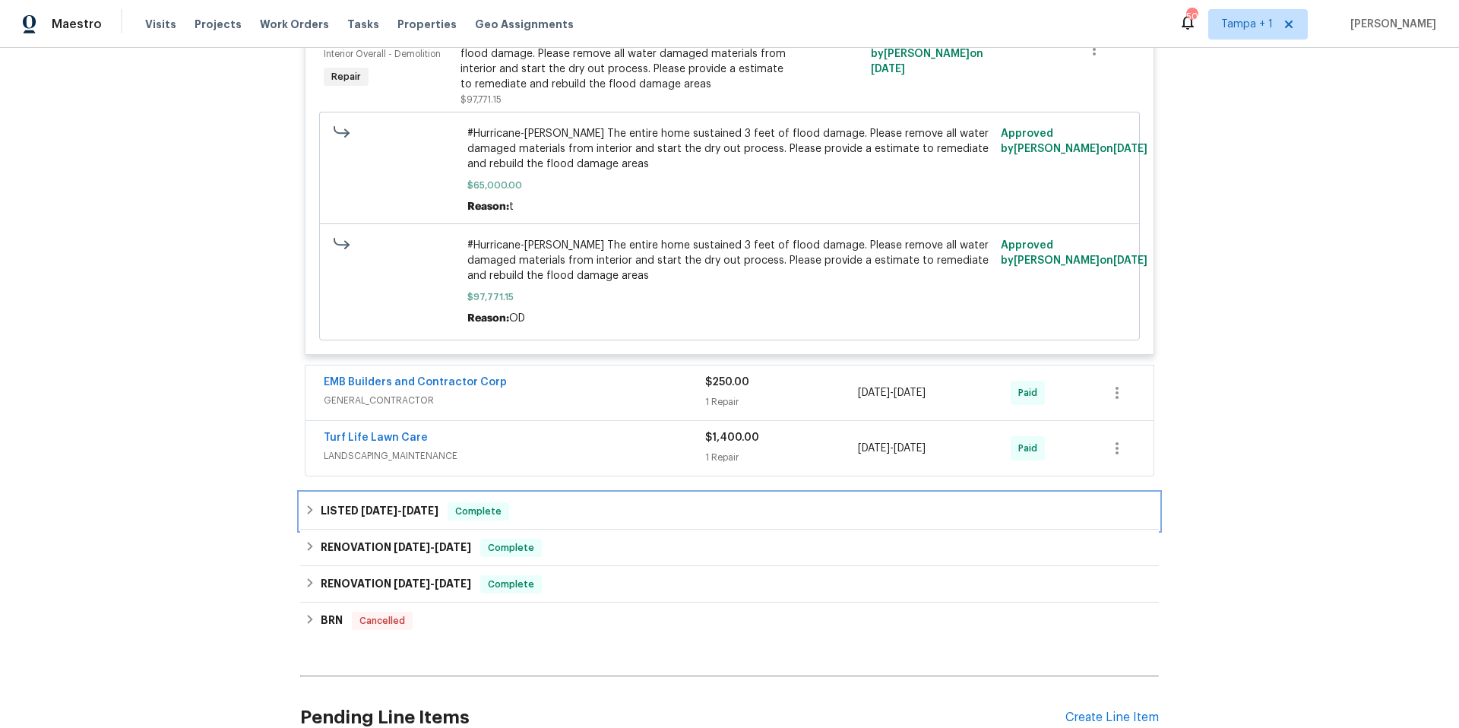
click at [469, 508] on span "Complete" at bounding box center [478, 511] width 58 height 15
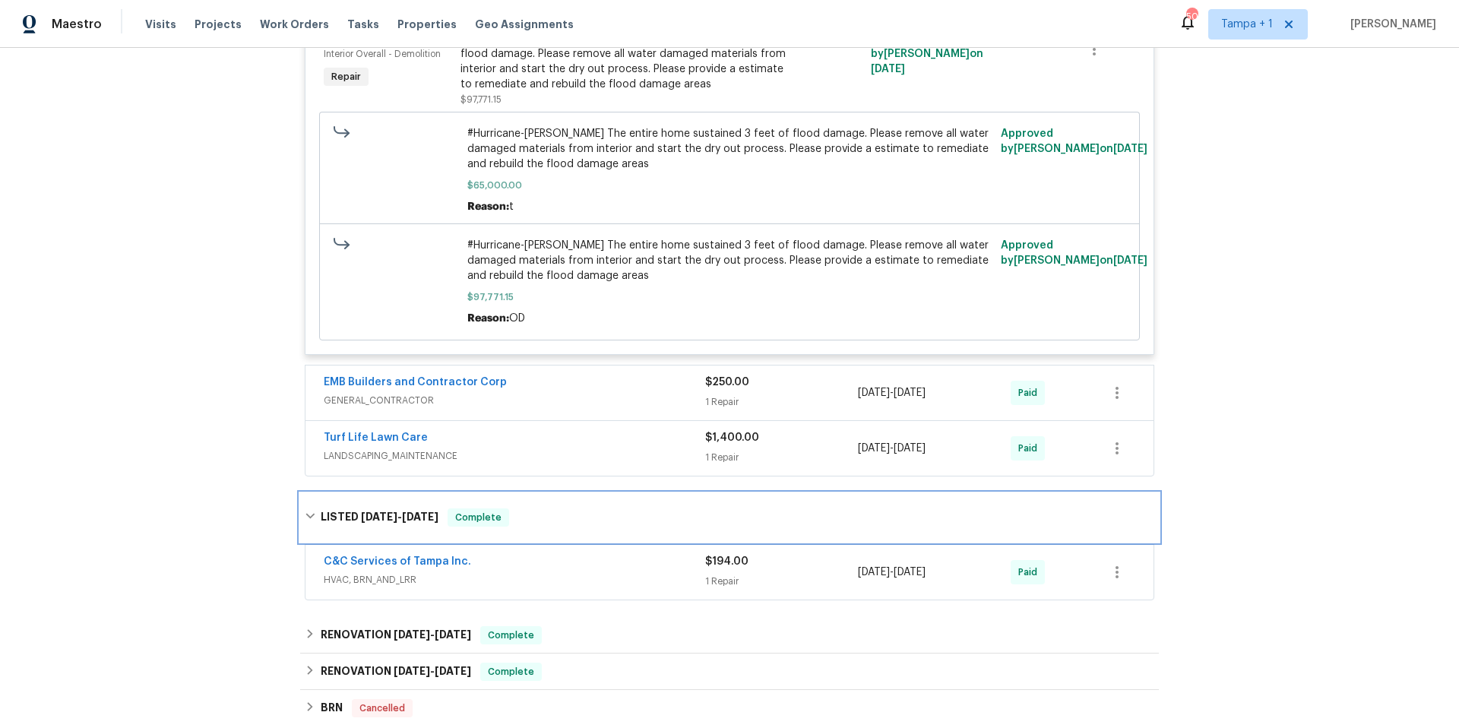
click at [469, 508] on div "LISTED 9/19/24 - 9/24/24 Complete" at bounding box center [729, 517] width 858 height 49
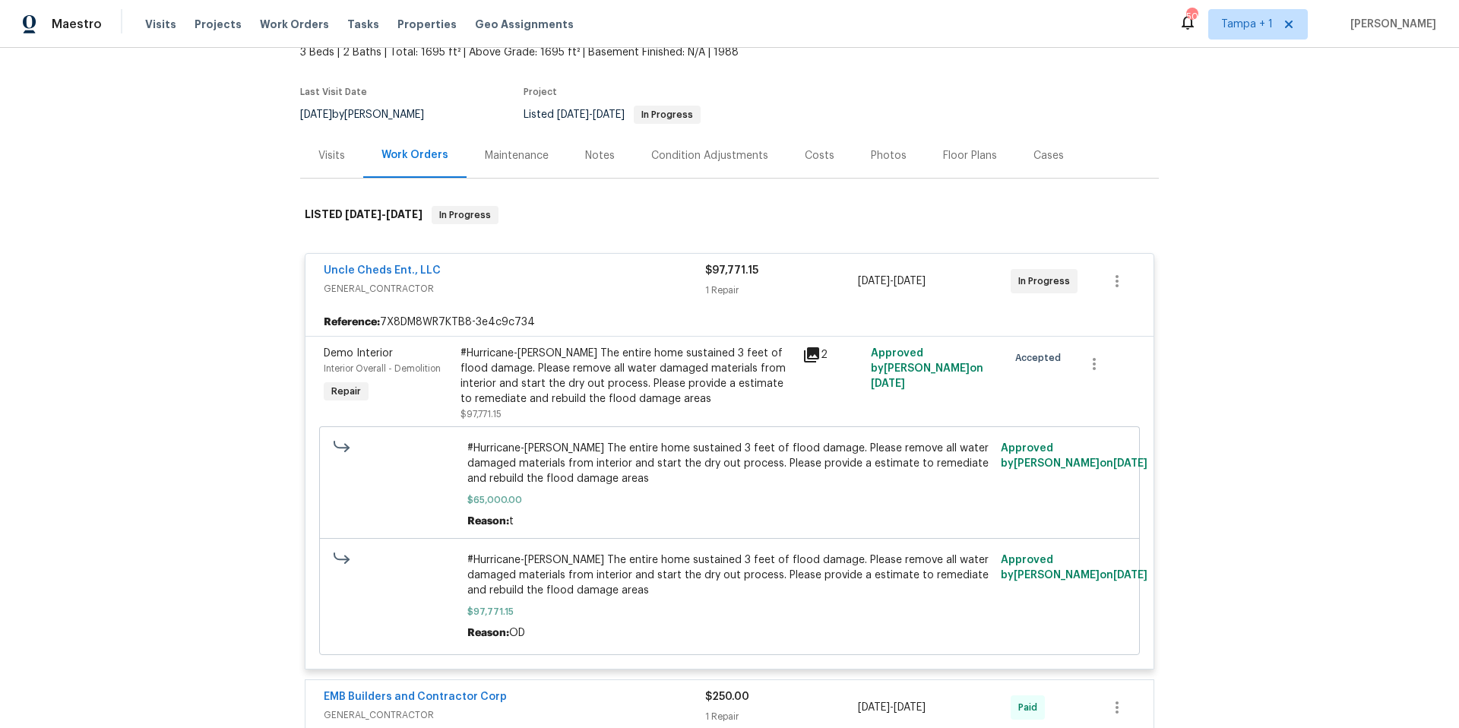
scroll to position [0, 0]
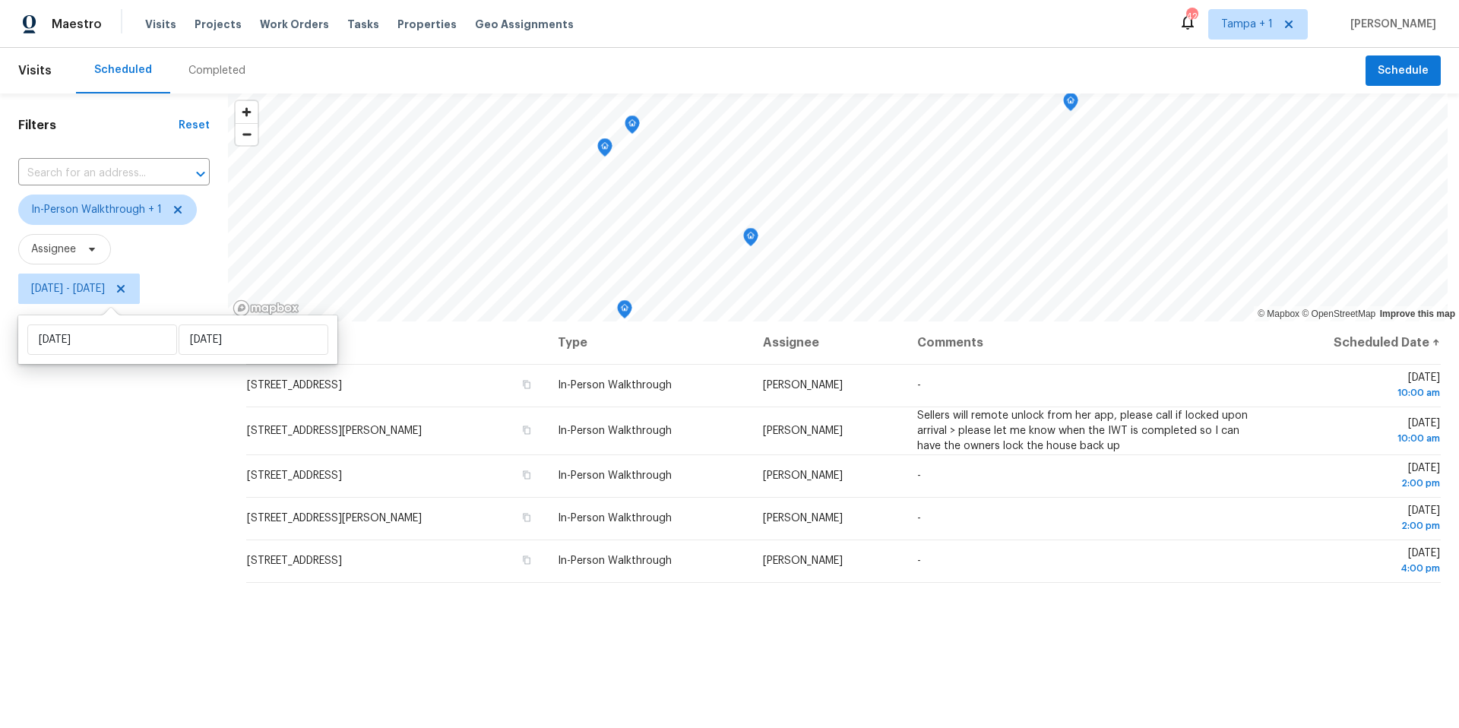
click at [1033, 33] on div "Maestro Visits Projects Work Orders Tasks Properties Geo Assignments 42 [GEOGRA…" at bounding box center [729, 24] width 1459 height 48
